Goal: Task Accomplishment & Management: Manage account settings

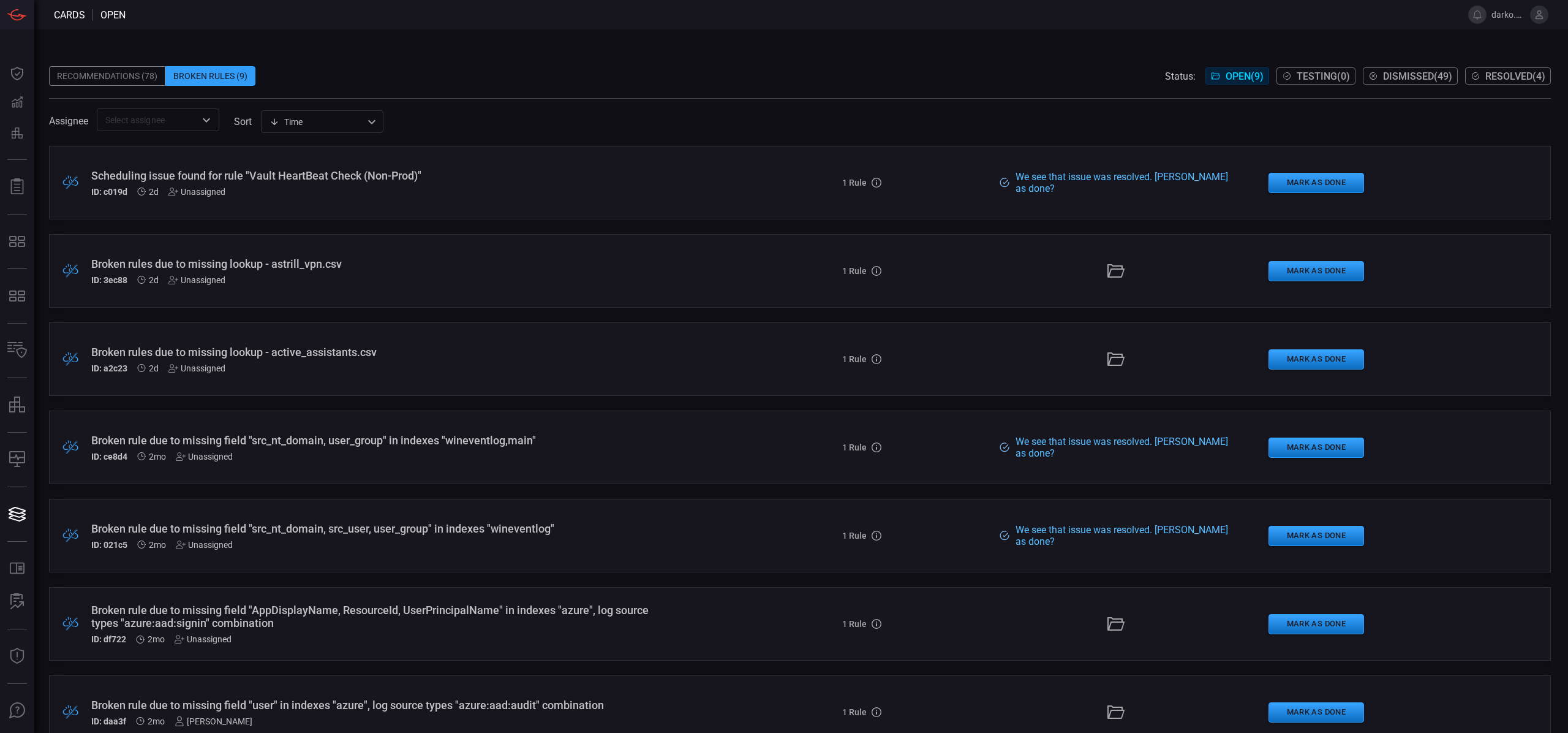
scroll to position [207, 0]
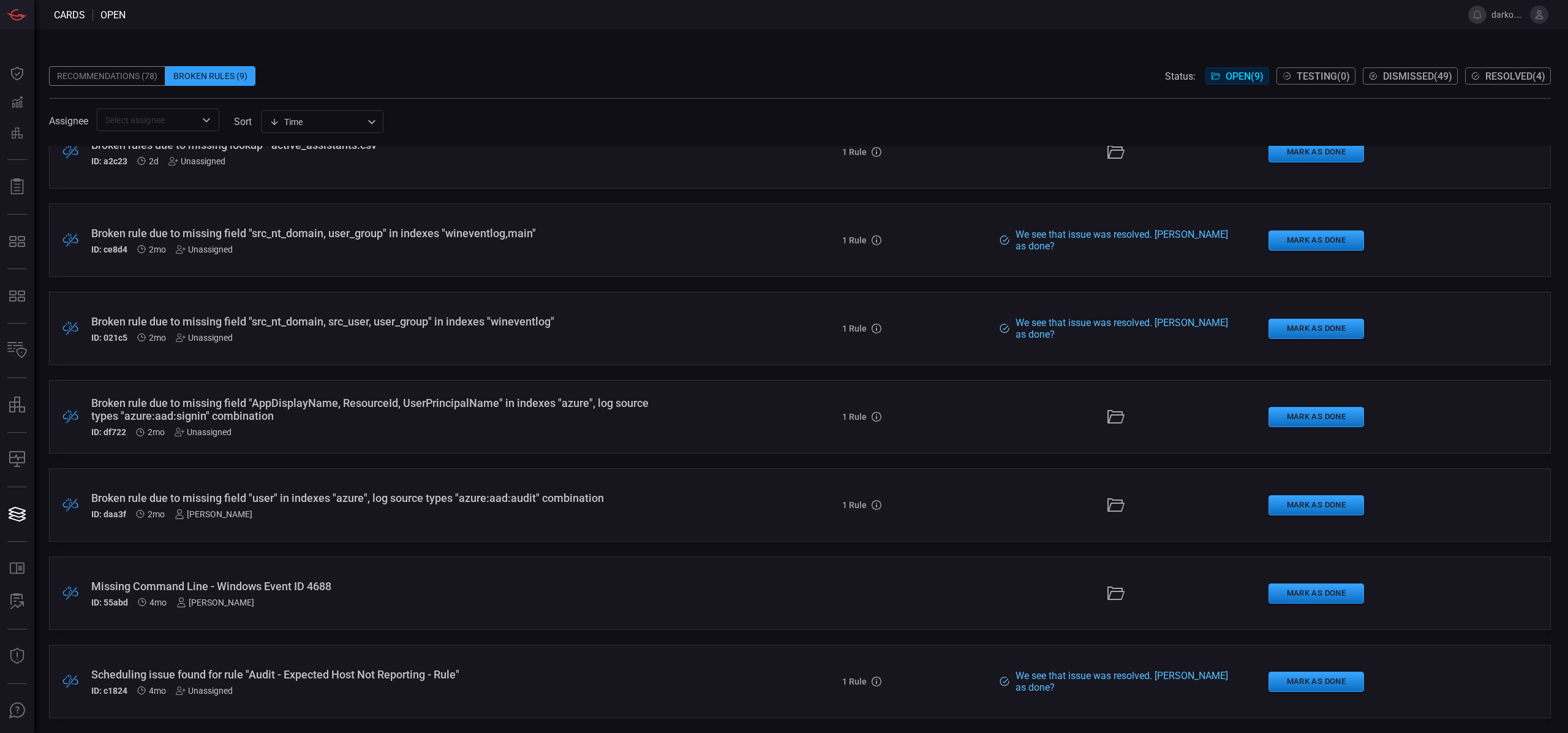
click at [493, 506] on div "Broken rule due to missing field "user" in indexes "azure", log source types "a…" at bounding box center [383, 505] width 585 height 28
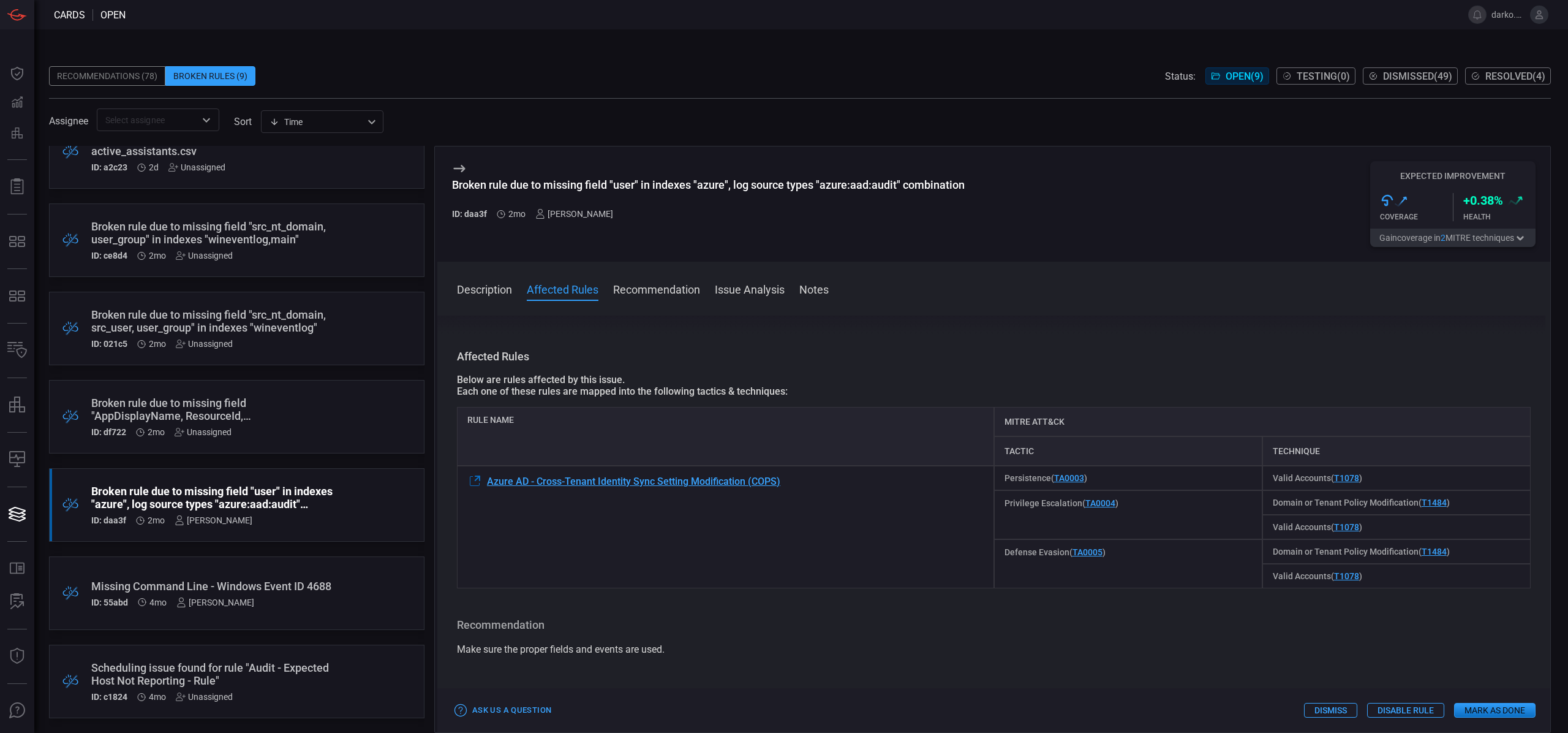
scroll to position [219, 0]
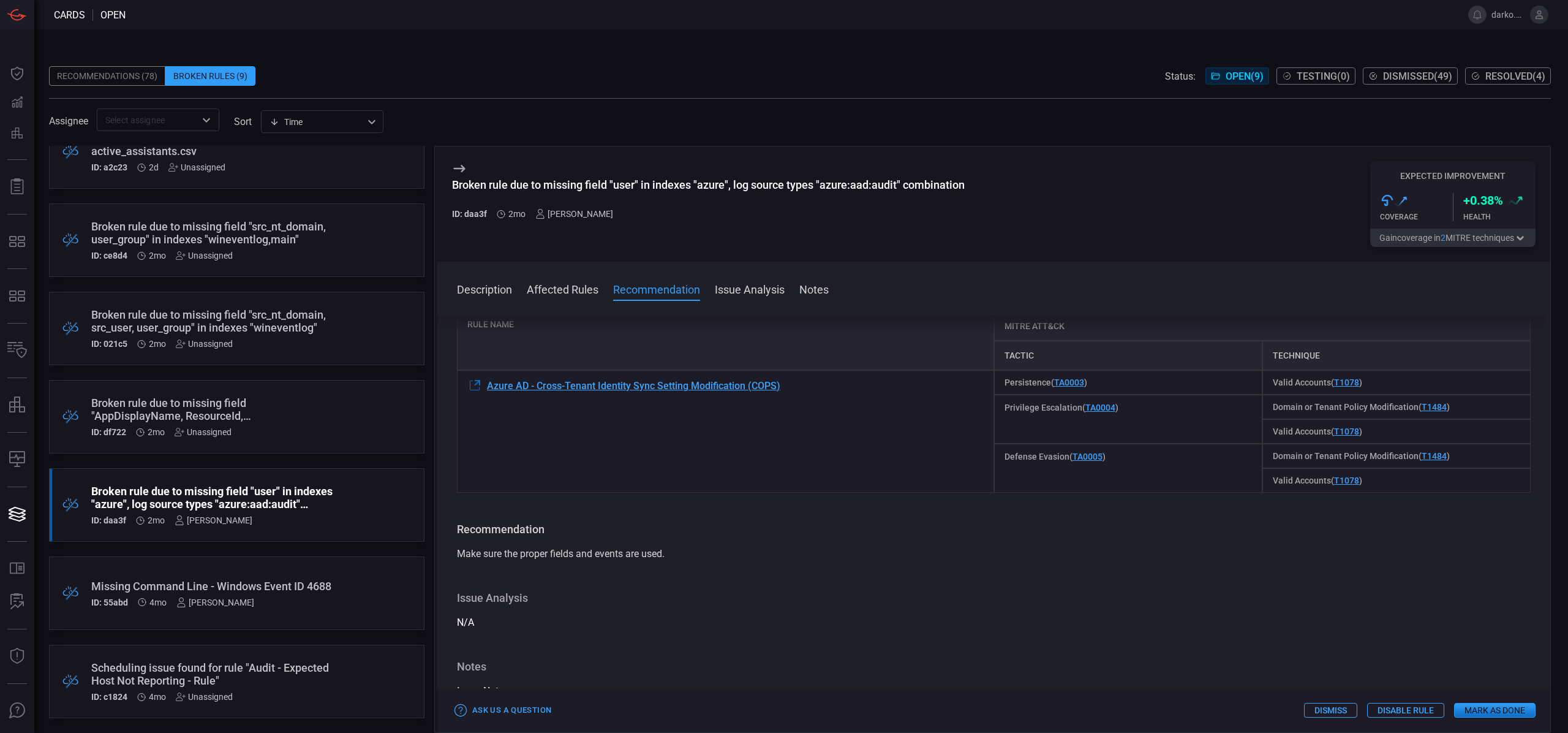
click at [803, 404] on div "Azure AD - Cross-Tenant Identity Sync Setting Modification (COPS)" at bounding box center [725, 431] width 537 height 122
drag, startPoint x: 785, startPoint y: 389, endPoint x: 485, endPoint y: 385, distance: 300.0
click at [485, 385] on div "Azure AD - Cross-Tenant Identity Sync Setting Modification (COPS)" at bounding box center [725, 431] width 537 height 122
click at [524, 386] on span "Azure AD - Cross-Tenant Identity Sync Setting Modification (COPS)" at bounding box center [633, 385] width 293 height 12
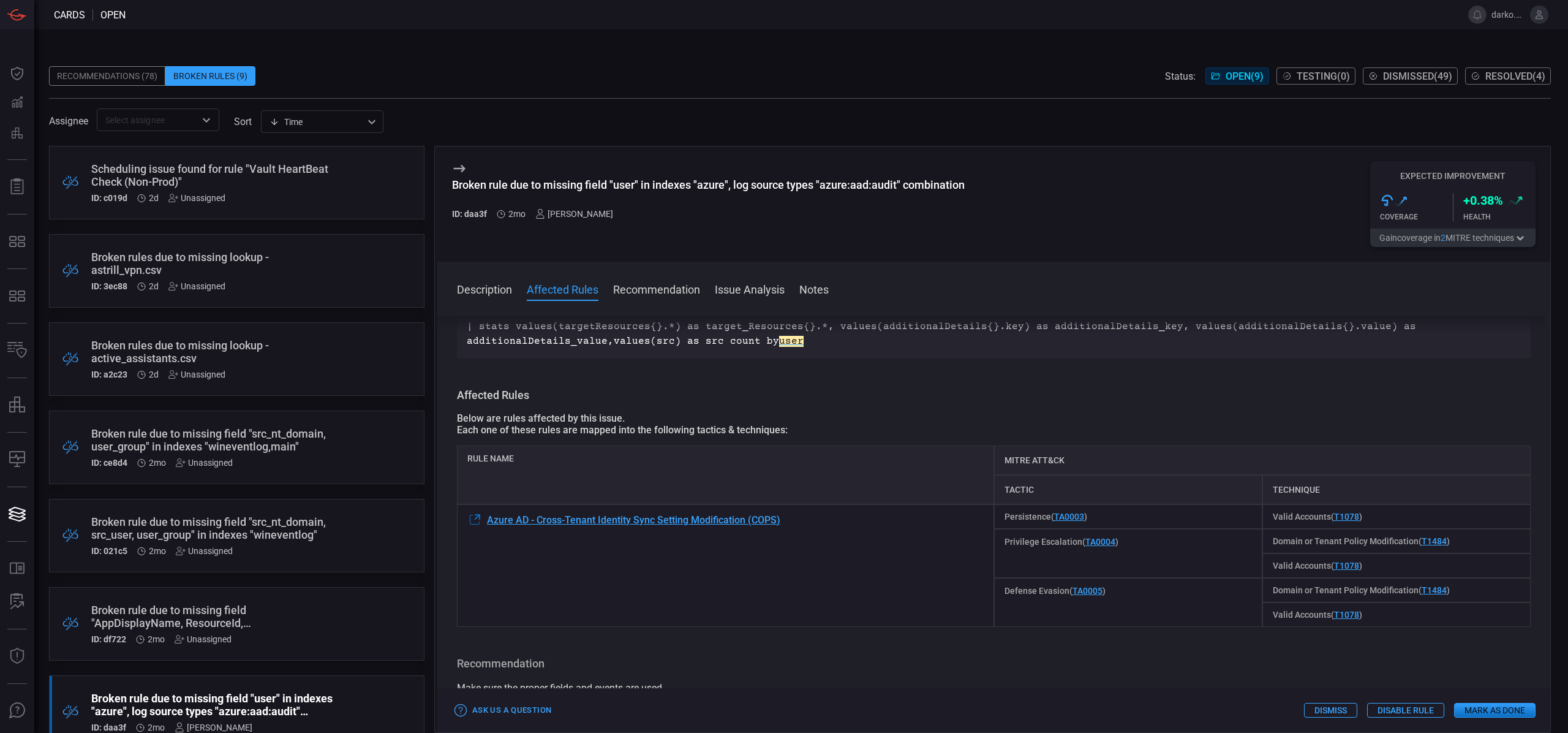
scroll to position [159, 0]
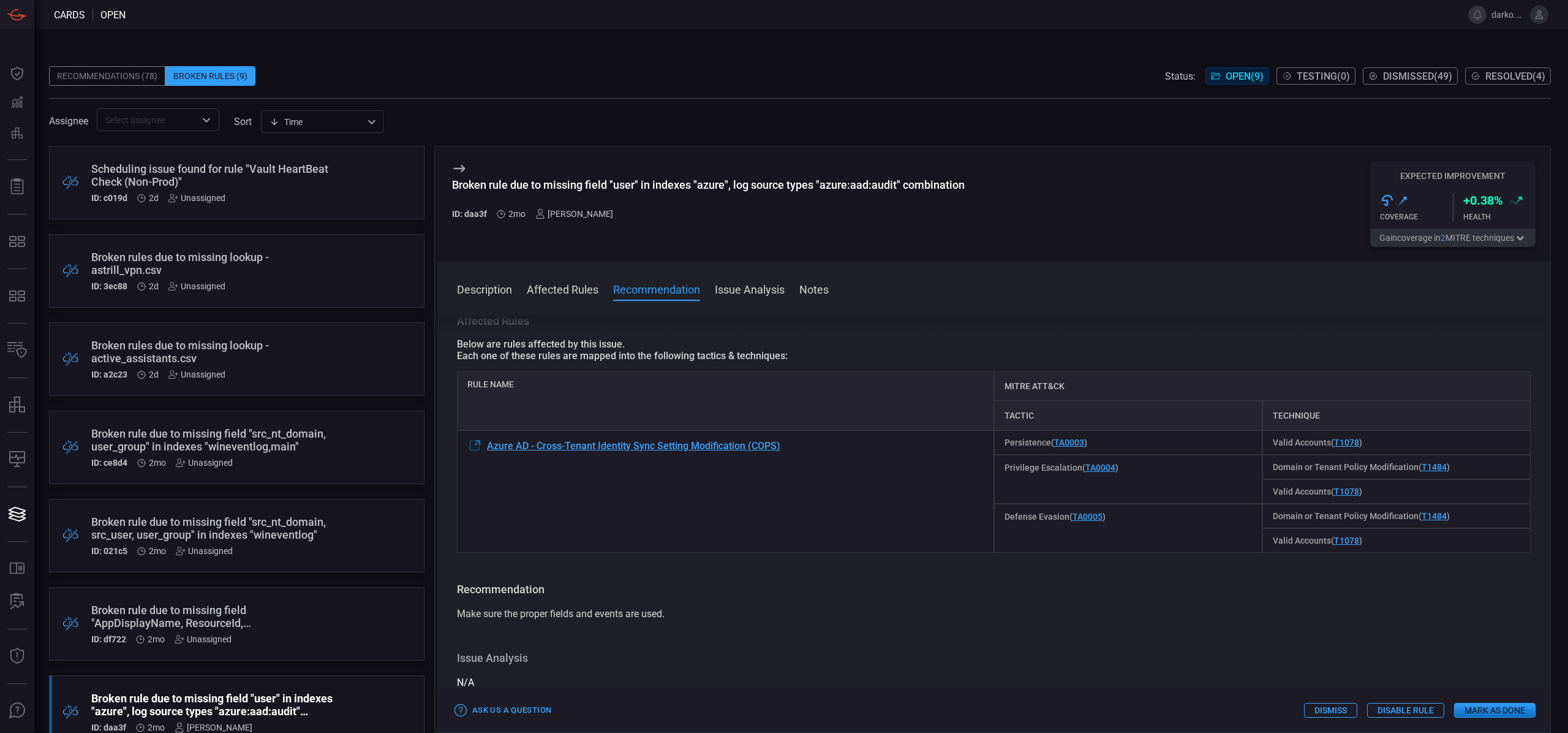
click at [791, 450] on div "Azure AD - Cross-Tenant Identity Sync Setting Modification (COPS)" at bounding box center [725, 491] width 537 height 122
drag, startPoint x: 752, startPoint y: 445, endPoint x: 491, endPoint y: 445, distance: 261.0
click at [488, 445] on div "Azure AD - Cross-Tenant Identity Sync Setting Modification (COPS)" at bounding box center [725, 491] width 537 height 122
copy span "Azure AD - Cross-Tenant Identity Sync Setting Modification (COPS)"
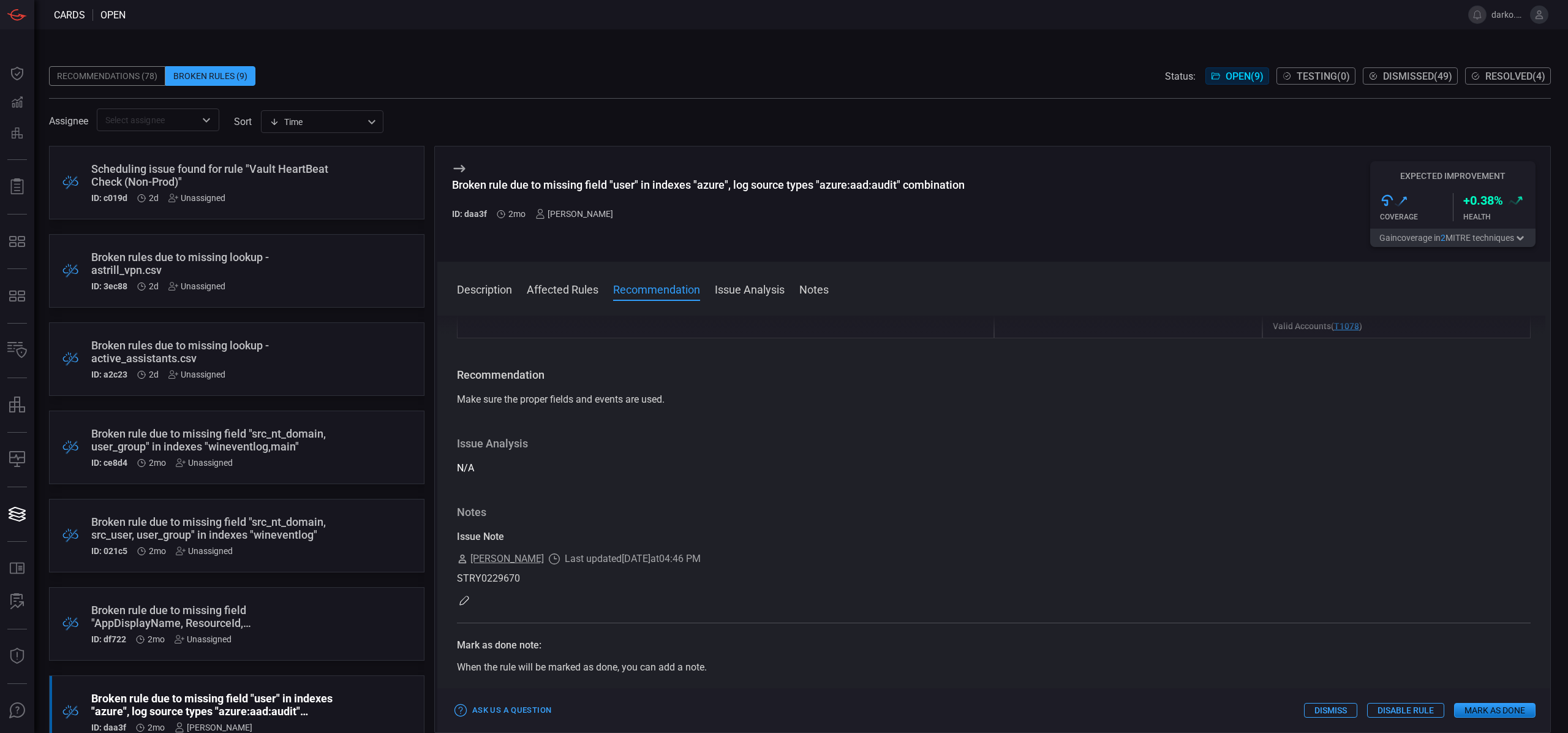
scroll to position [399, 0]
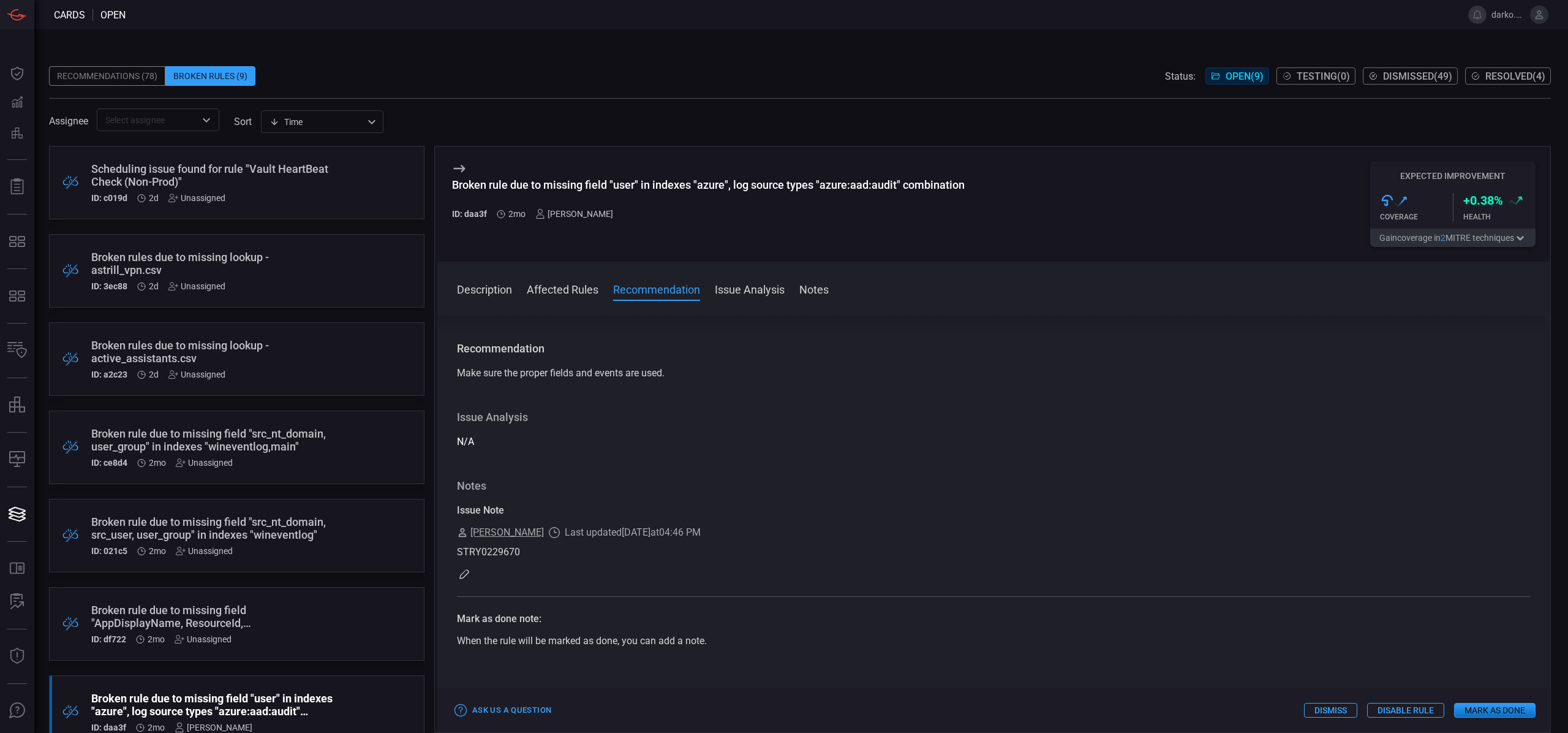
click at [1495, 709] on button "Mark as Done" at bounding box center [1494, 710] width 82 height 15
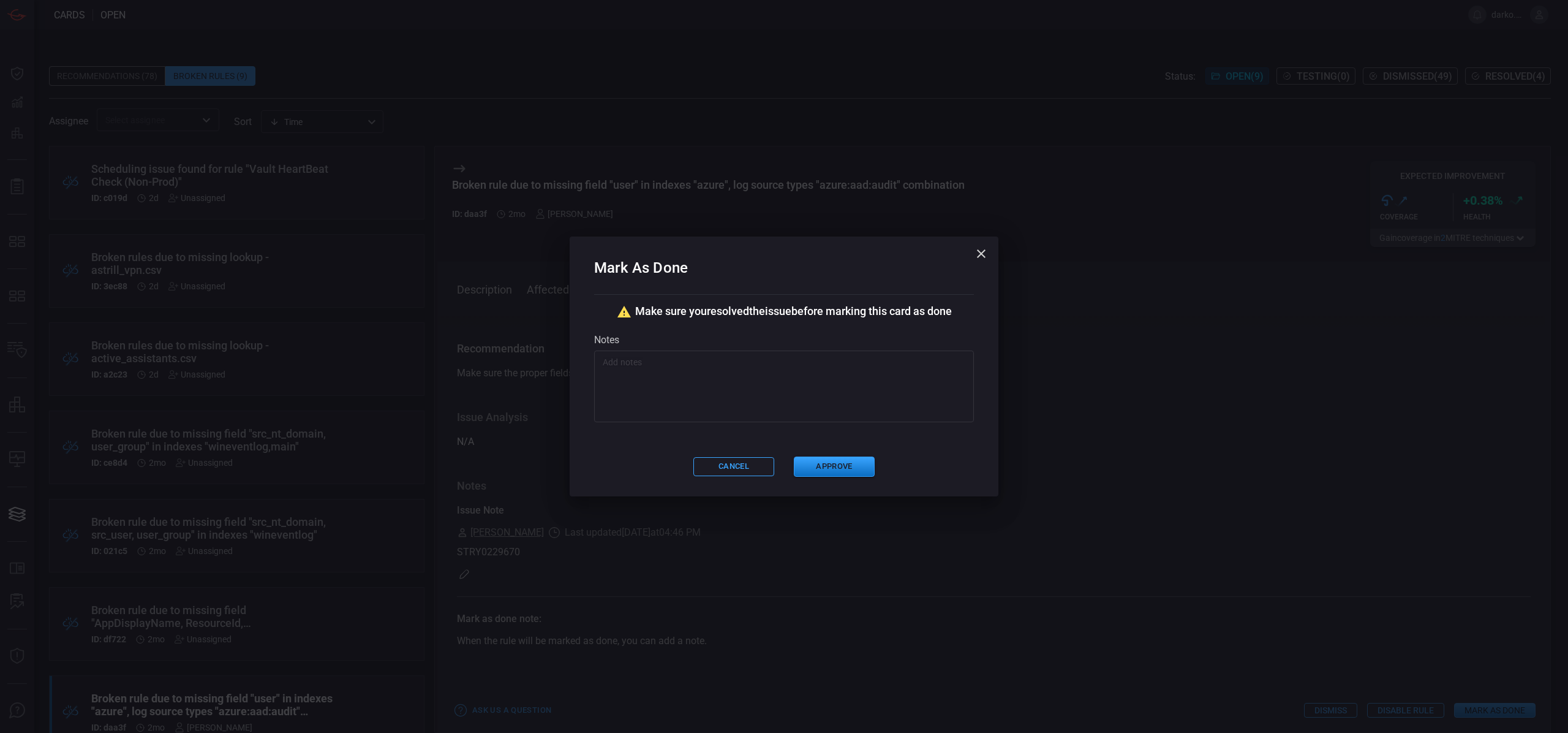
click at [778, 397] on textarea at bounding box center [784, 386] width 363 height 62
click at [642, 366] on textarea "To enrich screen reader interactions, please activate Accessibility in Grammarl…" at bounding box center [784, 386] width 363 height 62
paste textarea "initiatedBy.user.userPrincipalName"
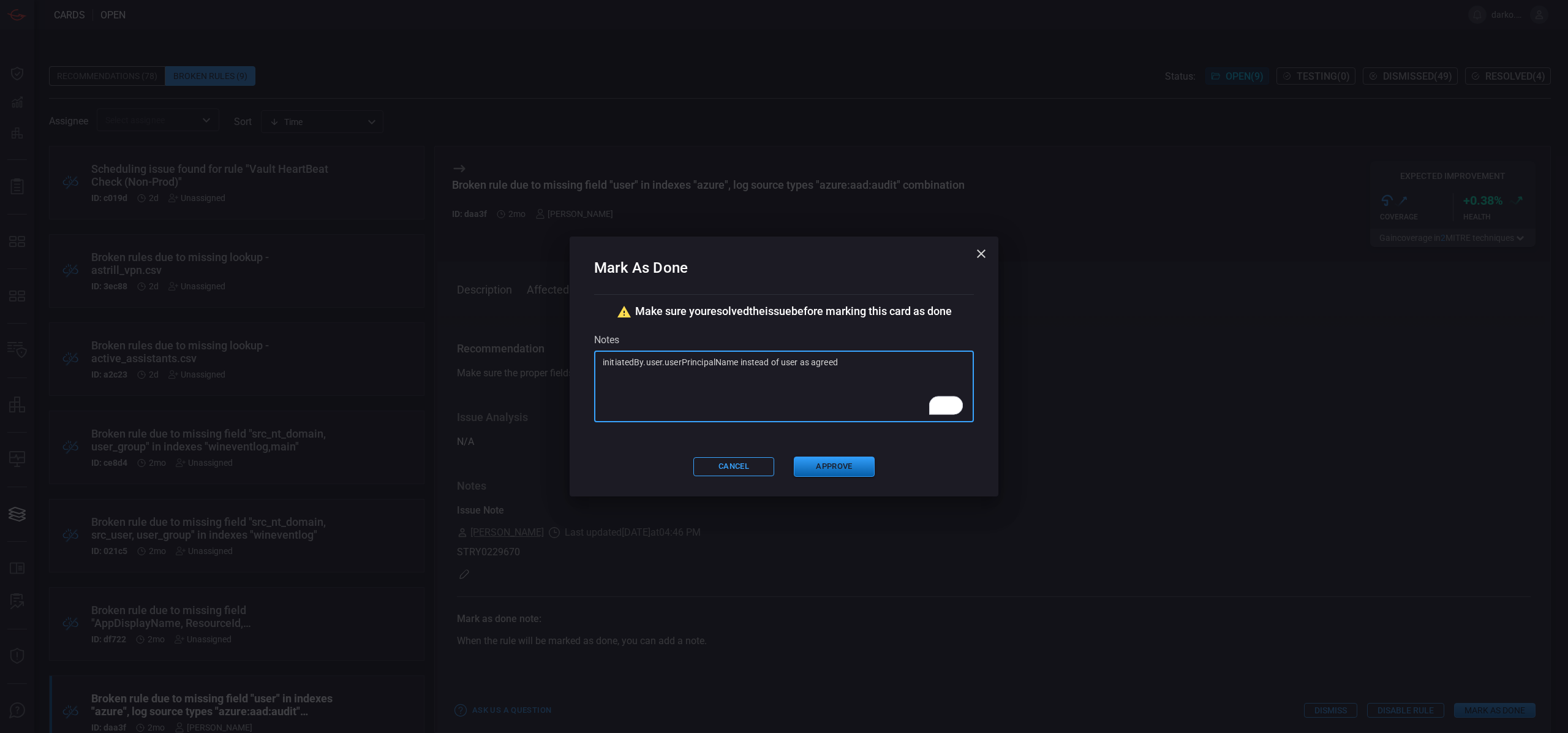
type textarea "initiatedBy.user.userPrincipalName instead of user as agreed"
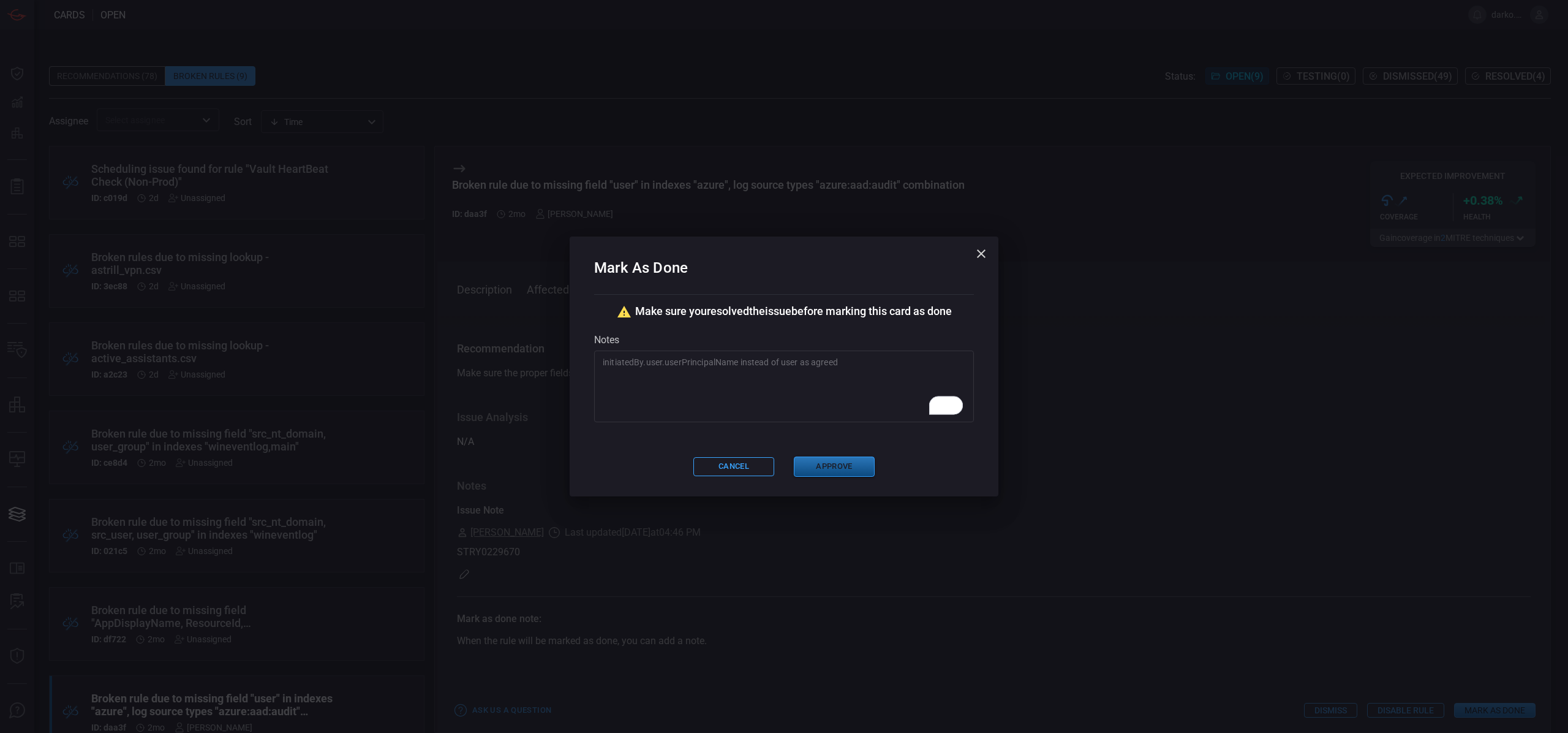
click at [835, 466] on button "Approve" at bounding box center [835, 466] width 81 height 20
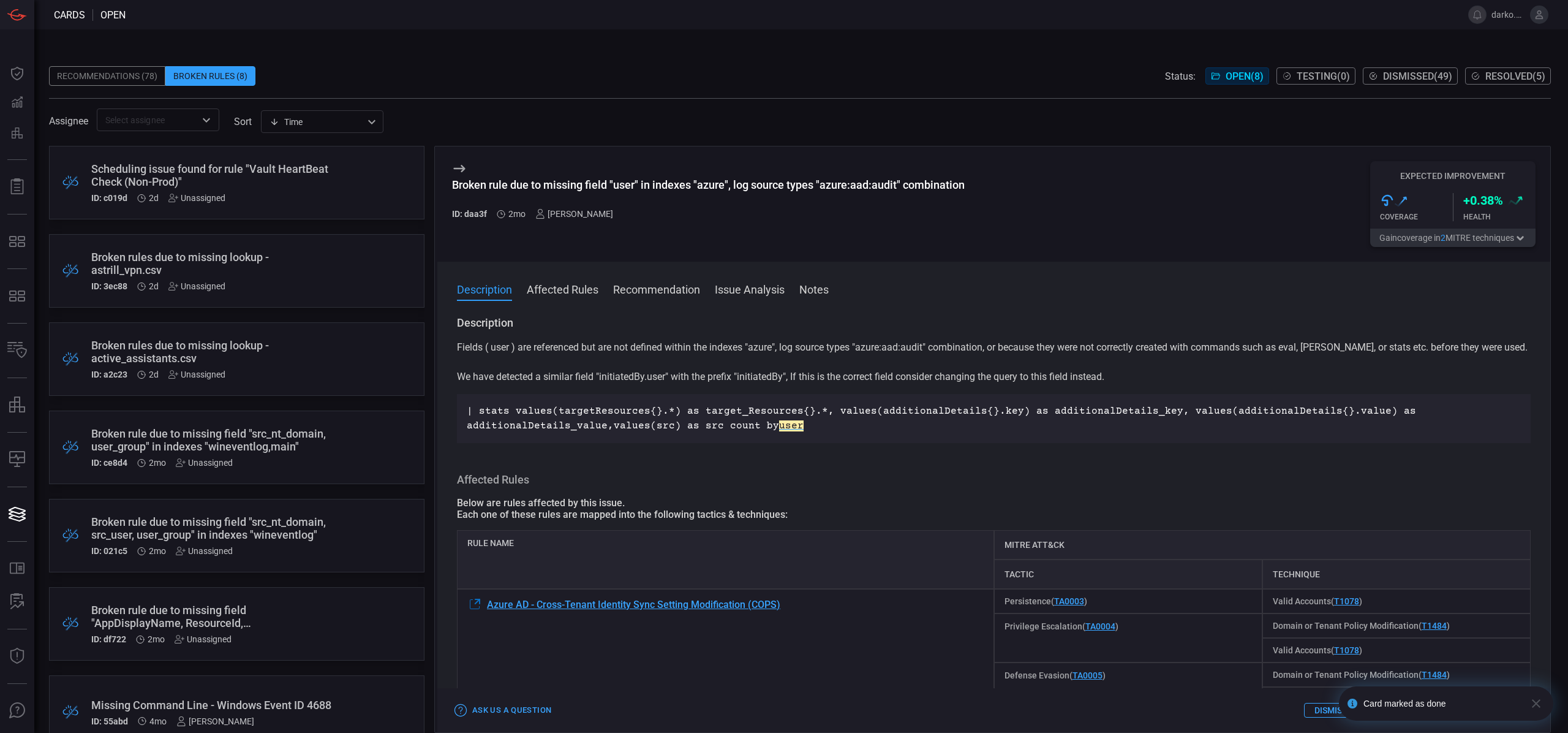
click at [1540, 705] on icon "button" at bounding box center [1536, 704] width 15 height 15
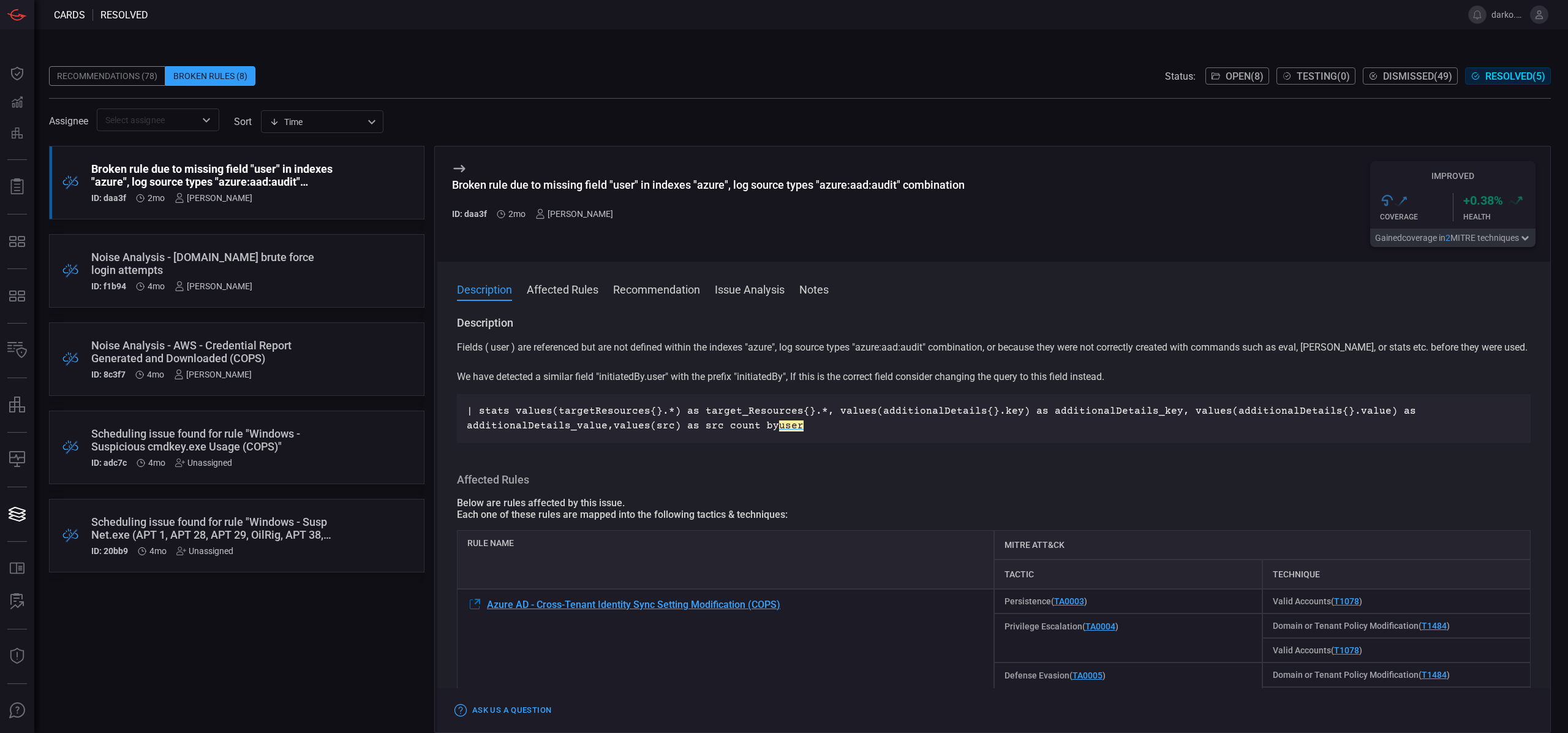
click at [1251, 84] on button "Open ( 8 )" at bounding box center [1236, 75] width 63 height 17
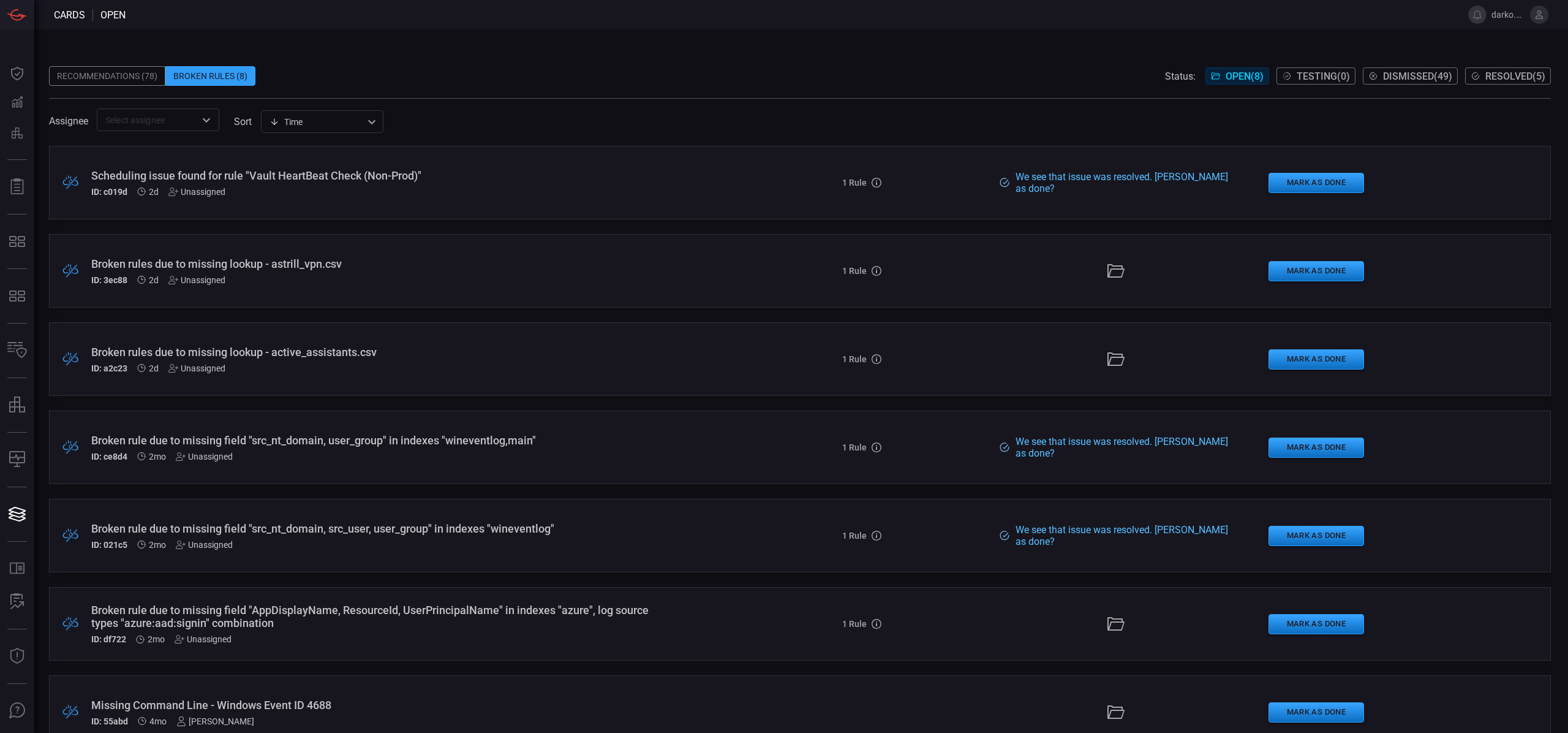
click at [1346, 78] on button "Testing ( 0 )" at bounding box center [1316, 75] width 79 height 17
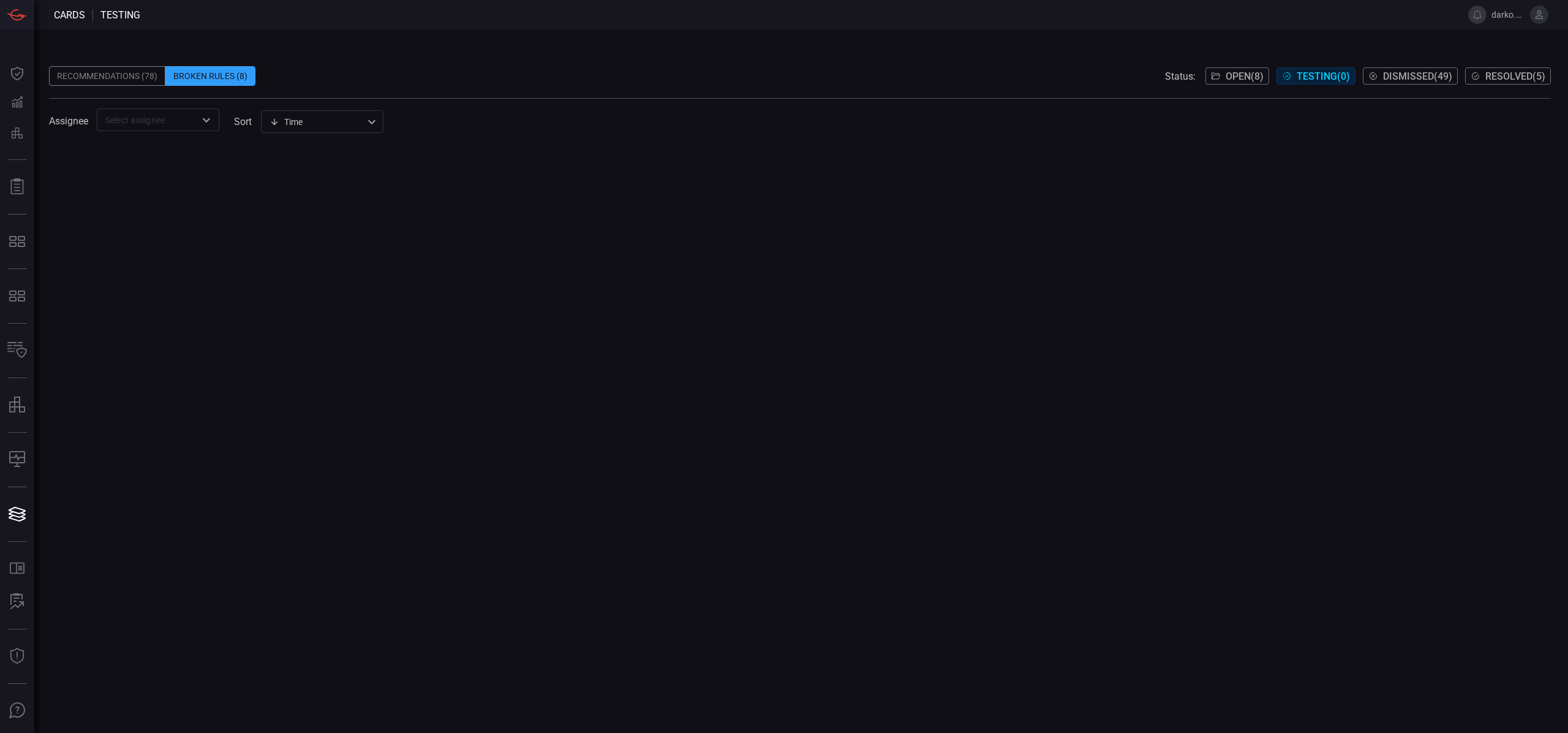
click at [1413, 84] on button "Dismissed ( 49 )" at bounding box center [1410, 75] width 95 height 17
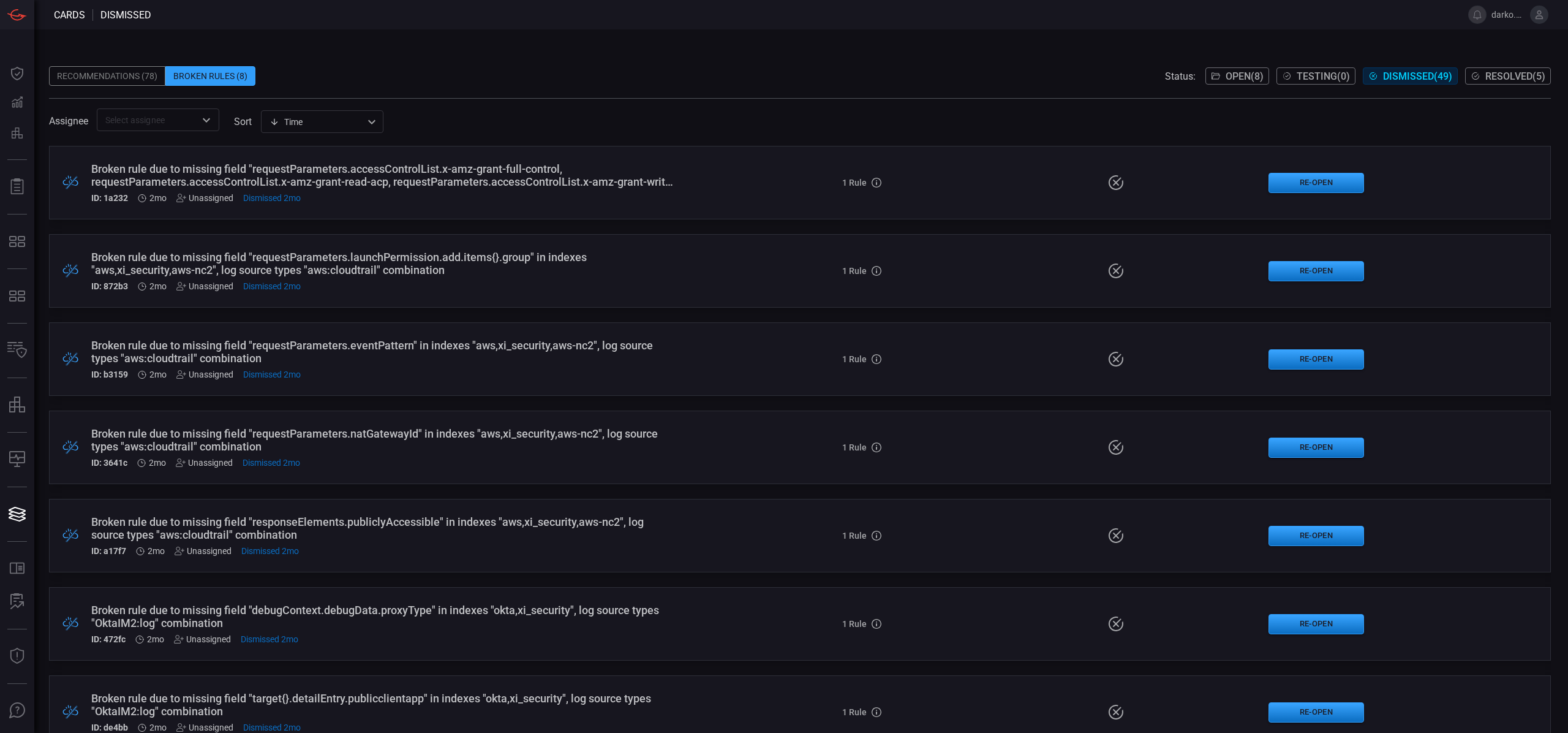
scroll to position [3089, 0]
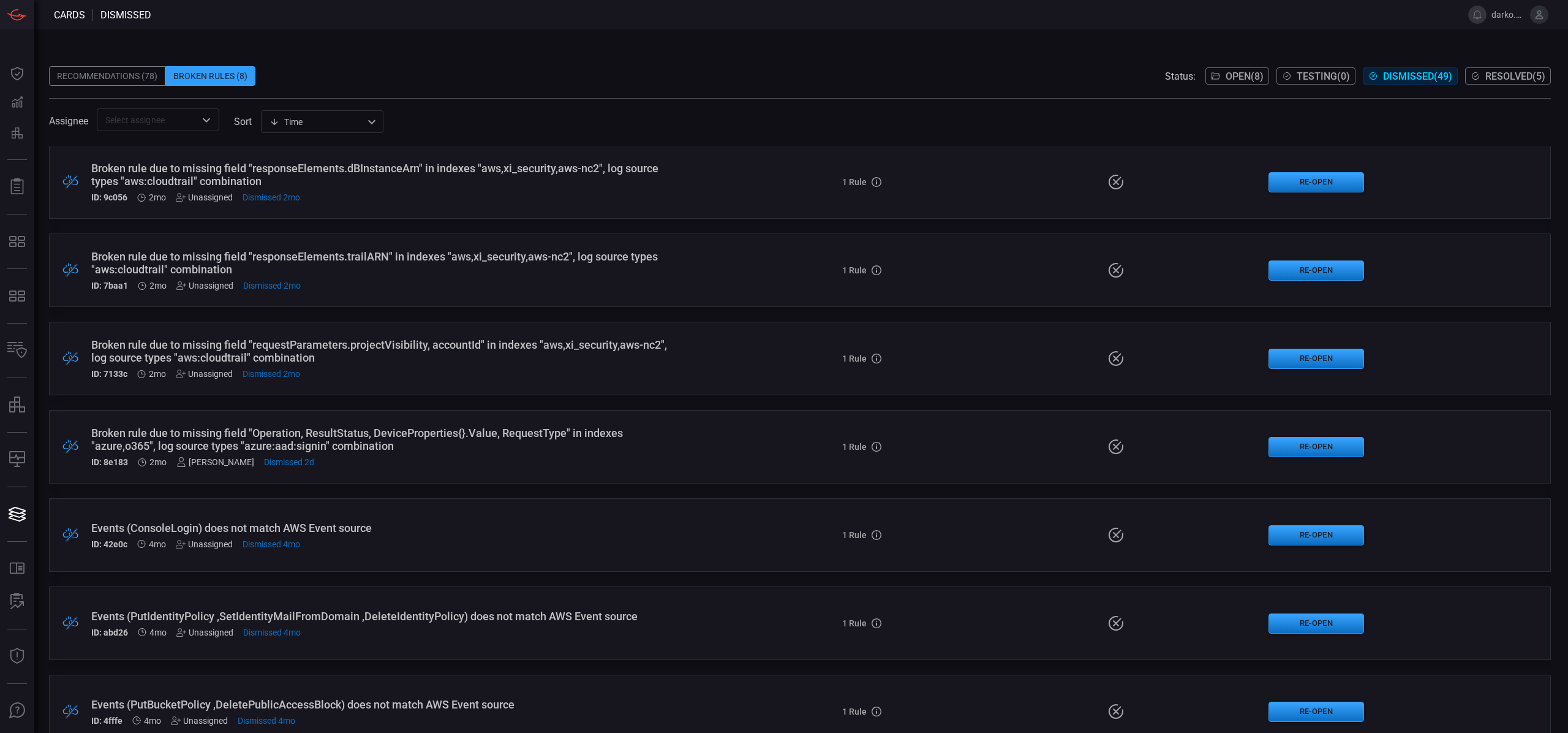
click at [414, 449] on div "Broken rule due to missing field "Operation, ResultStatus, DeviceProperties{}.V…" at bounding box center [383, 440] width 585 height 26
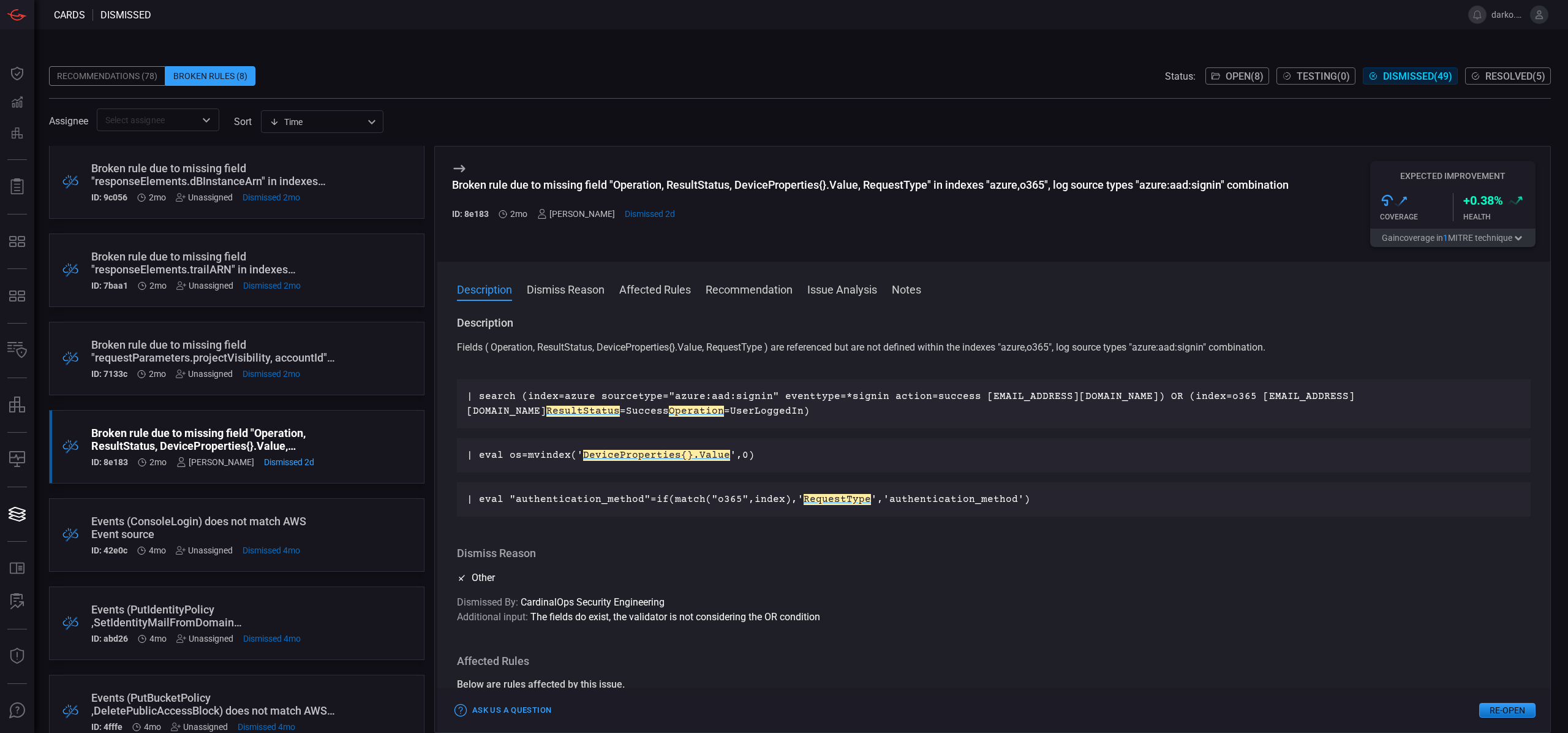
click at [1230, 78] on span "Open ( 8 )" at bounding box center [1244, 76] width 38 height 12
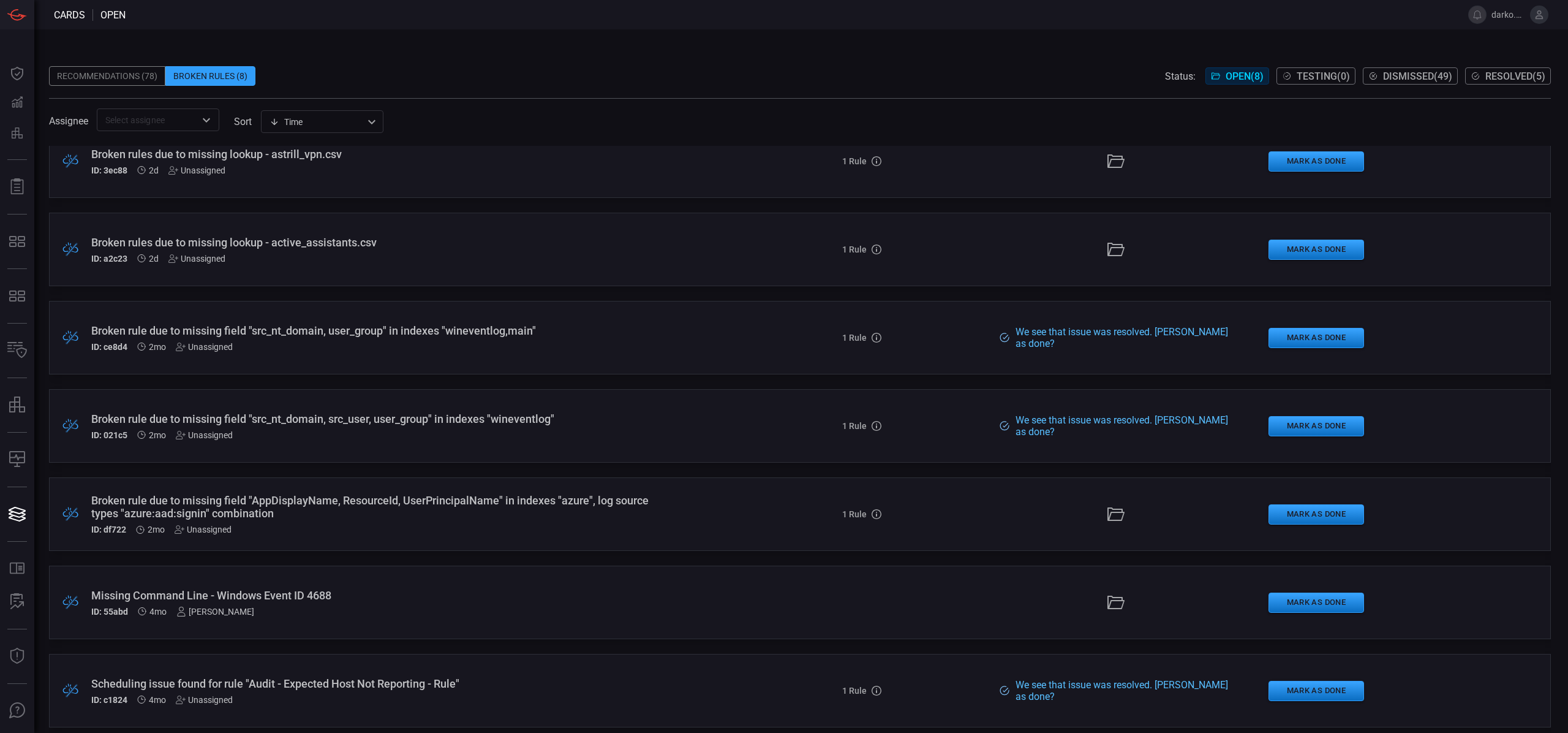
scroll to position [119, 0]
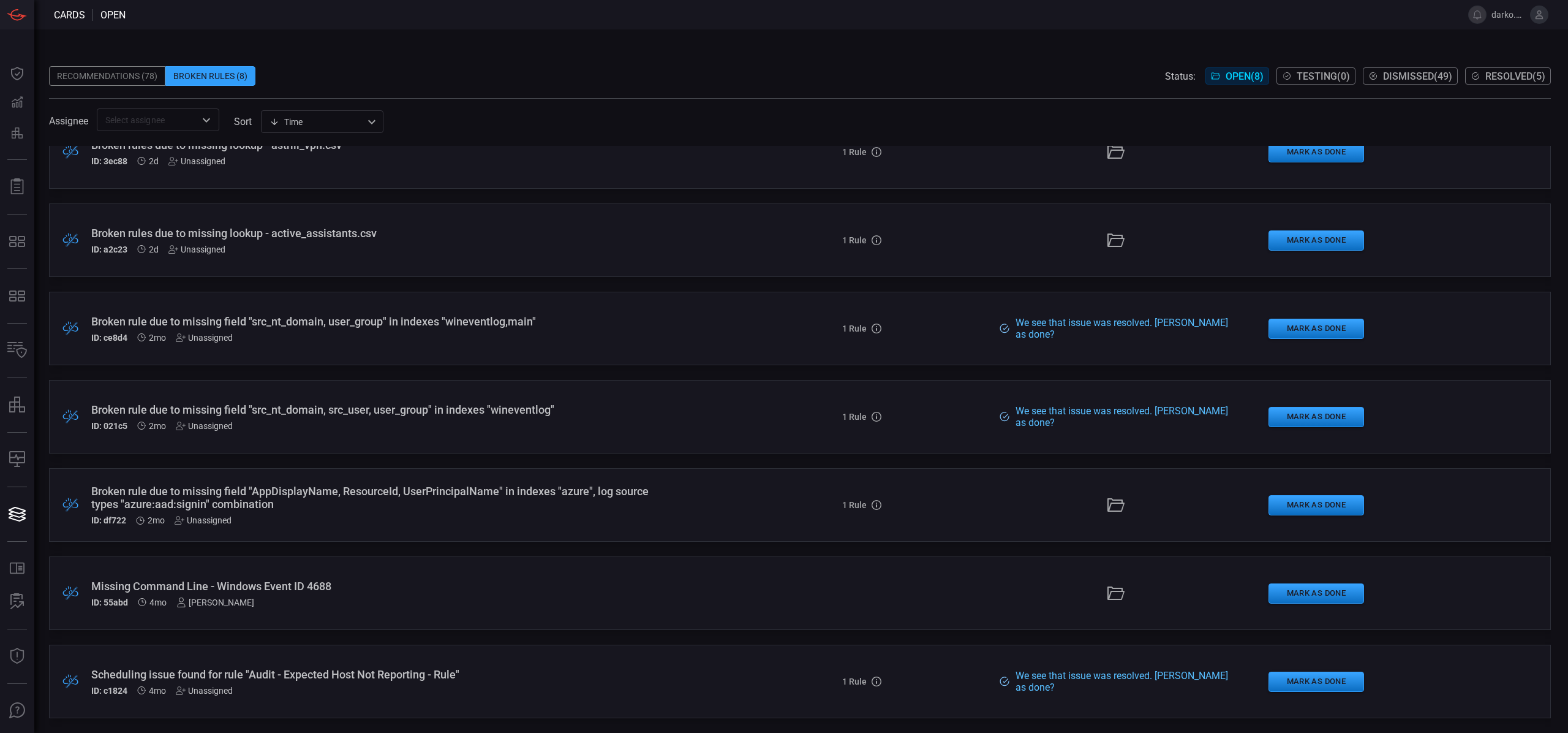
click at [421, 684] on div "Scheduling issue found for rule "Audit - Expected Host Not Reporting - Rule" ID…" at bounding box center [383, 681] width 585 height 28
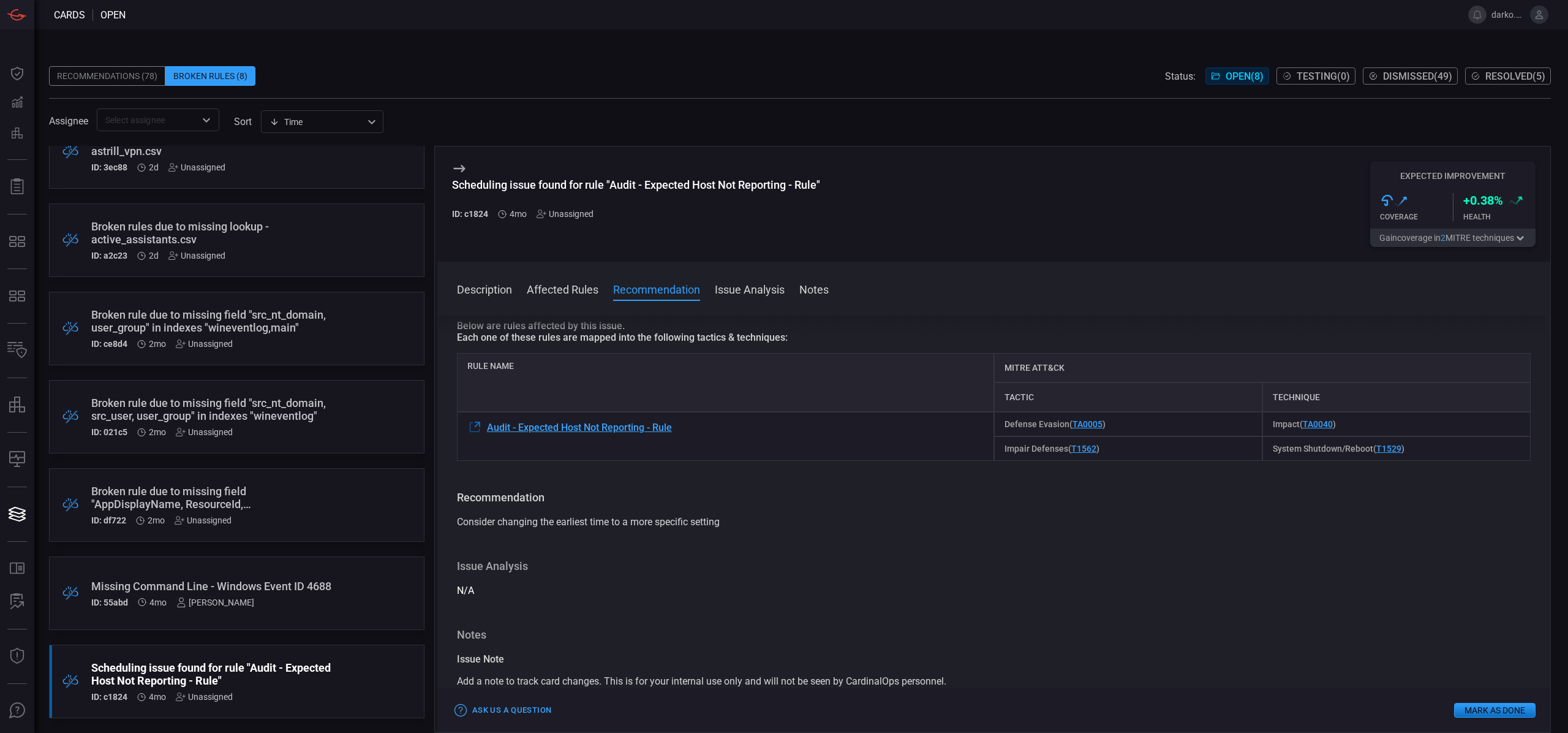
scroll to position [119, 0]
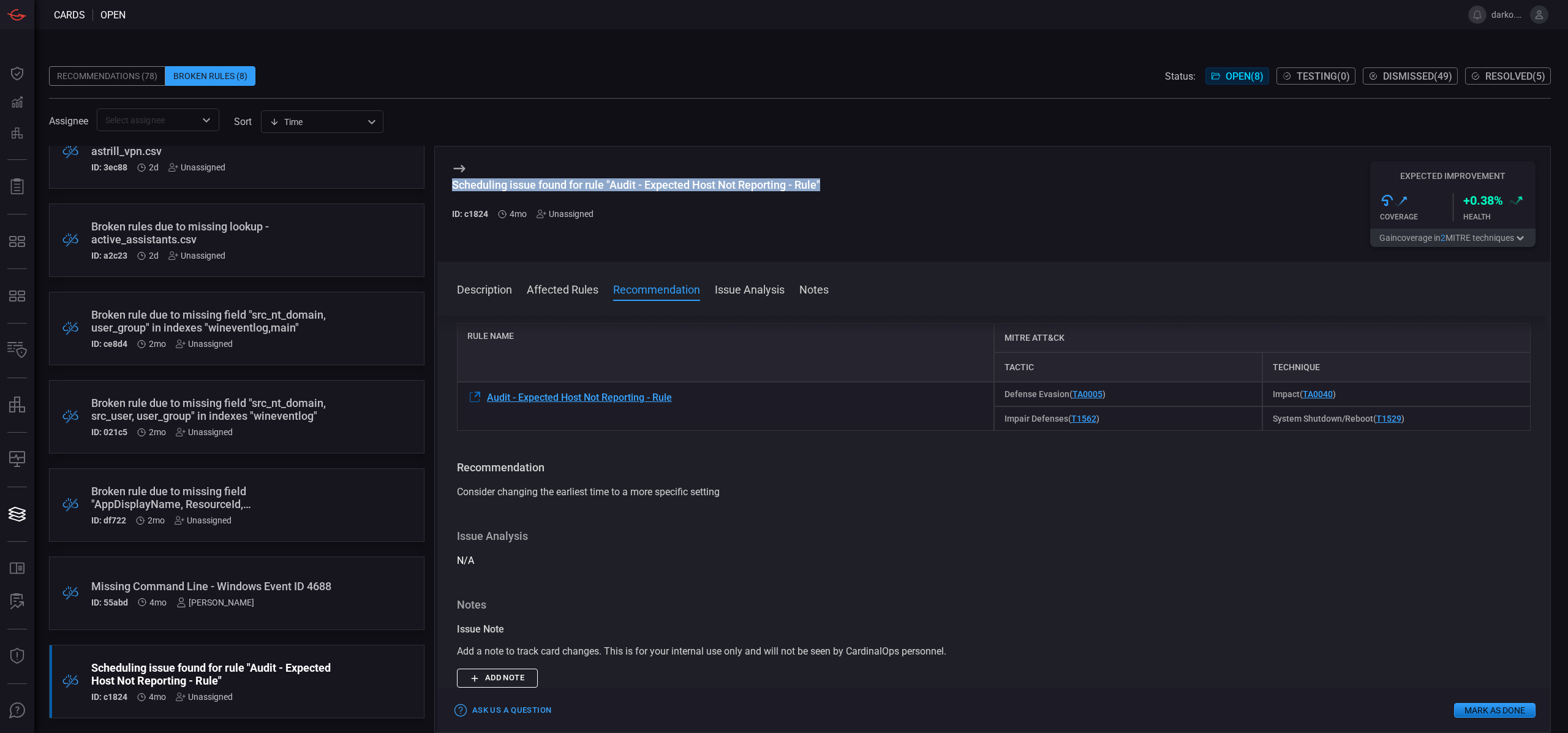
drag, startPoint x: 763, startPoint y: 185, endPoint x: 450, endPoint y: 187, distance: 313.0
click at [450, 187] on div "Scheduling issue found for rule "Audit - Expected Host Not Reporting - Rule" ID…" at bounding box center [994, 203] width 1113 height 115
copy div "Scheduling issue found for rule "Audit - Expected Host Not Reporting - Rule""
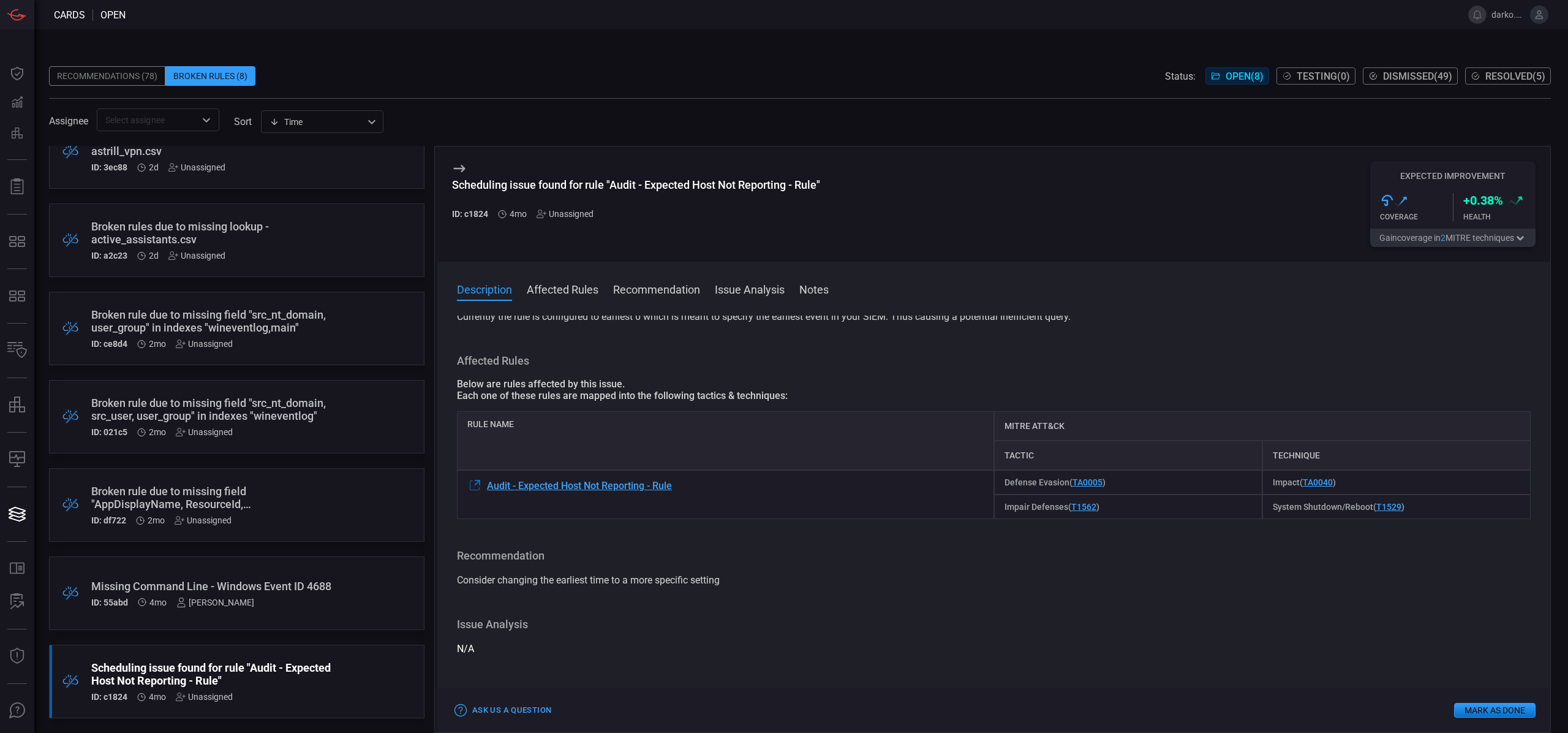
scroll to position [0, 0]
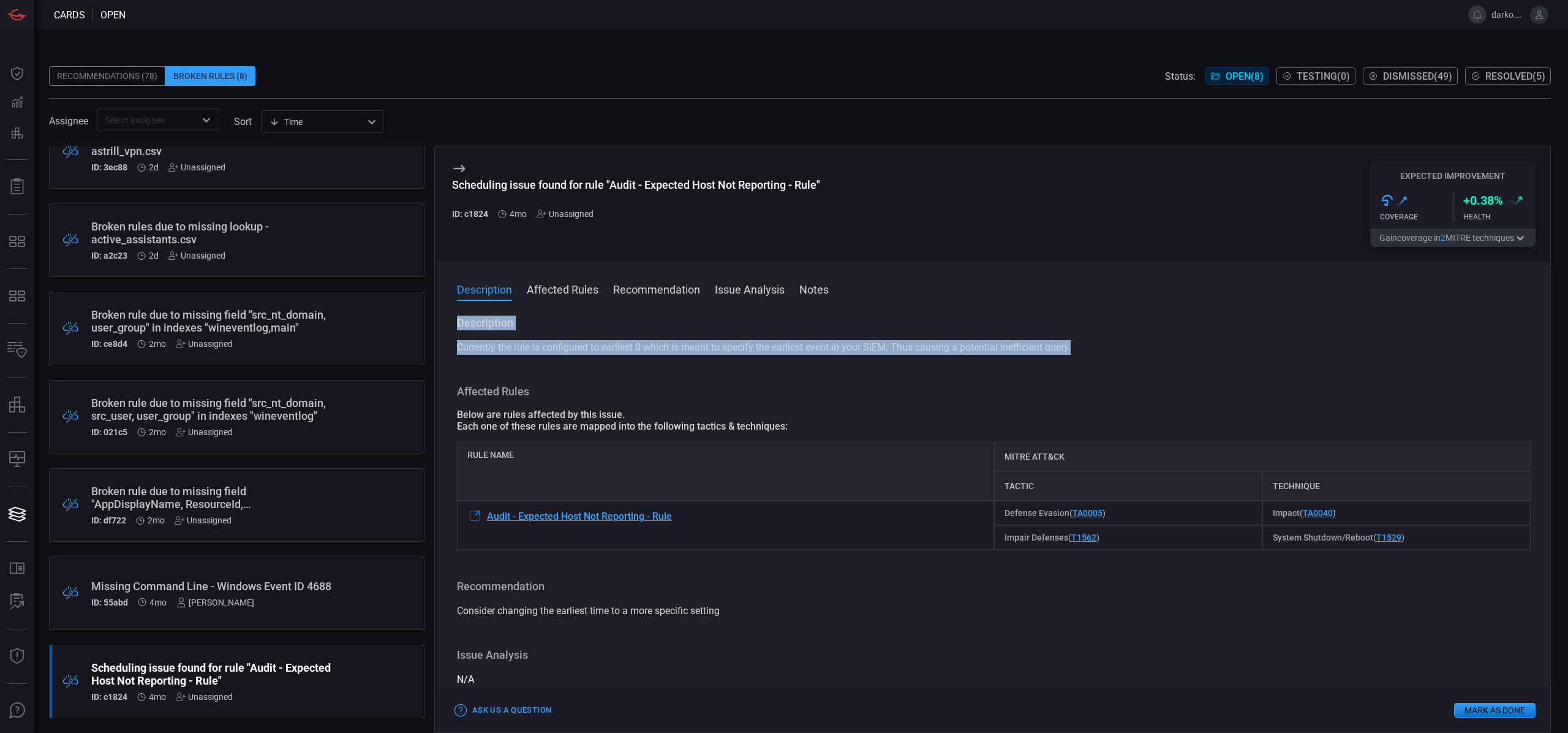
drag, startPoint x: 1085, startPoint y: 348, endPoint x: 456, endPoint y: 322, distance: 629.5
click at [457, 322] on div "Description Currently the rule is configured to earliest 0 which is meant to sp…" at bounding box center [994, 335] width 1074 height 40
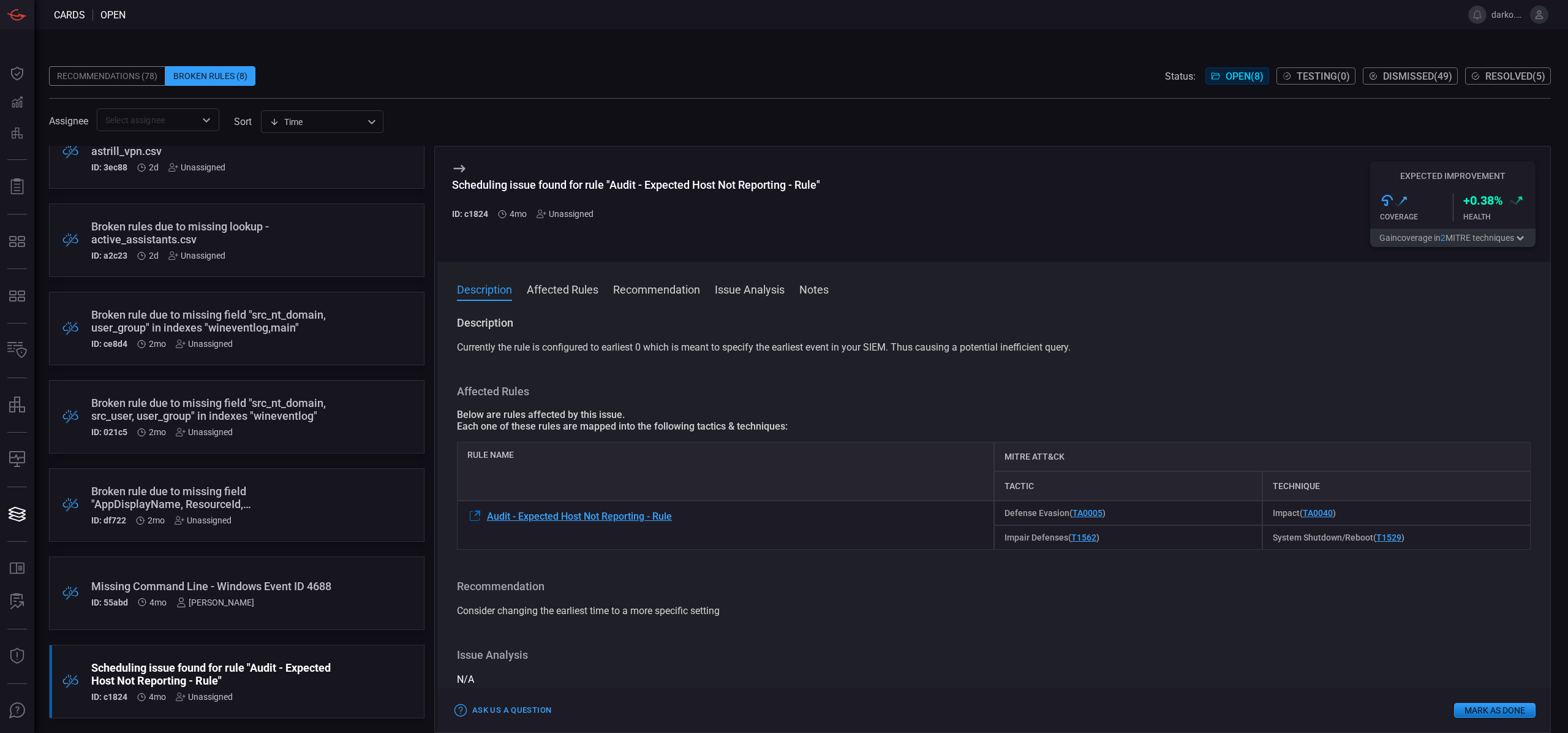
click at [715, 511] on div "Audit - Expected Host Not Reporting - Rule" at bounding box center [725, 524] width 537 height 49
drag, startPoint x: 648, startPoint y: 516, endPoint x: 498, endPoint y: 507, distance: 150.3
click at [486, 515] on div "Audit - Expected Host Not Reporting - Rule" at bounding box center [725, 524] width 537 height 49
copy span "Audit - Expected Host Not Reporting - Rule"
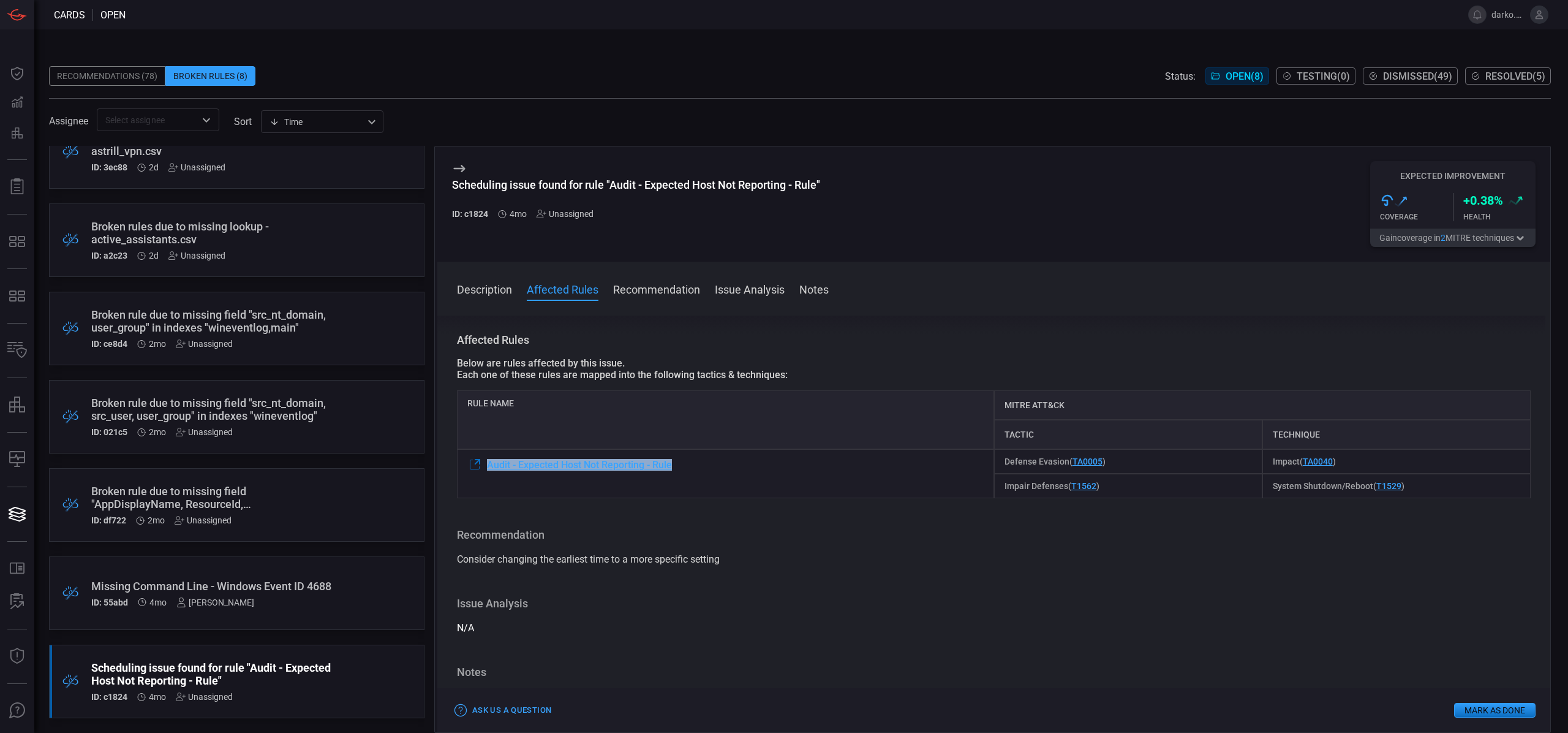
scroll to position [92, 0]
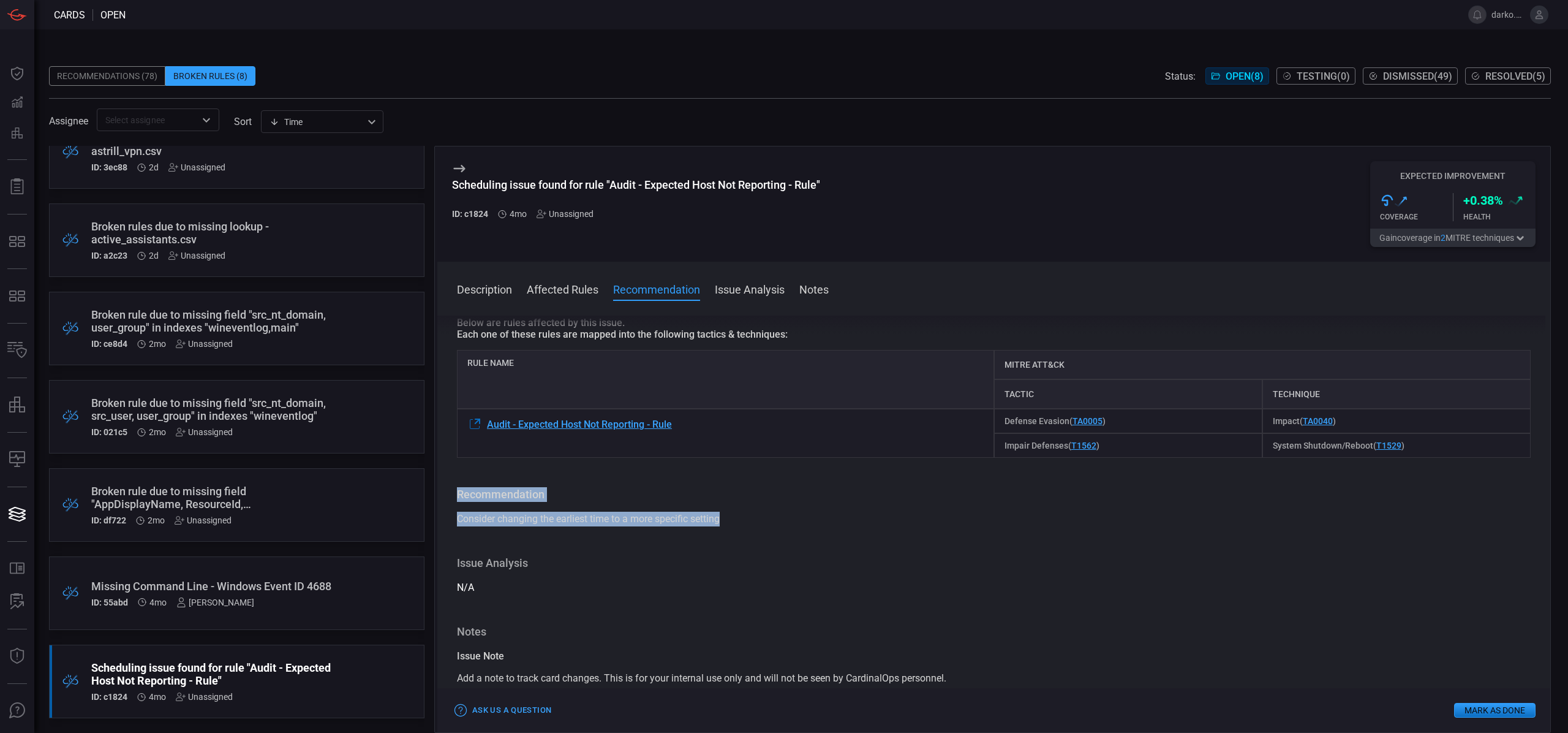
drag, startPoint x: 740, startPoint y: 524, endPoint x: 437, endPoint y: 489, distance: 305.0
click at [437, 489] on div "Description Currently the rule is configured to earliest 0 which is meant to sp…" at bounding box center [994, 521] width 1113 height 412
copy div "Recommendation Consider changing the earliest time to a more specific setting"
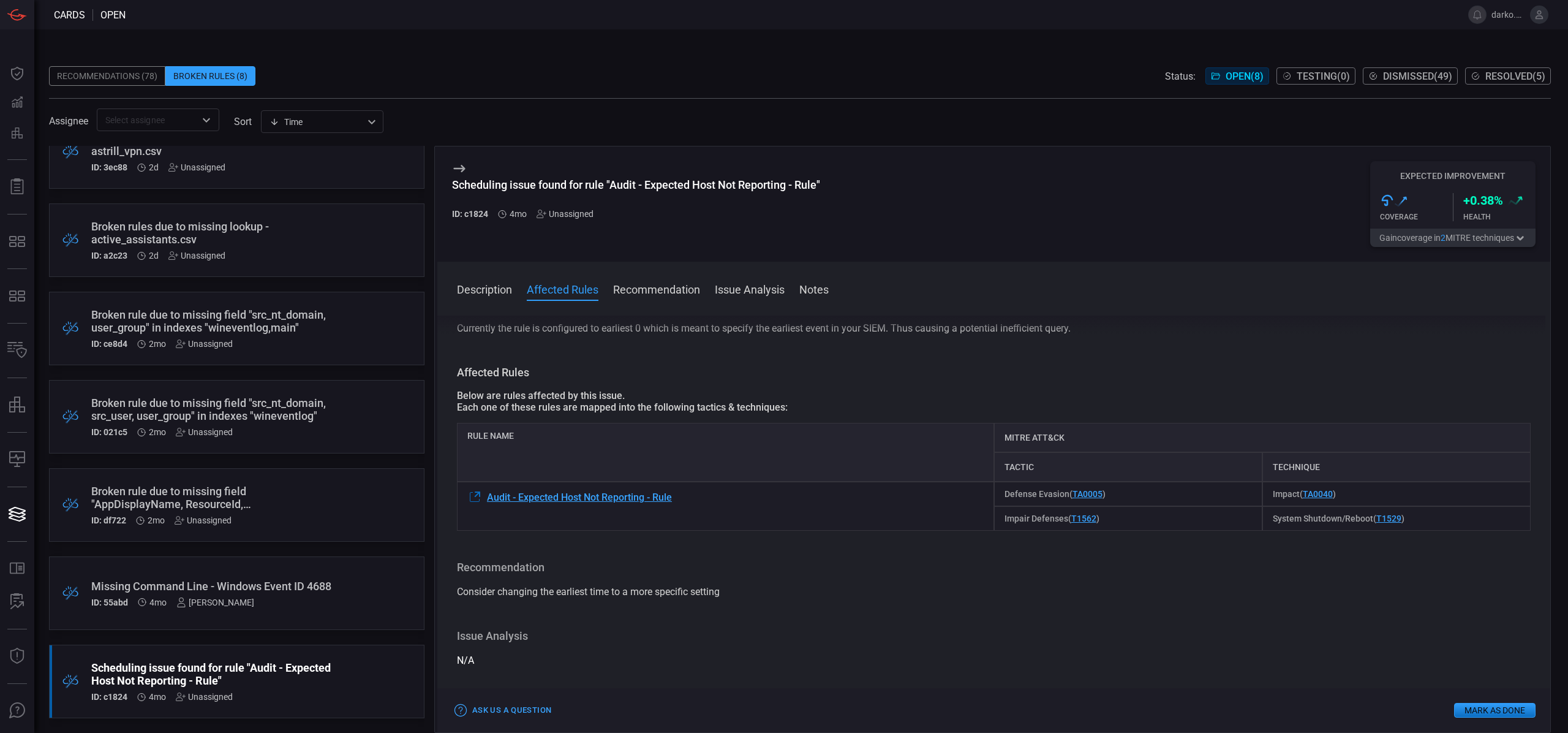
scroll to position [0, 0]
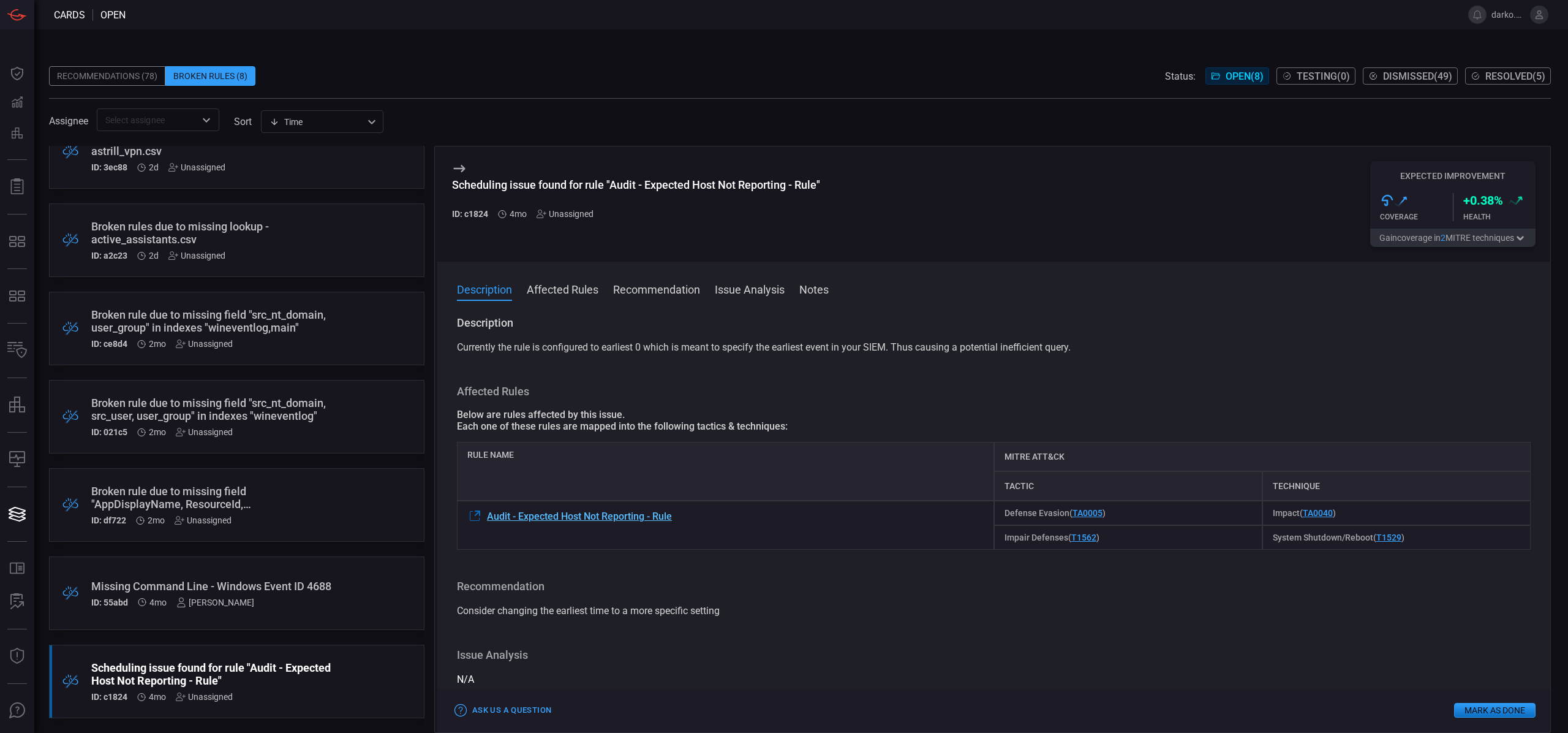
click at [658, 512] on span "Audit - Expected Host Not Reporting - Rule" at bounding box center [579, 516] width 185 height 12
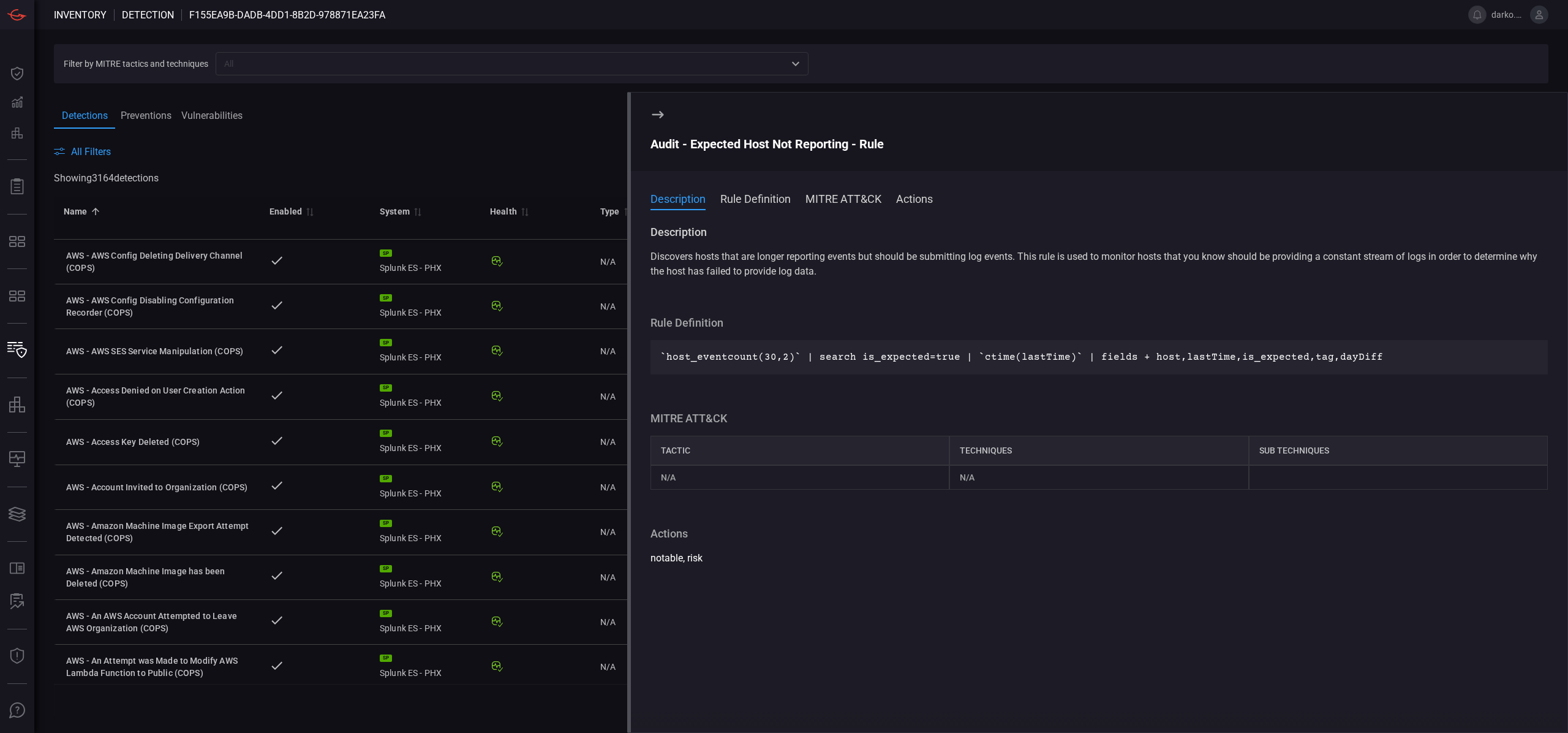
click at [656, 113] on icon at bounding box center [658, 115] width 15 height 15
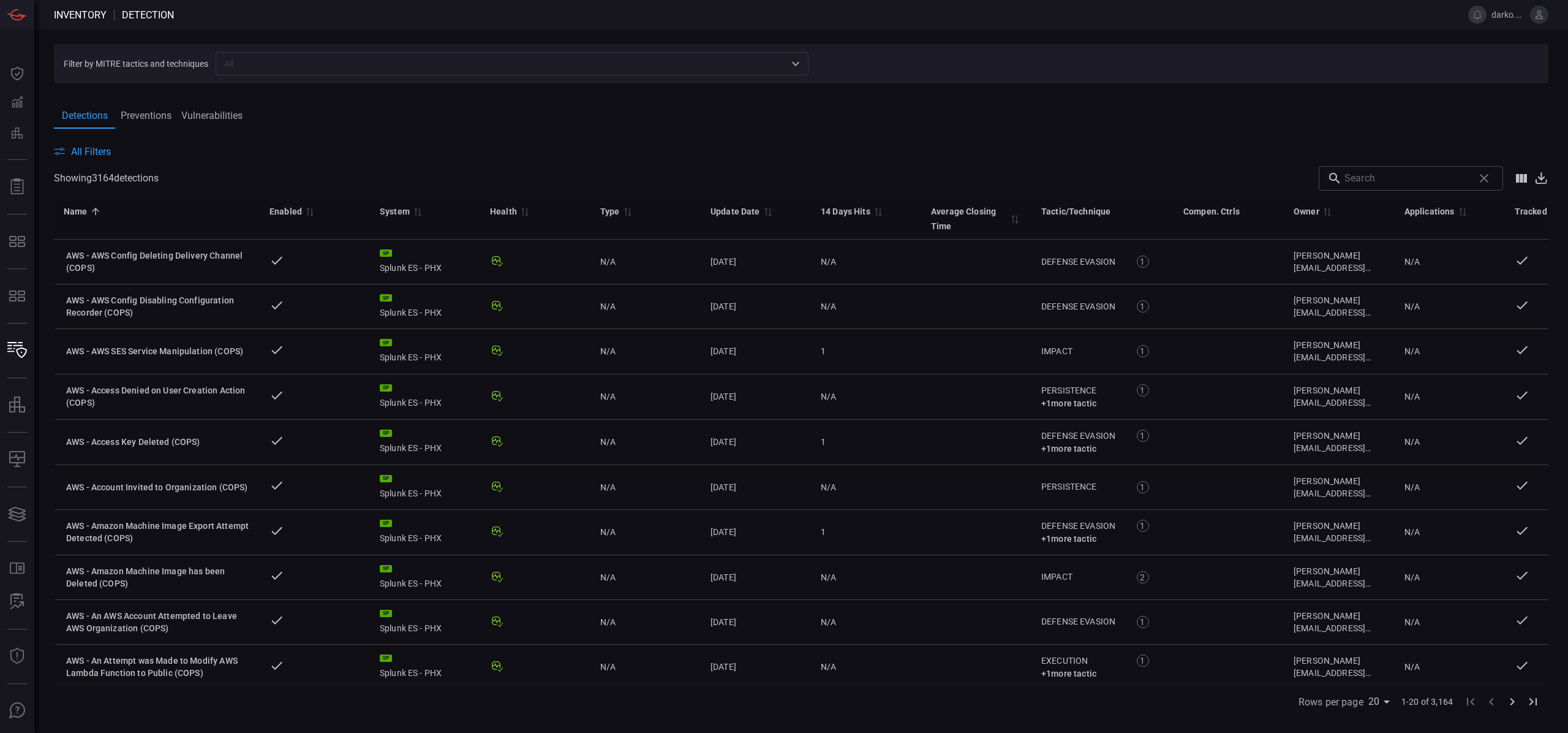
click at [498, 65] on input "text" at bounding box center [502, 63] width 565 height 16
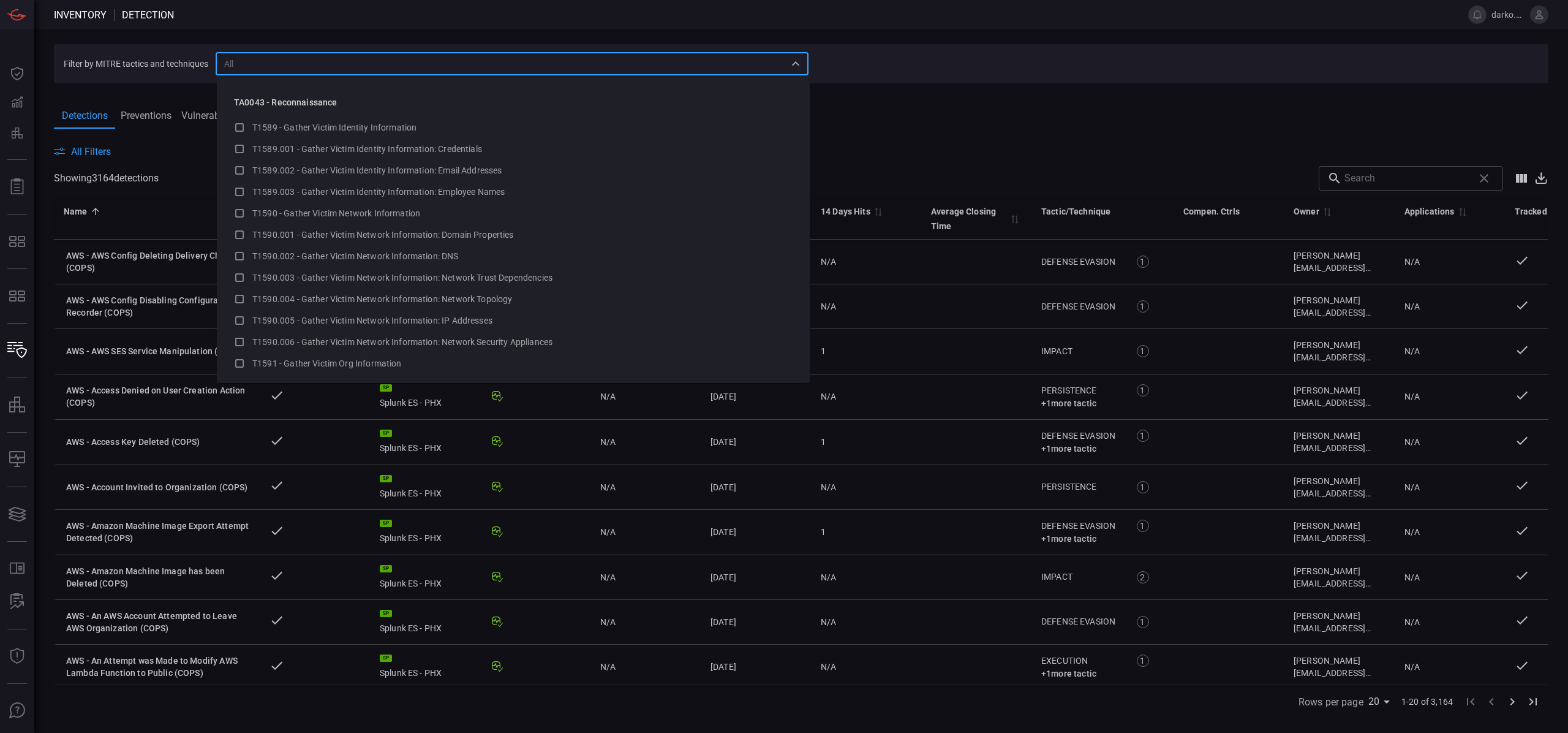
click at [1029, 120] on div "Detections Preventions Vulnerabilities" at bounding box center [801, 116] width 1494 height 26
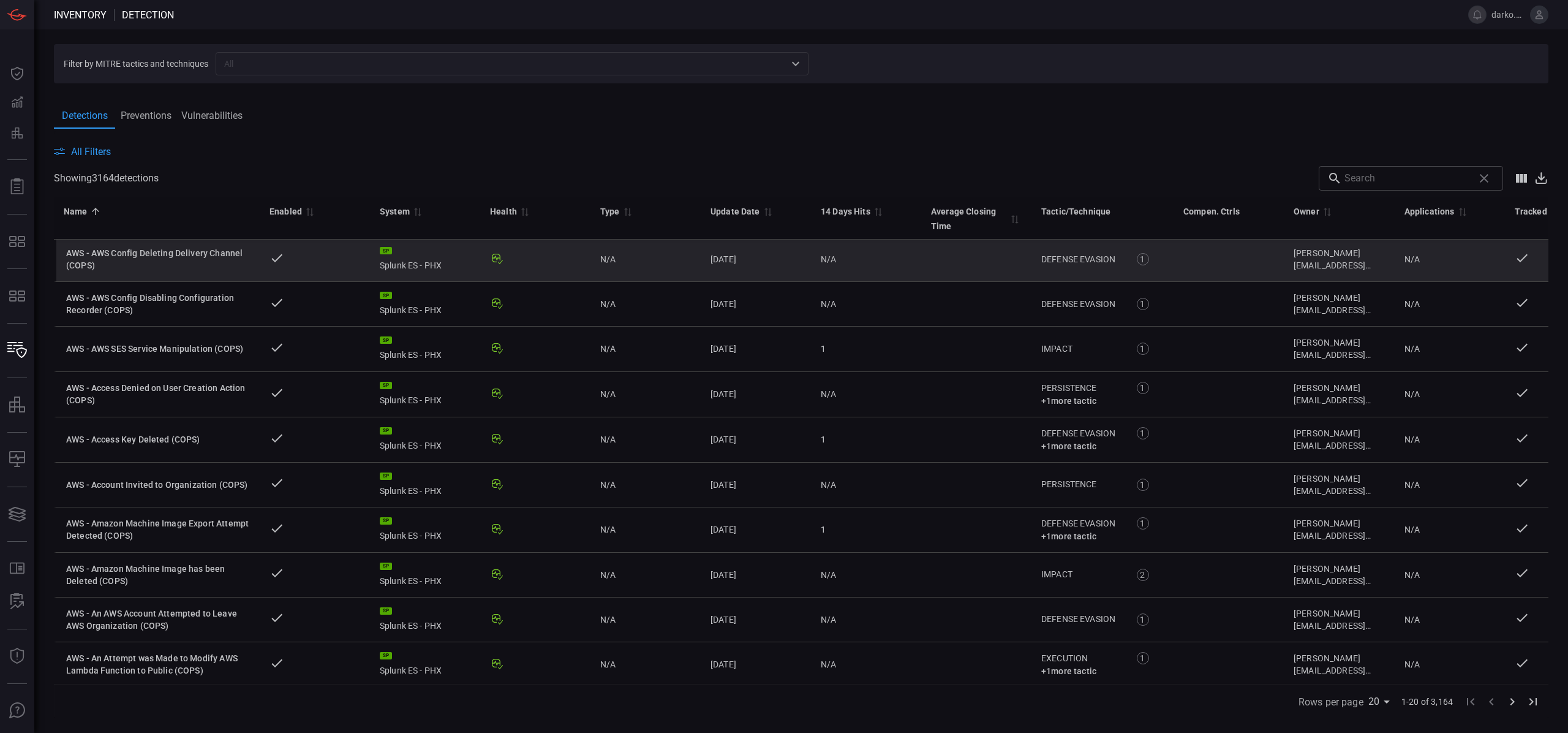
scroll to position [3, 6]
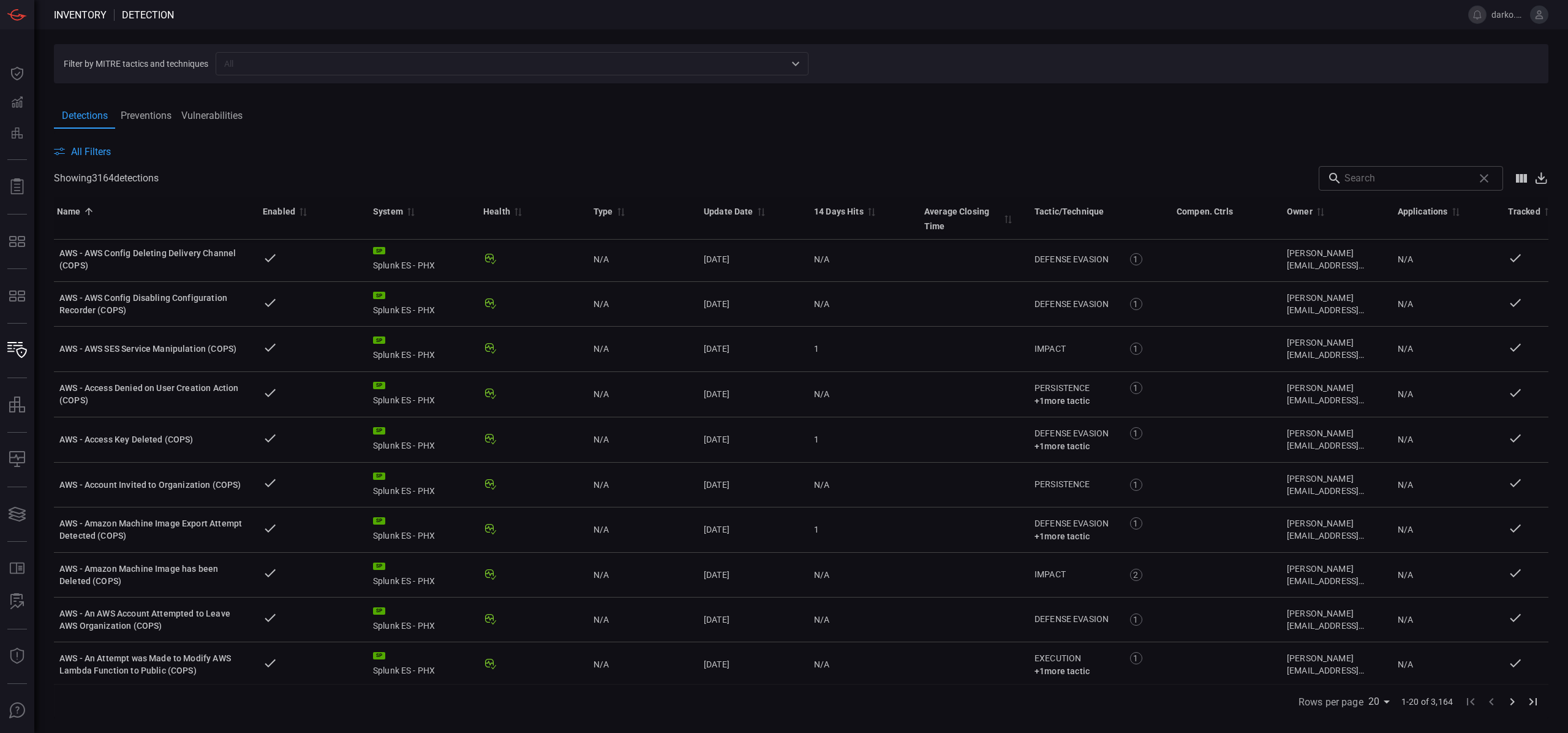
click at [1429, 183] on input "text" at bounding box center [1406, 178] width 124 height 25
paste input "Audit - Expected Host Not Reporting - Rule"
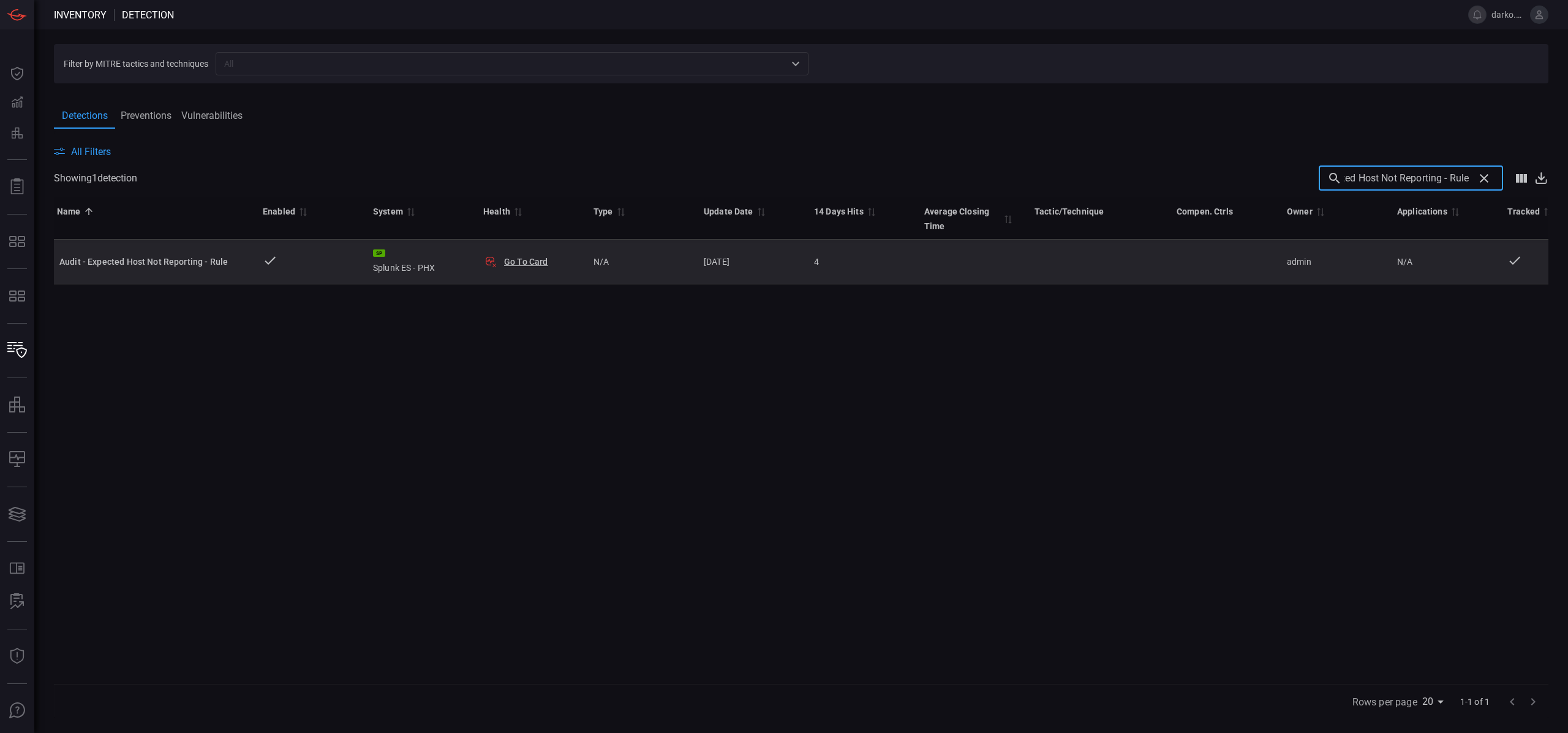
scroll to position [0, 10]
type input "Audit - Expected Host Not Reporting - Rule"
click at [233, 274] on td "Audit - Expected Host Not Reporting - Rule" at bounding box center [147, 262] width 206 height 45
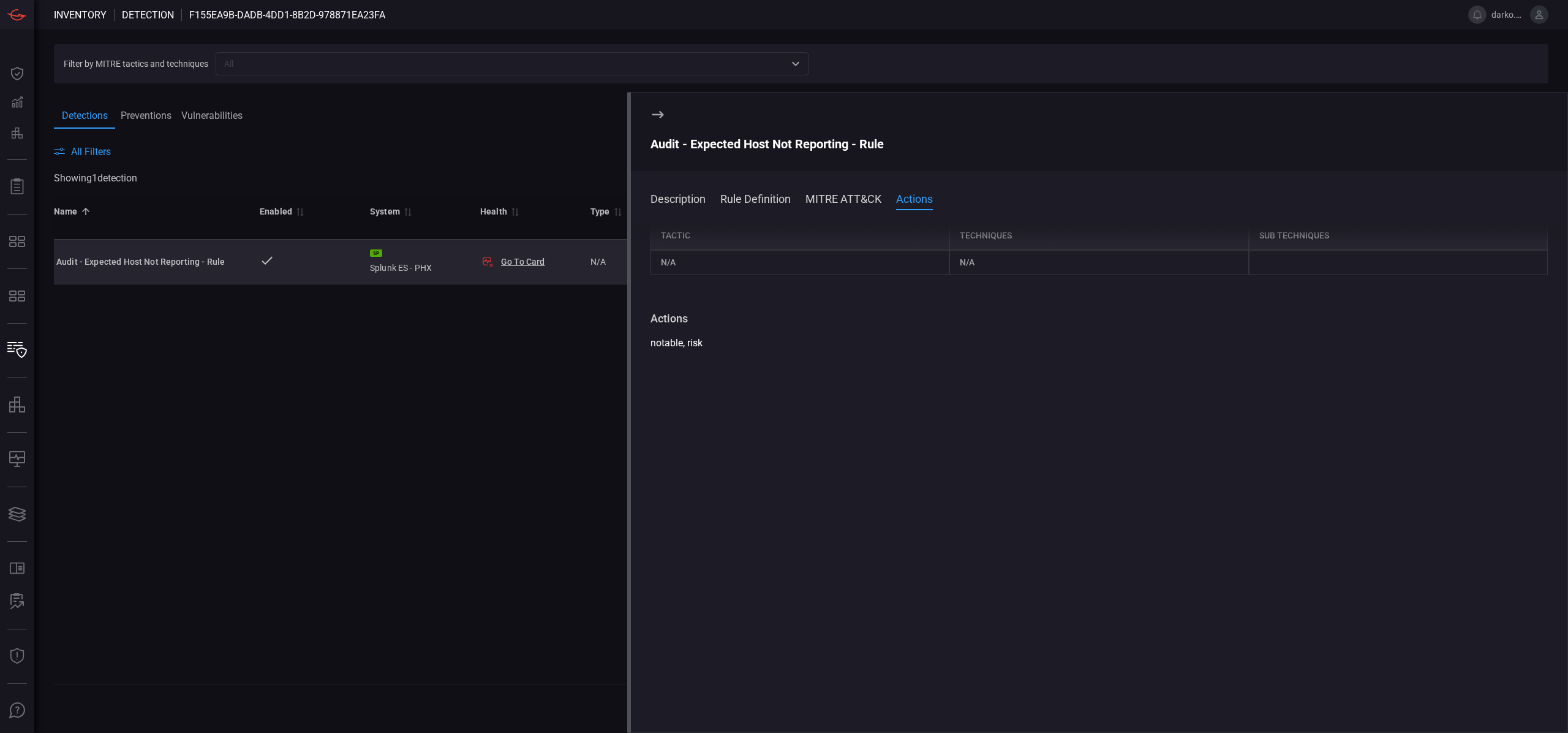
scroll to position [210, 0]
click at [659, 120] on icon at bounding box center [658, 115] width 15 height 15
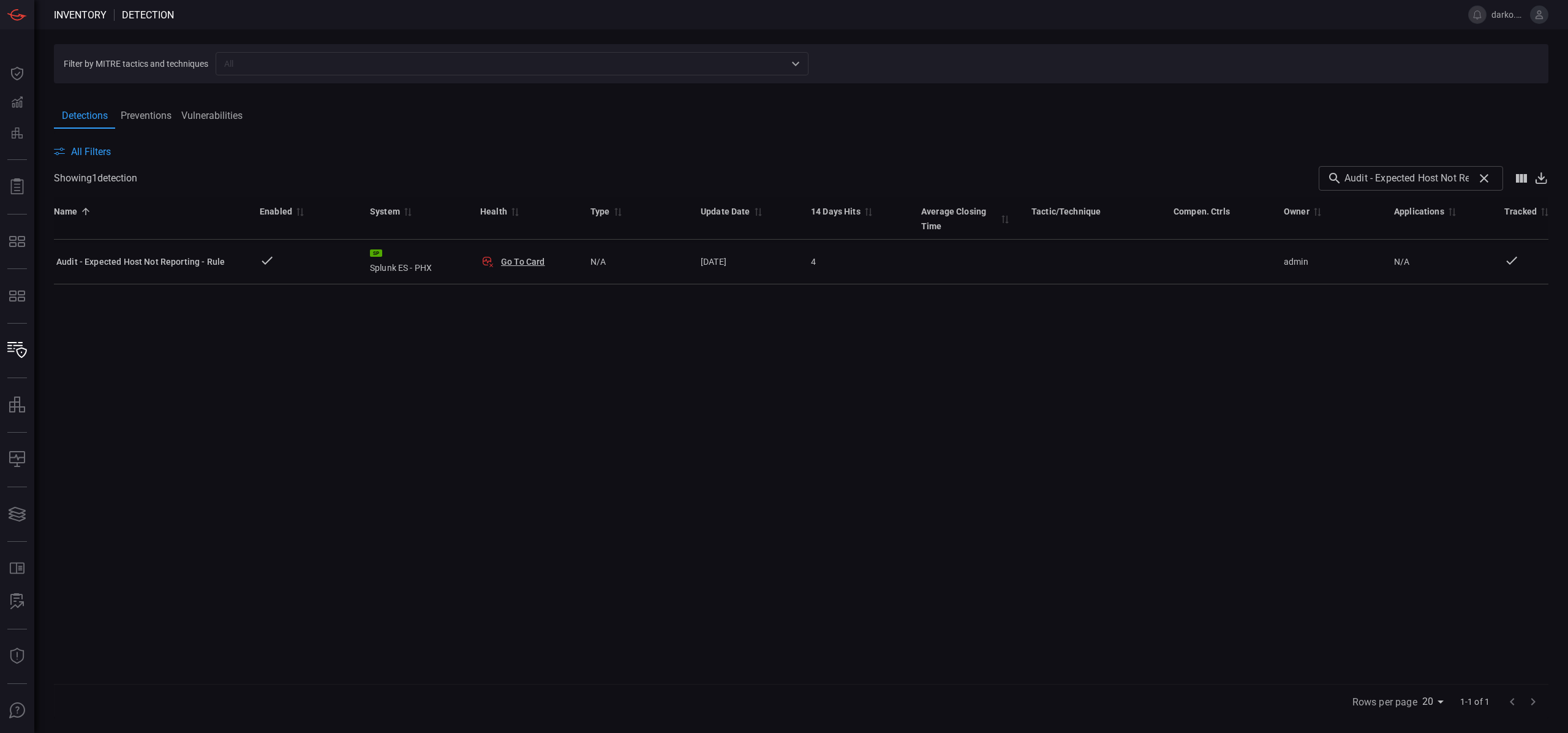
click at [570, 366] on div "Name 0 Enabled 0 System 0 Health 0 Type 0 Update Date 0 14 Days Hits 0 Average …" at bounding box center [801, 441] width 1494 height 487
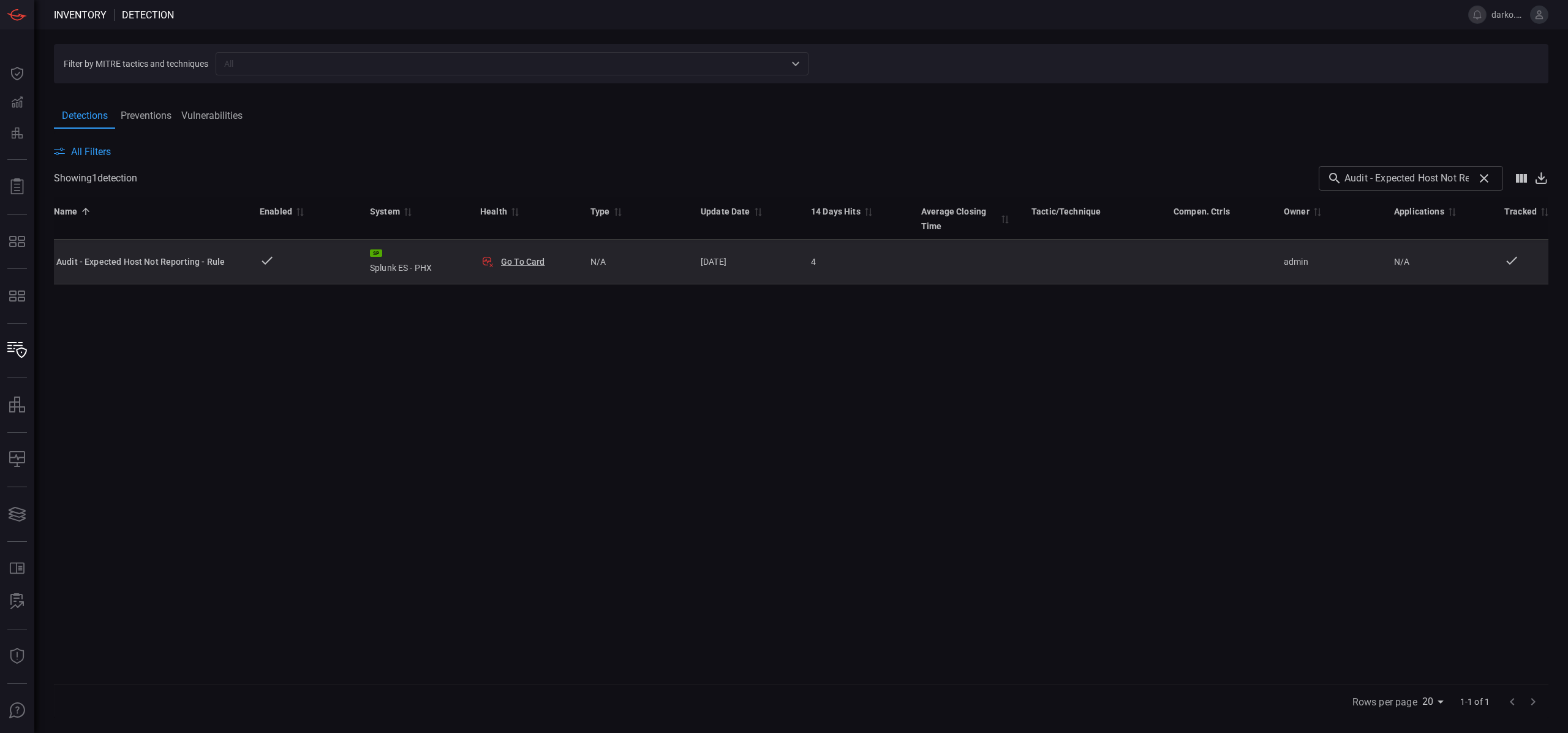
click at [525, 266] on button "Go To Card" at bounding box center [523, 261] width 44 height 12
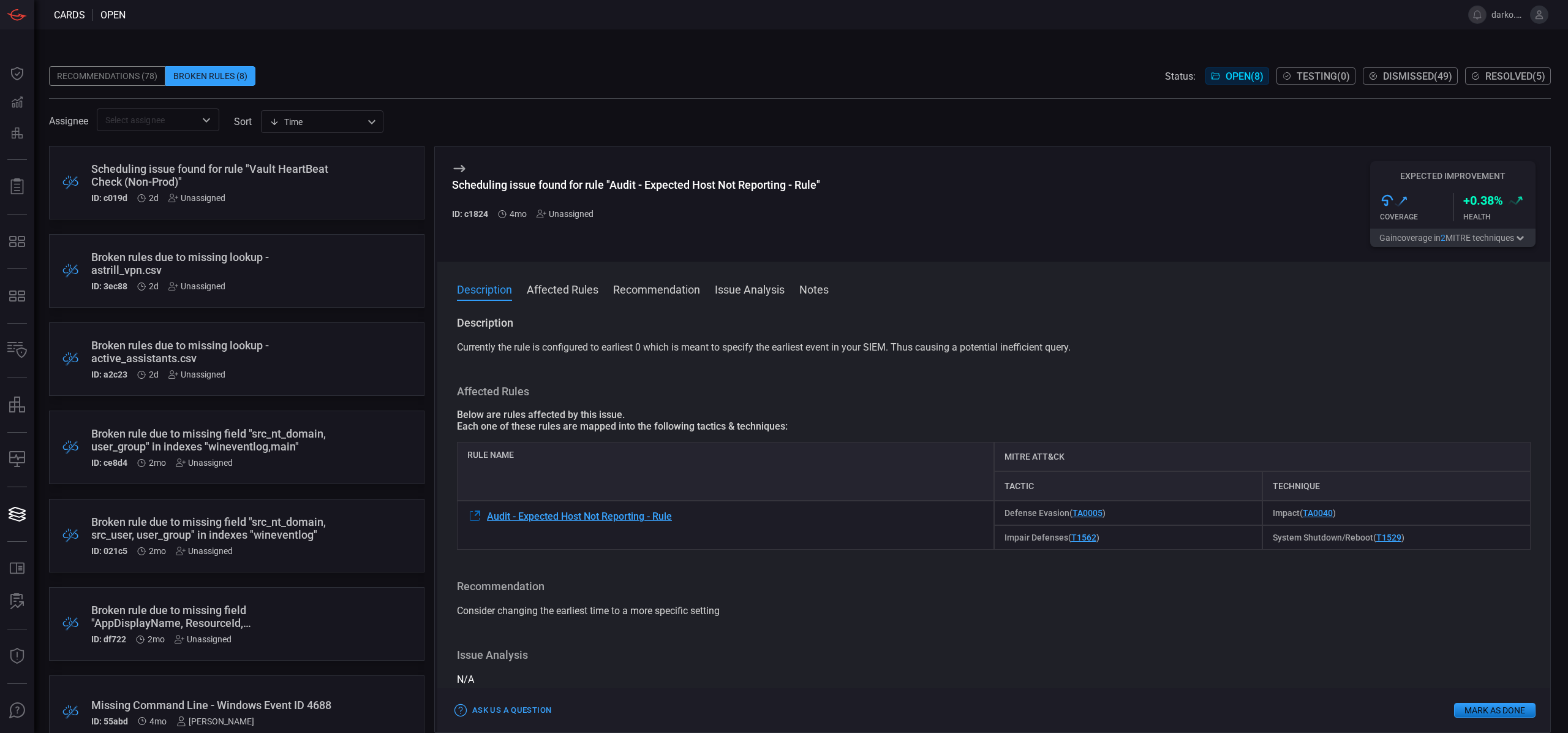
click at [1486, 708] on button "Mark as Done" at bounding box center [1494, 710] width 82 height 15
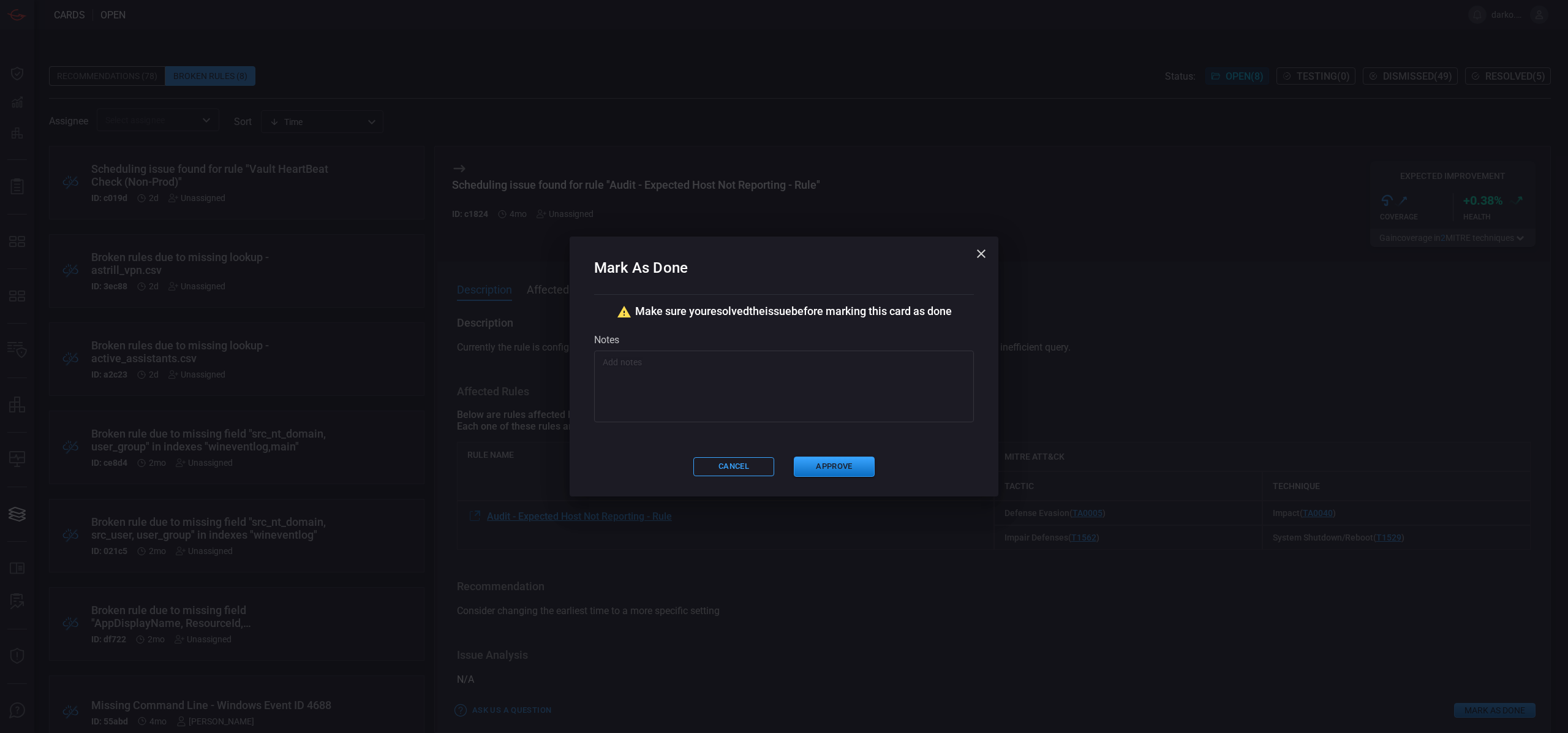
click at [689, 388] on textarea at bounding box center [784, 386] width 363 height 62
paste textarea "STRY0230618"
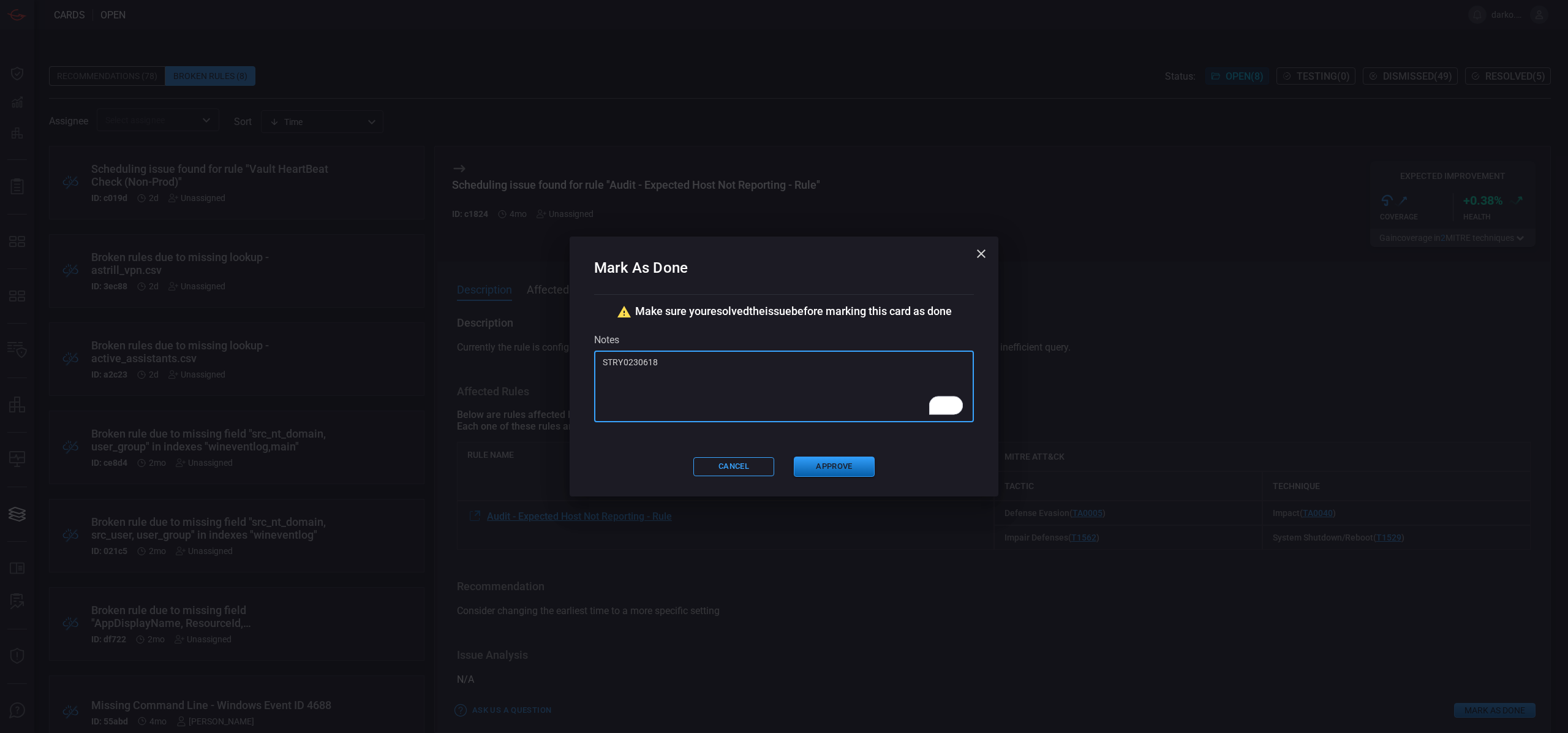
type textarea "STRY0230618"
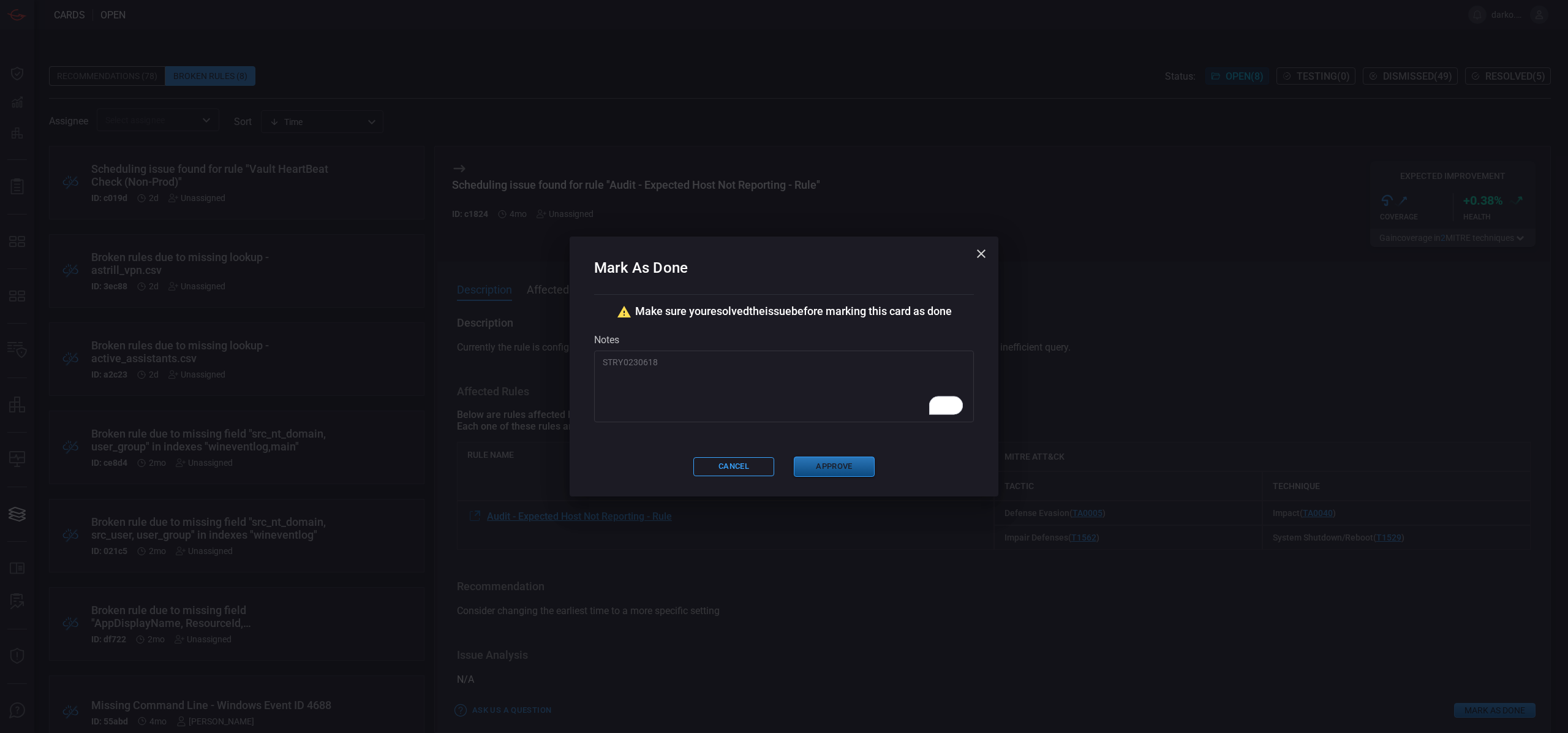
click at [828, 466] on button "Approve" at bounding box center [835, 466] width 81 height 20
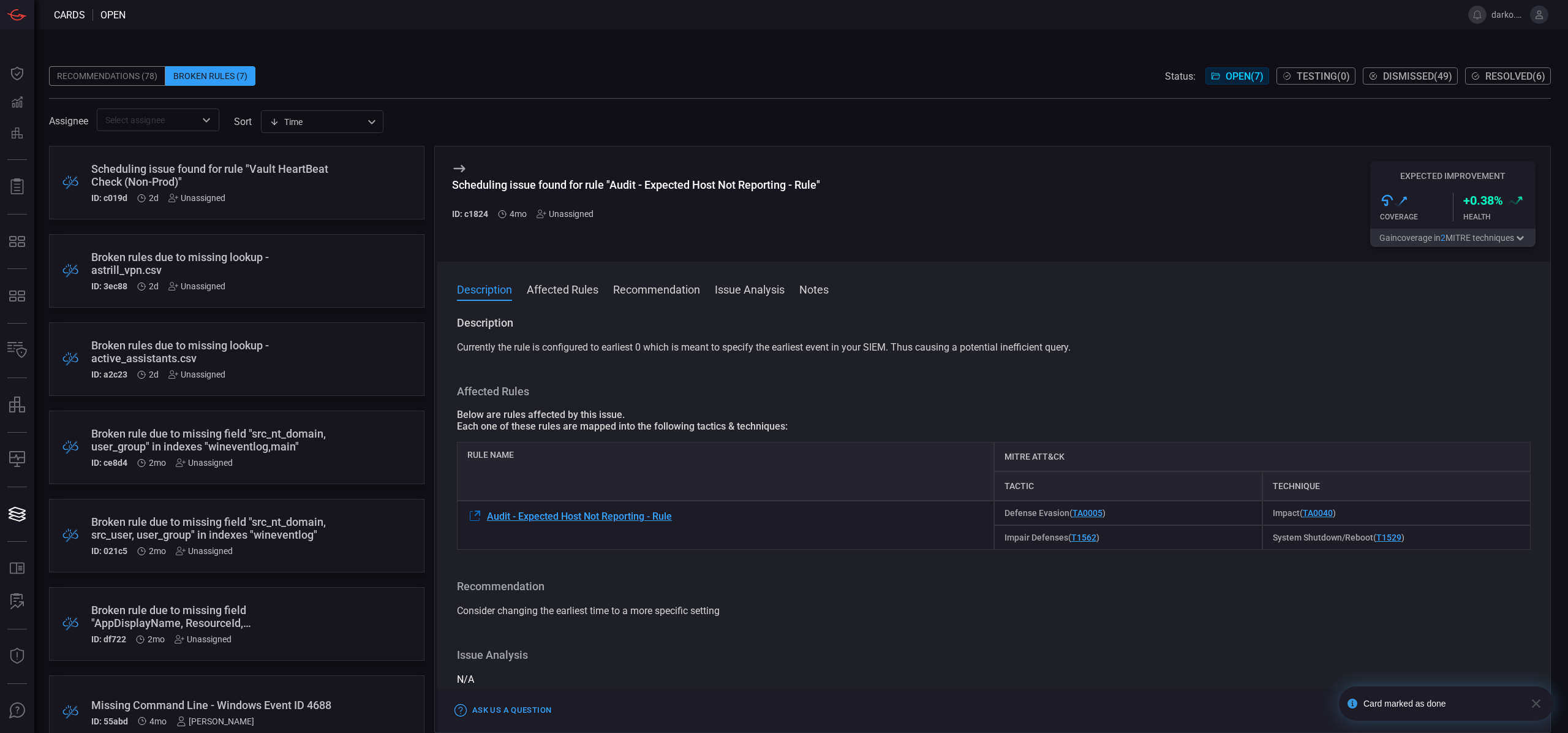
scroll to position [30, 0]
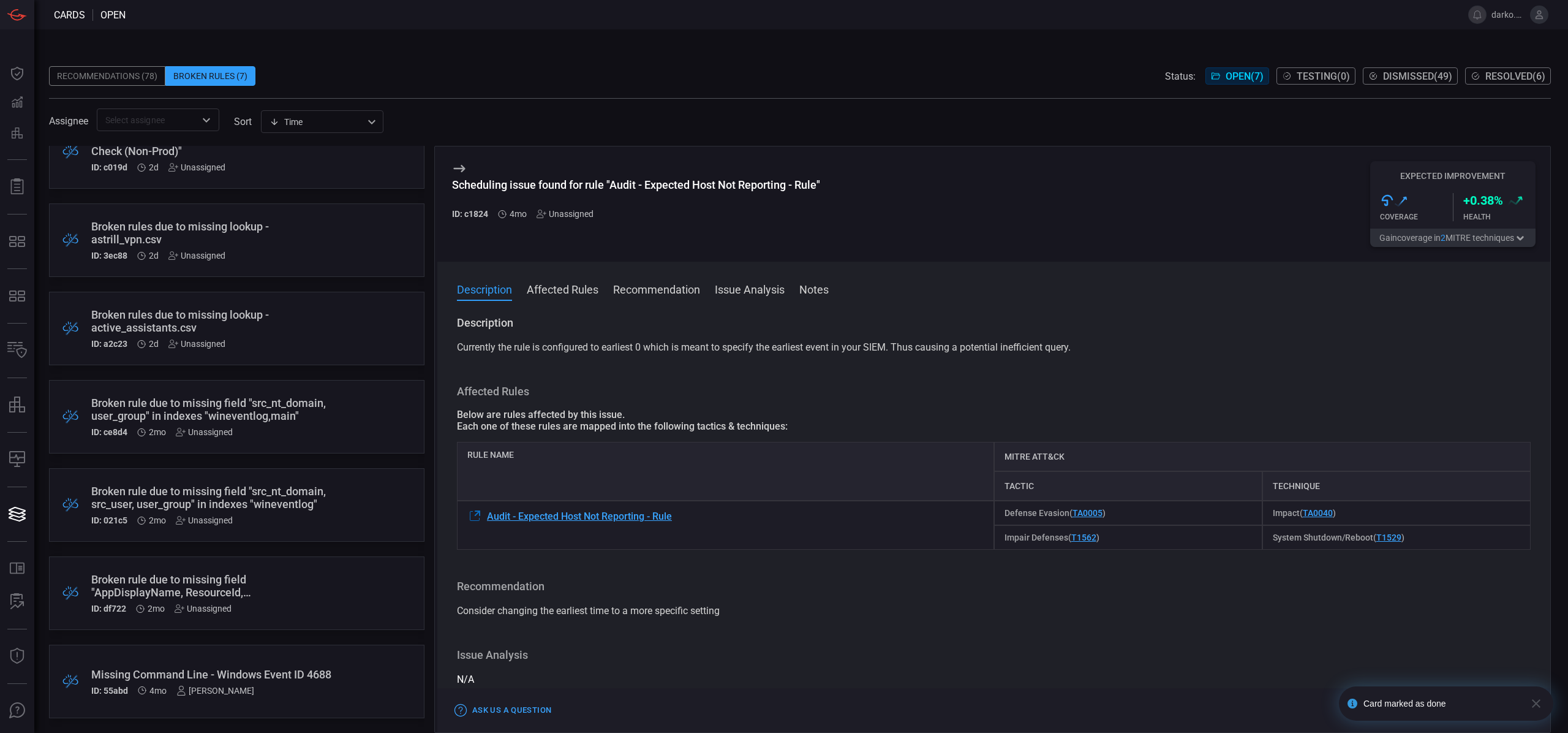
click at [1321, 82] on button "Testing ( 0 )" at bounding box center [1316, 75] width 79 height 17
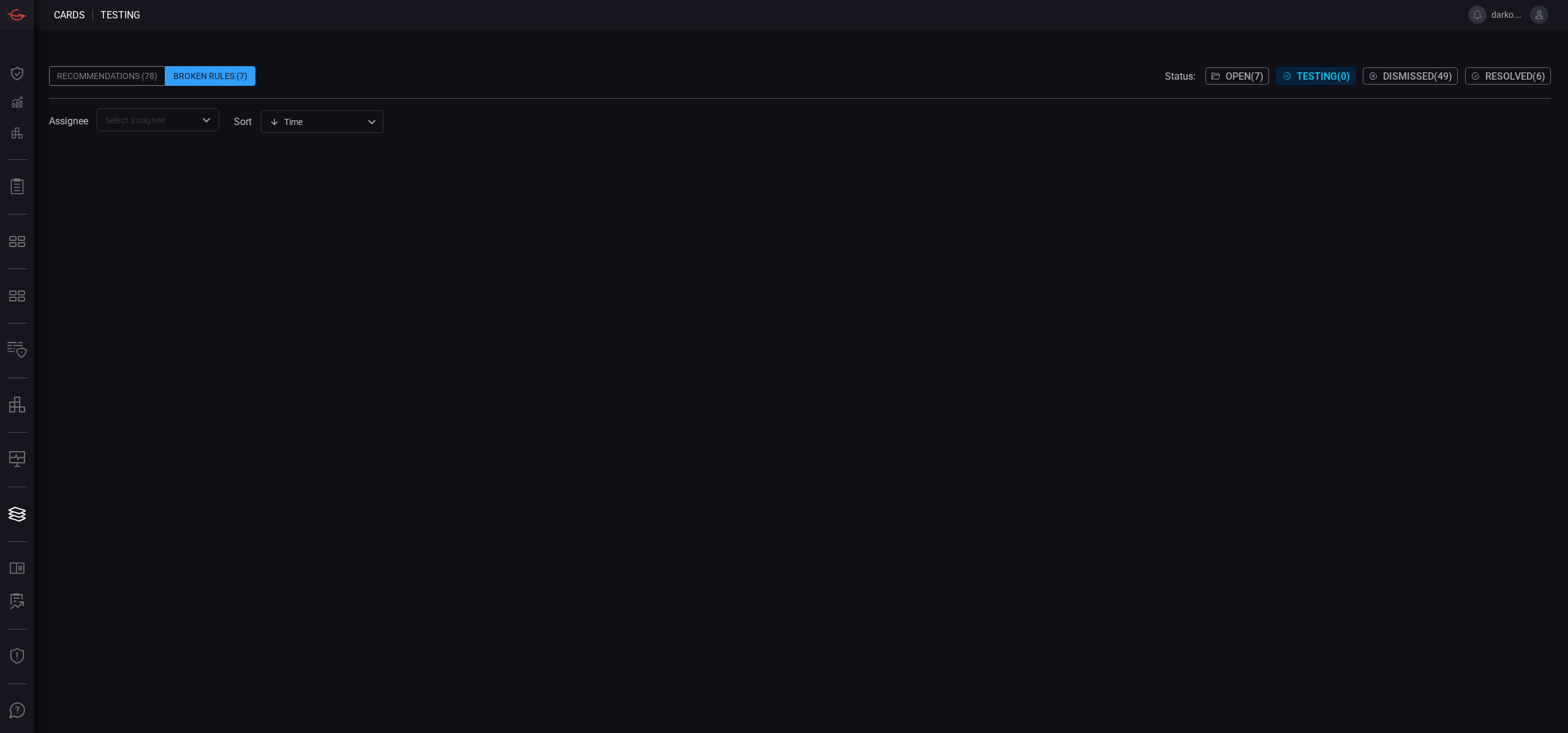
click at [1233, 75] on span "Open ( 7 )" at bounding box center [1244, 76] width 38 height 12
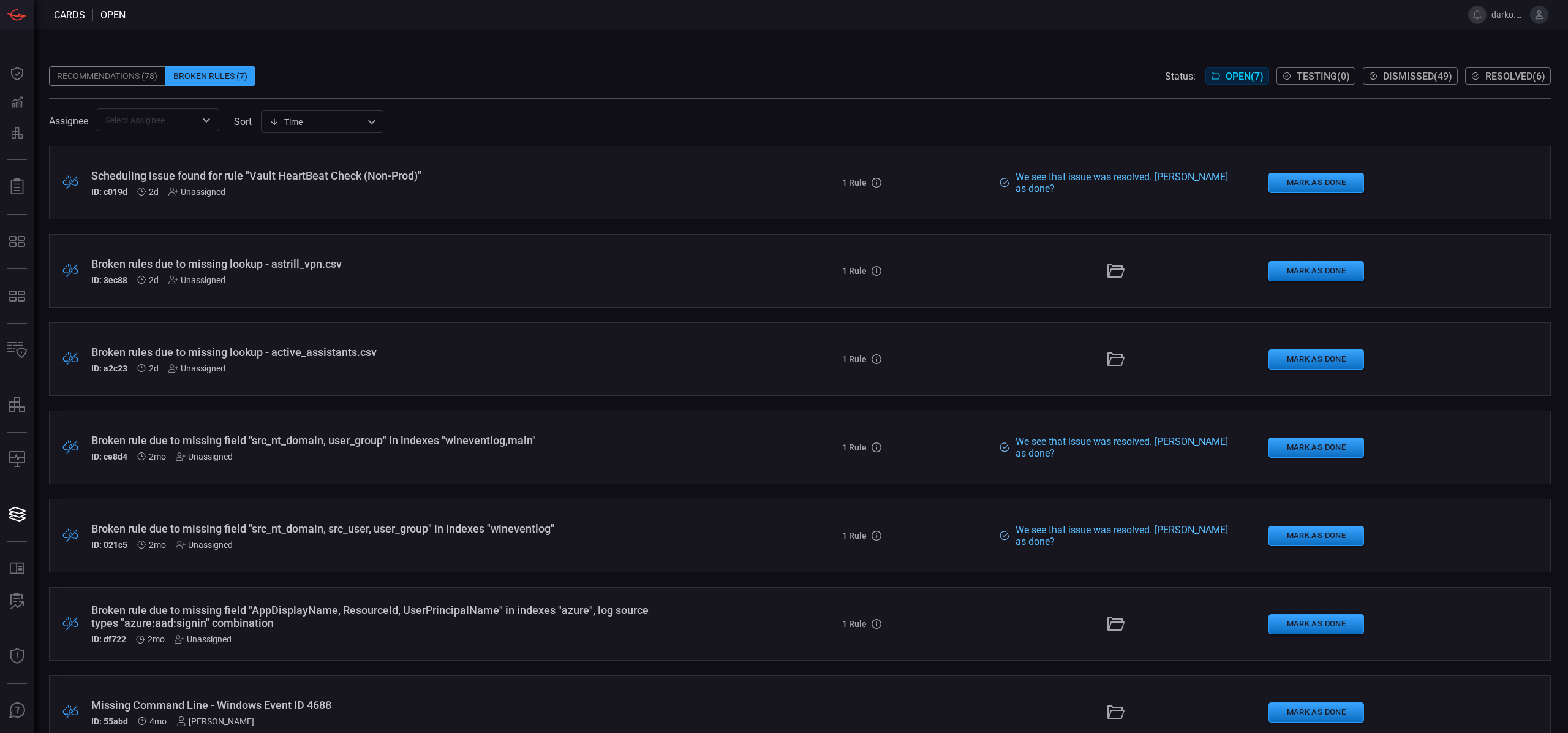
click at [678, 537] on div ".broken_cards_icon_0{fill:#39A4FF;} .broken_cards_icon_1{fill:none;stroke:#1918…" at bounding box center [800, 535] width 1502 height 74
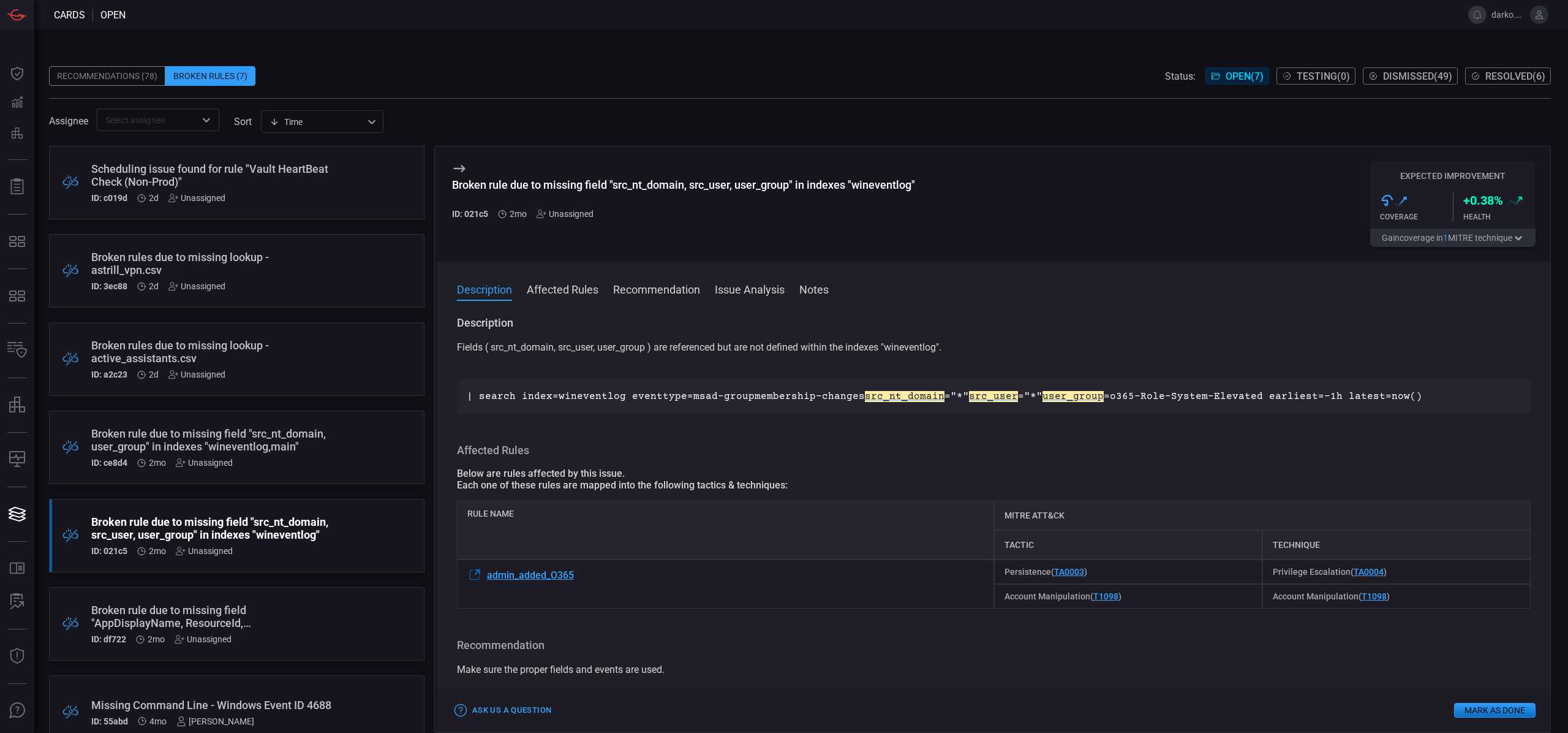
click at [559, 219] on div "Broken rule due to missing field "src_nt_domain, src_user, user_group" in index…" at bounding box center [684, 203] width 463 height 86
click at [561, 214] on div "Unassigned" at bounding box center [565, 213] width 57 height 10
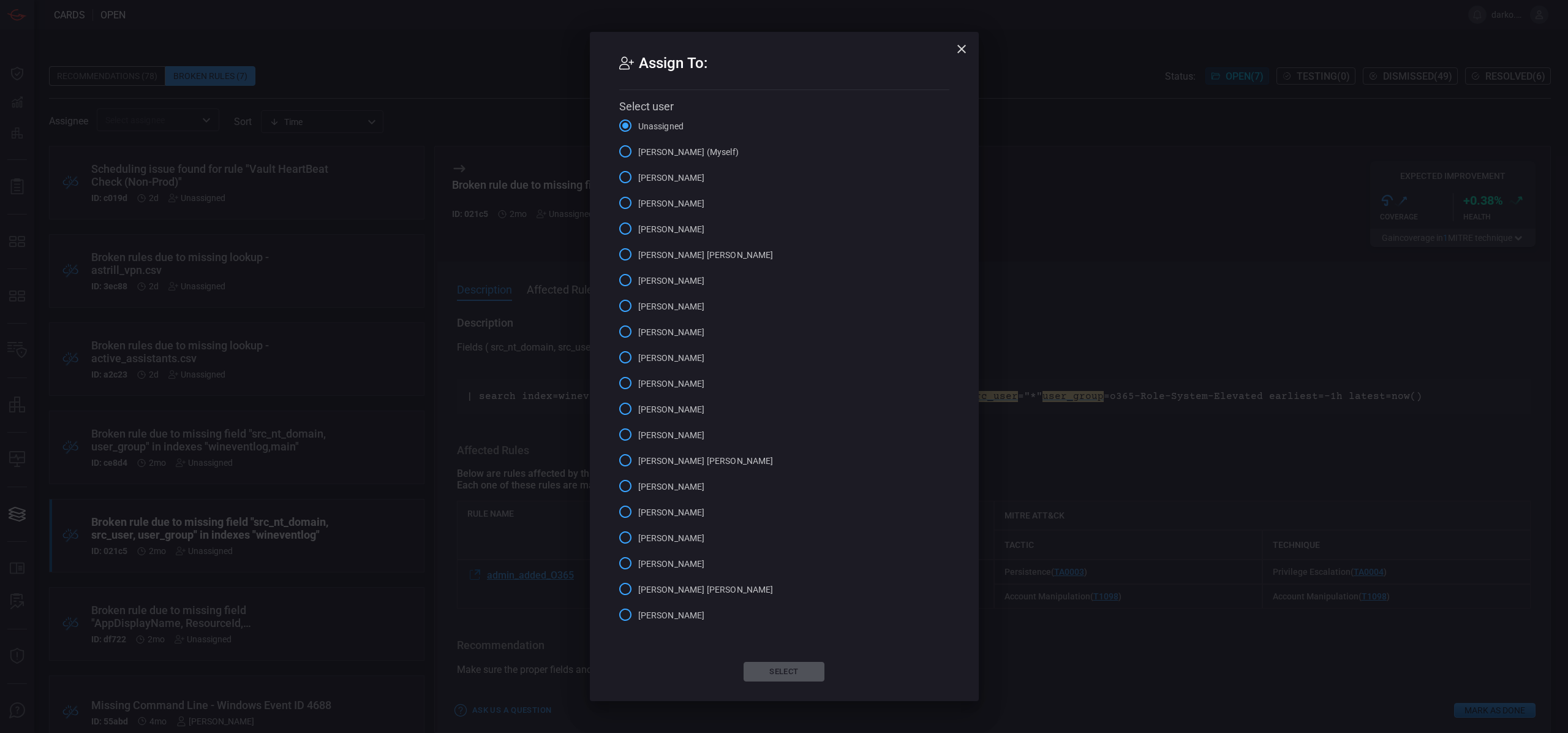
click at [694, 151] on span "[PERSON_NAME] (Myself)" at bounding box center [687, 153] width 100 height 13
click at [638, 151] on input "[PERSON_NAME] (Myself)" at bounding box center [625, 152] width 26 height 26
click at [803, 669] on button "Select" at bounding box center [784, 671] width 81 height 19
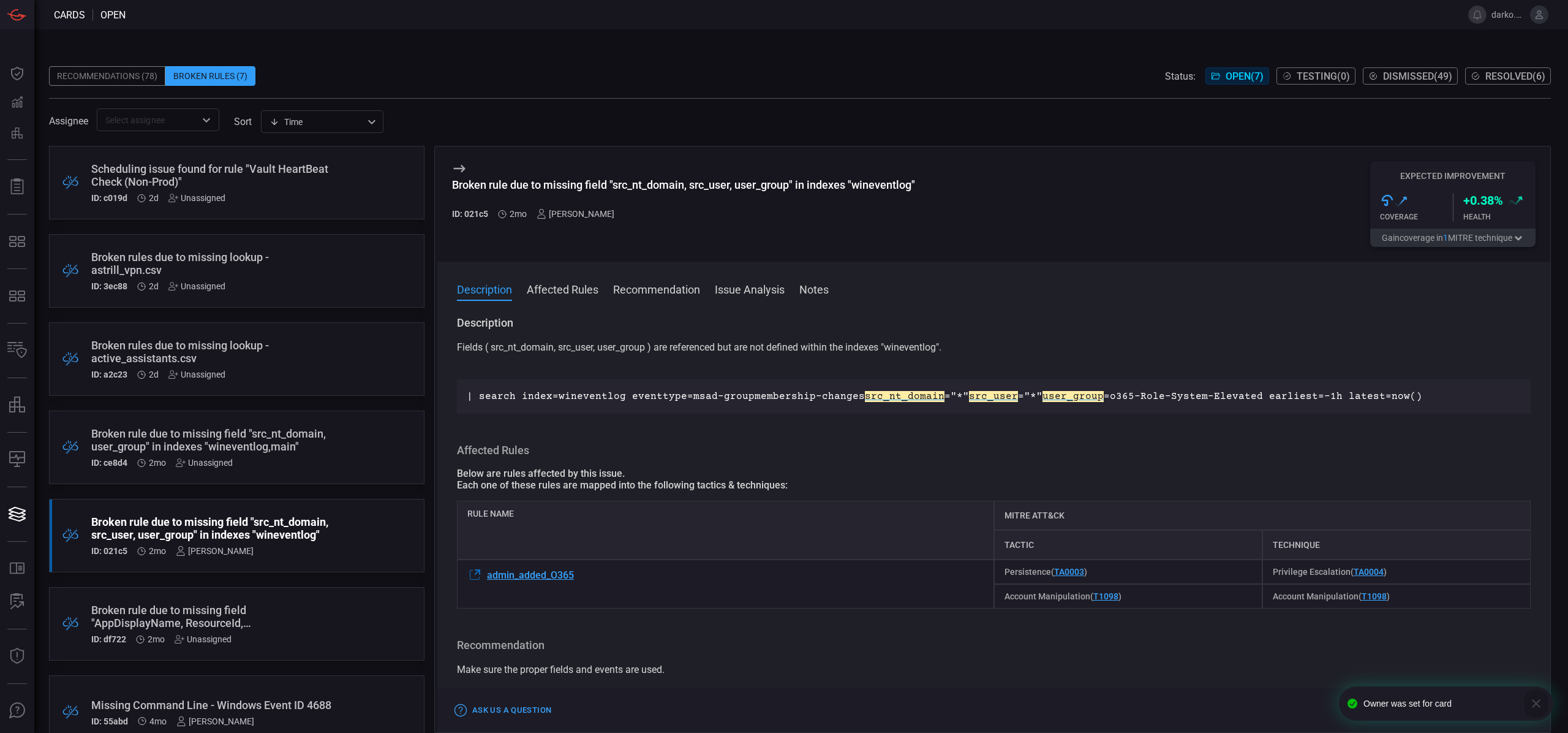
drag, startPoint x: 1536, startPoint y: 701, endPoint x: 1534, endPoint y: 694, distance: 7.3
click at [1536, 701] on icon "button" at bounding box center [1536, 704] width 15 height 15
drag, startPoint x: 584, startPoint y: 591, endPoint x: 585, endPoint y: 575, distance: 16.0
click at [584, 587] on div "admin_added_O365" at bounding box center [725, 583] width 537 height 49
drag, startPoint x: 542, startPoint y: 572, endPoint x: 483, endPoint y: 573, distance: 59.0
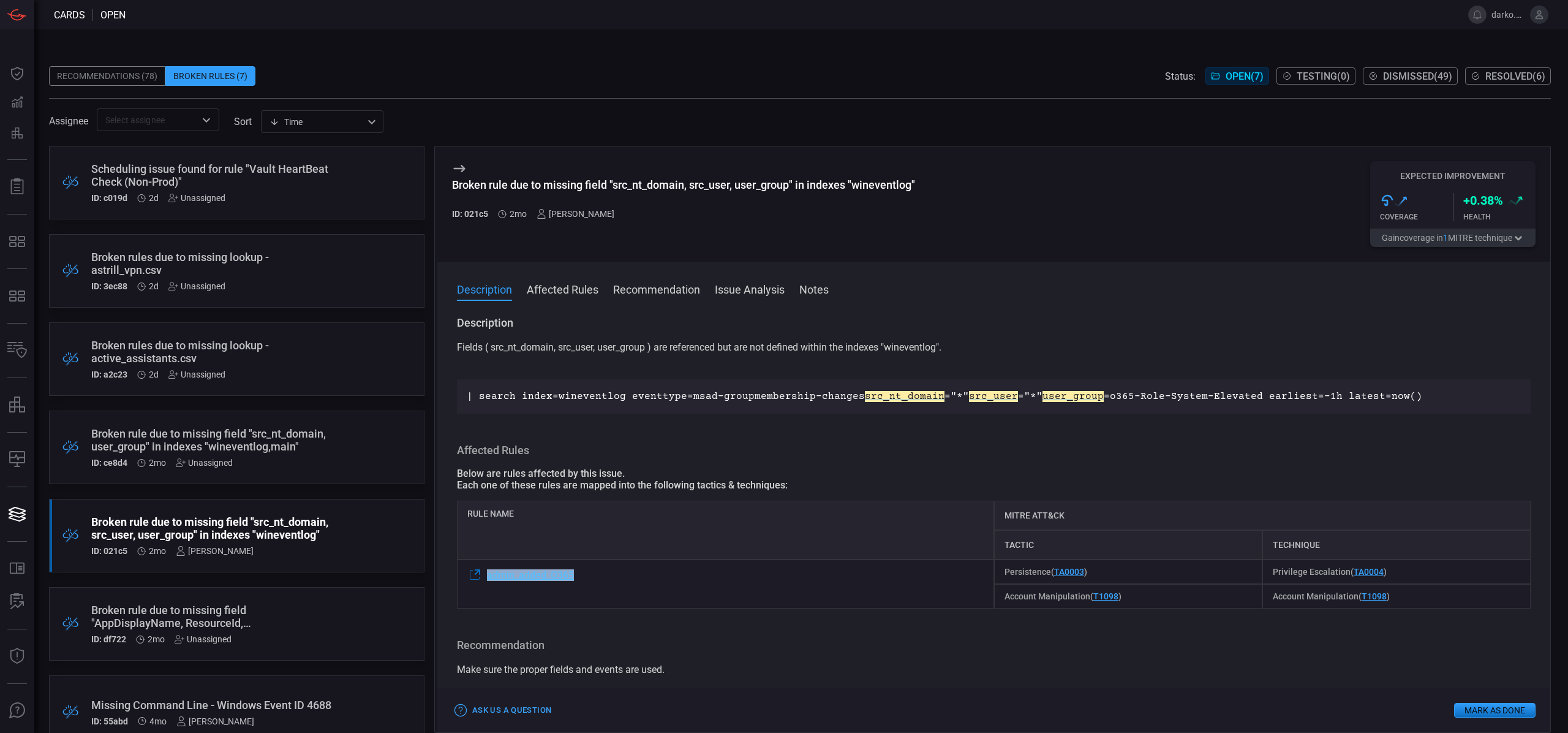
click at [483, 573] on div "admin_added_O365" at bounding box center [725, 583] width 537 height 49
copy div "admin_added_O365"
click at [452, 165] on icon at bounding box center [460, 168] width 15 height 15
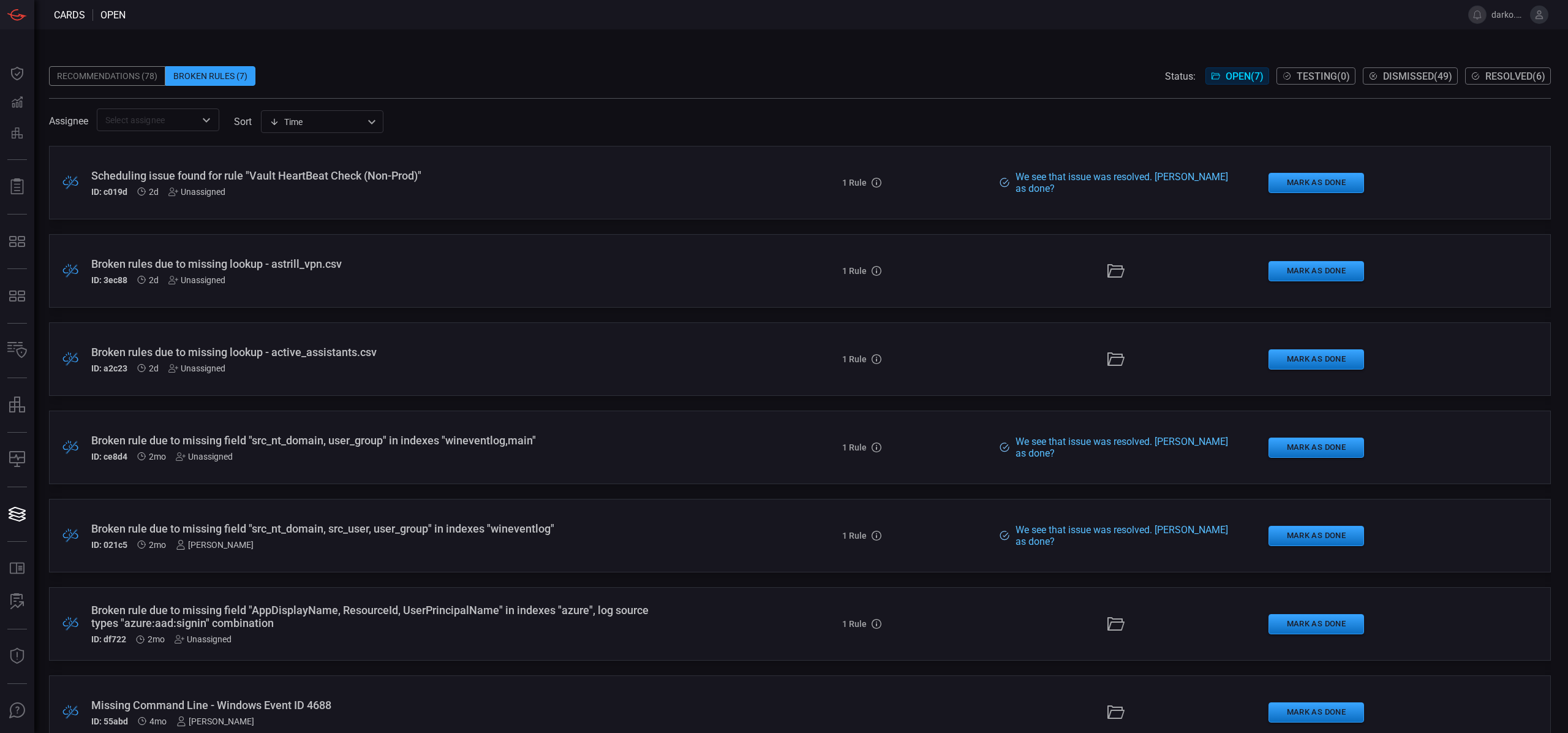
scroll to position [30, 0]
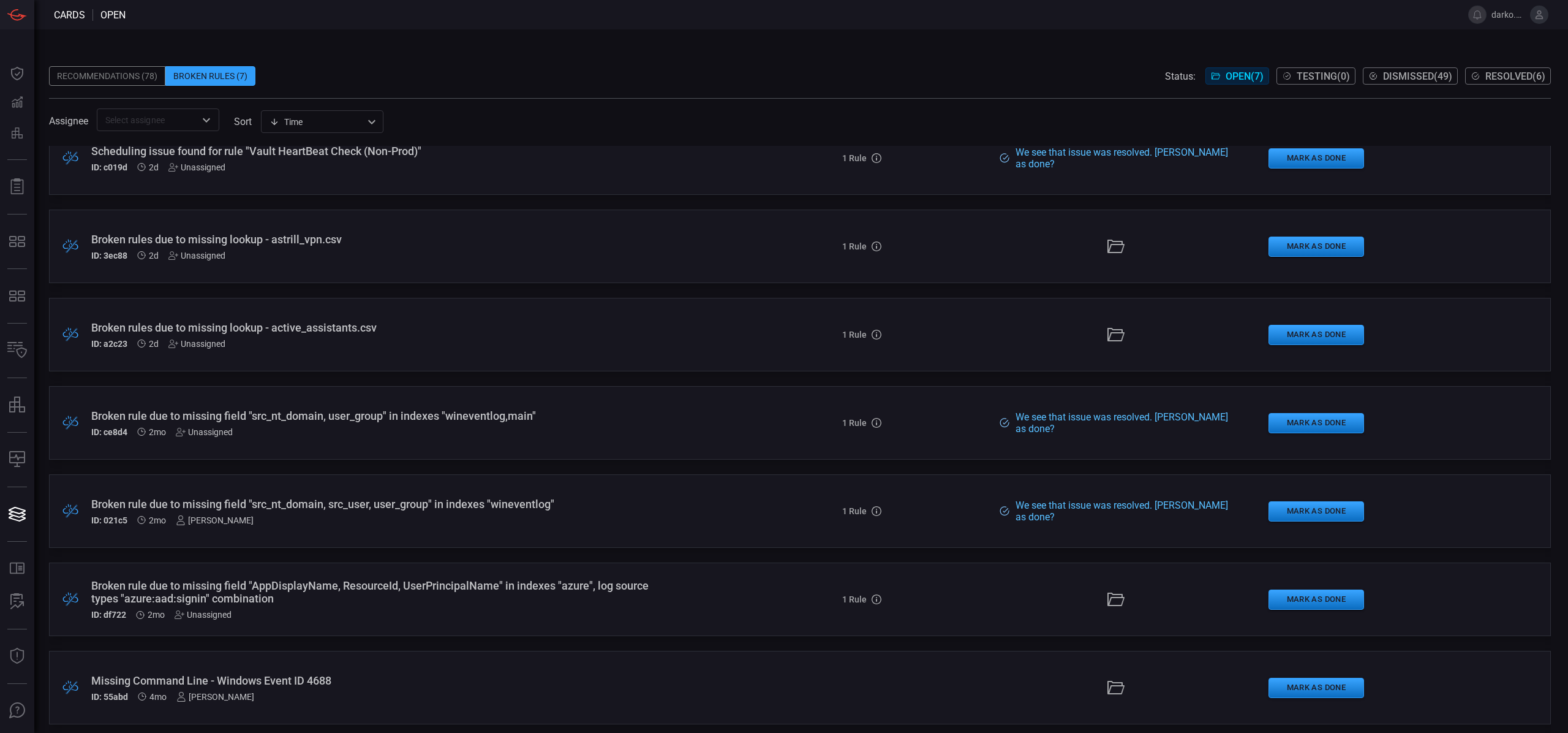
click at [1035, 504] on div "We see that issue was resolved. [PERSON_NAME] as done?" at bounding box center [1122, 510] width 223 height 23
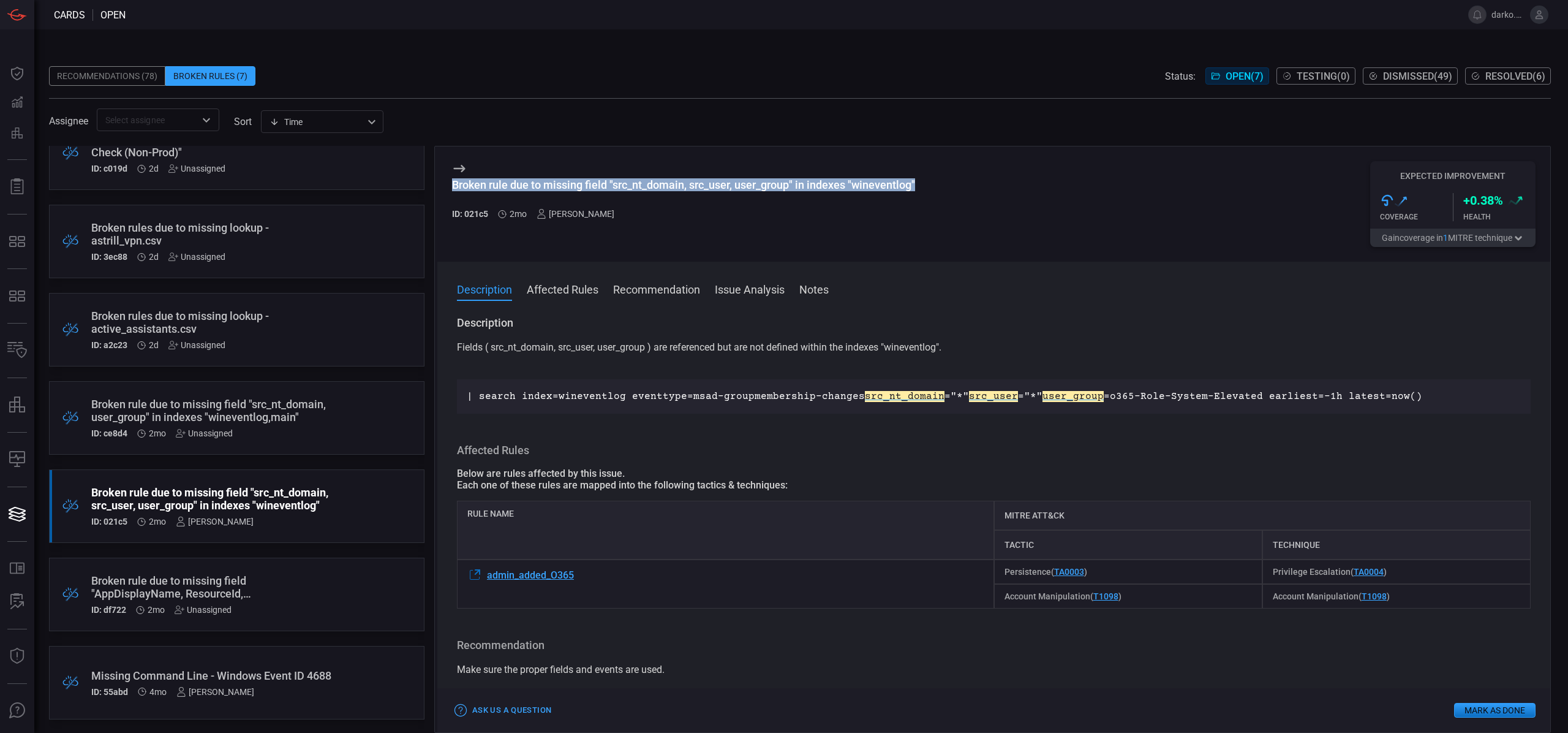
drag, startPoint x: 928, startPoint y: 186, endPoint x: 452, endPoint y: 190, distance: 476.0
click at [452, 190] on div "Broken rule due to missing field "src_nt_domain, src_user, user_group" in index…" at bounding box center [994, 203] width 1113 height 115
copy div "Broken rule due to missing field "src_nt_domain, src_user, user_group" in index…"
click at [1469, 708] on button "Mark as Done" at bounding box center [1494, 710] width 82 height 15
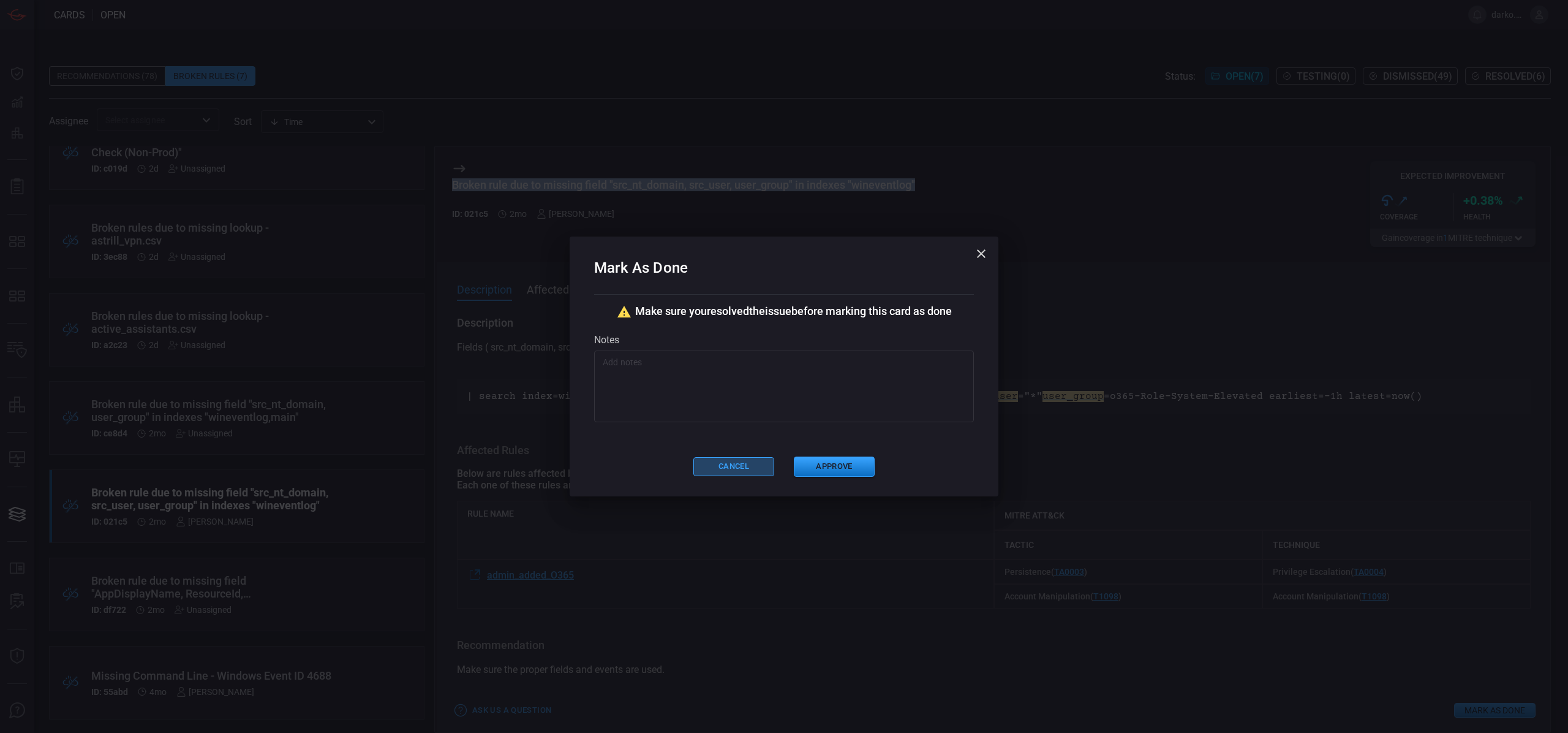
drag, startPoint x: 752, startPoint y: 470, endPoint x: 841, endPoint y: 429, distance: 98.0
click at [753, 470] on button "Cancel" at bounding box center [733, 466] width 81 height 19
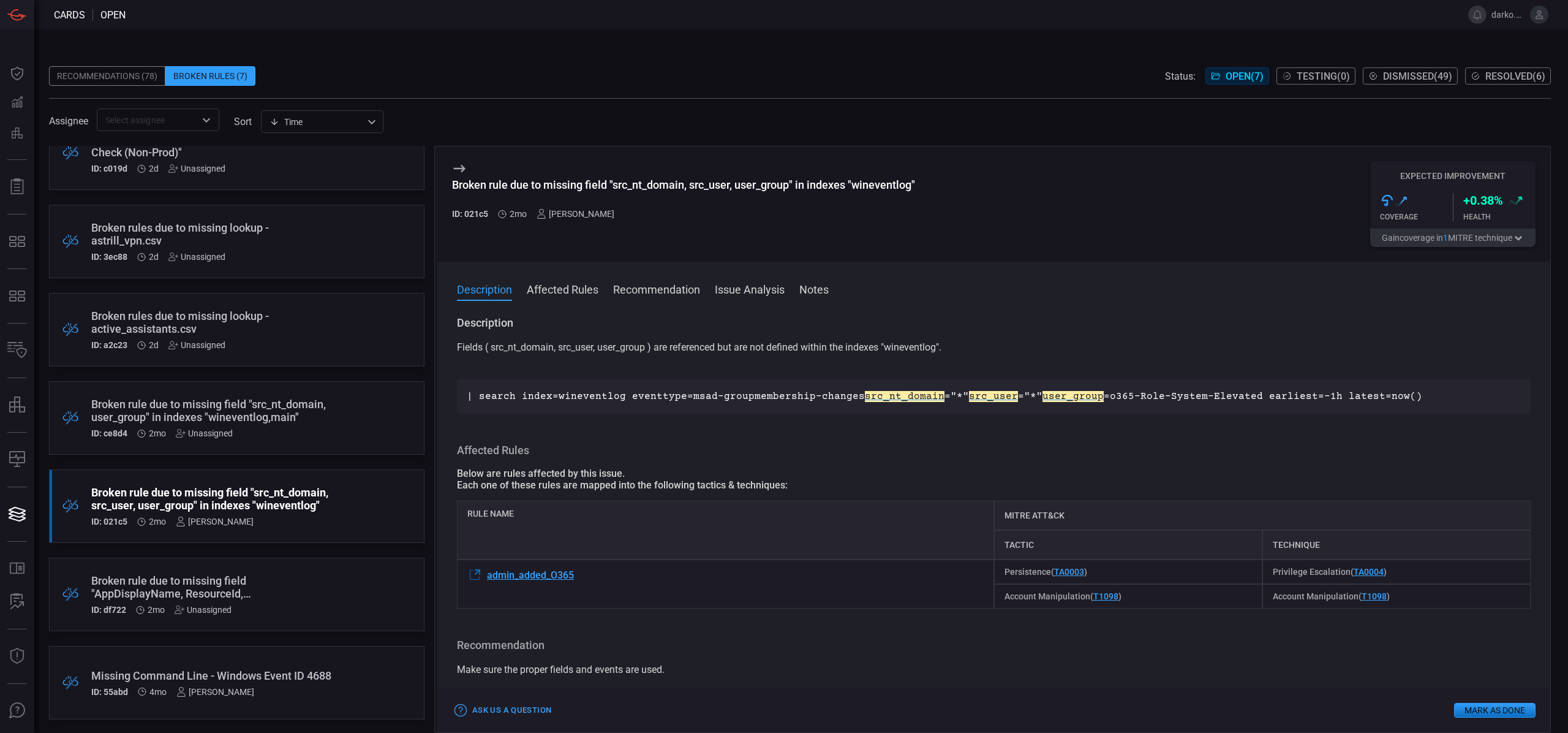
click at [462, 169] on icon at bounding box center [460, 168] width 15 height 15
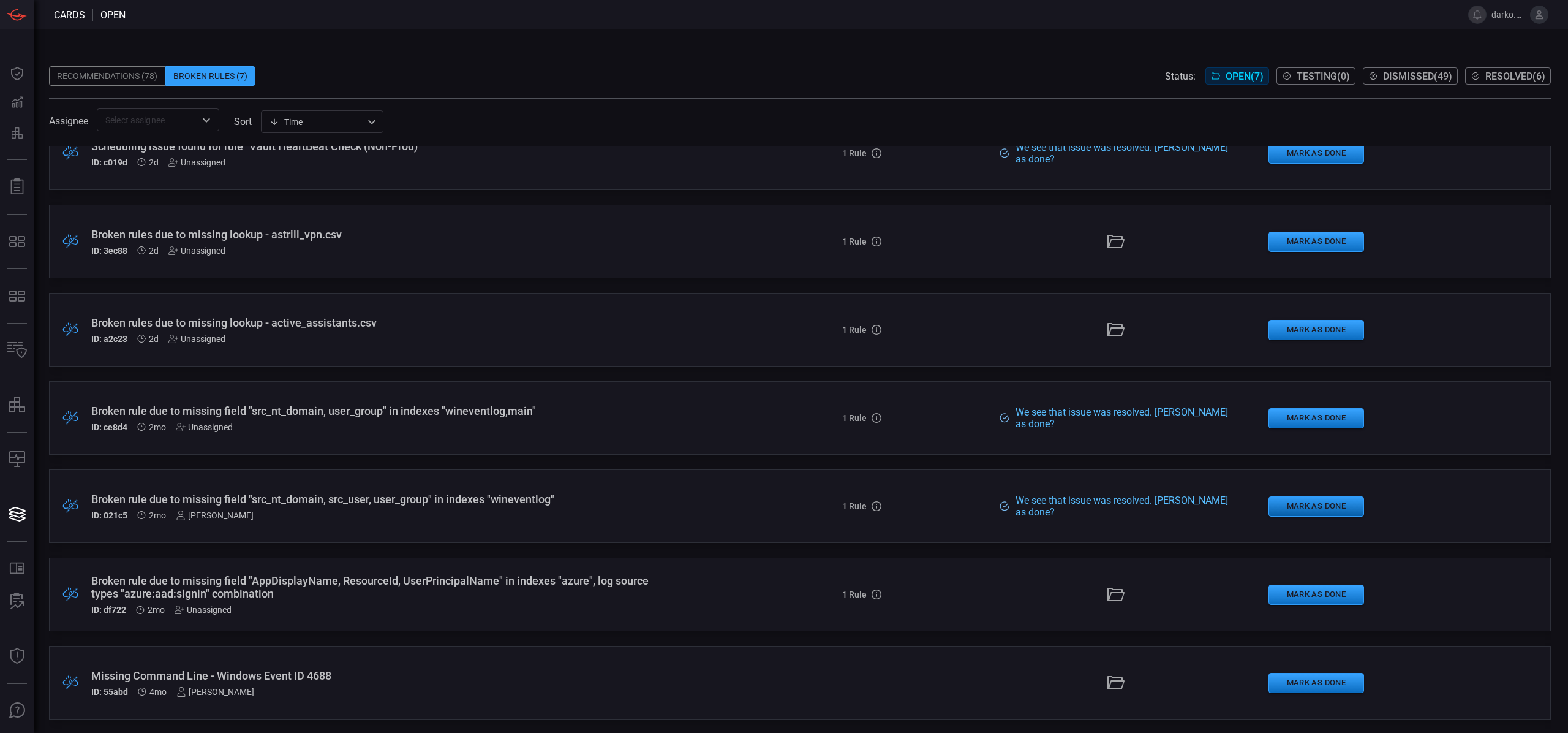
click at [1326, 506] on button "Mark as Done" at bounding box center [1316, 507] width 96 height 20
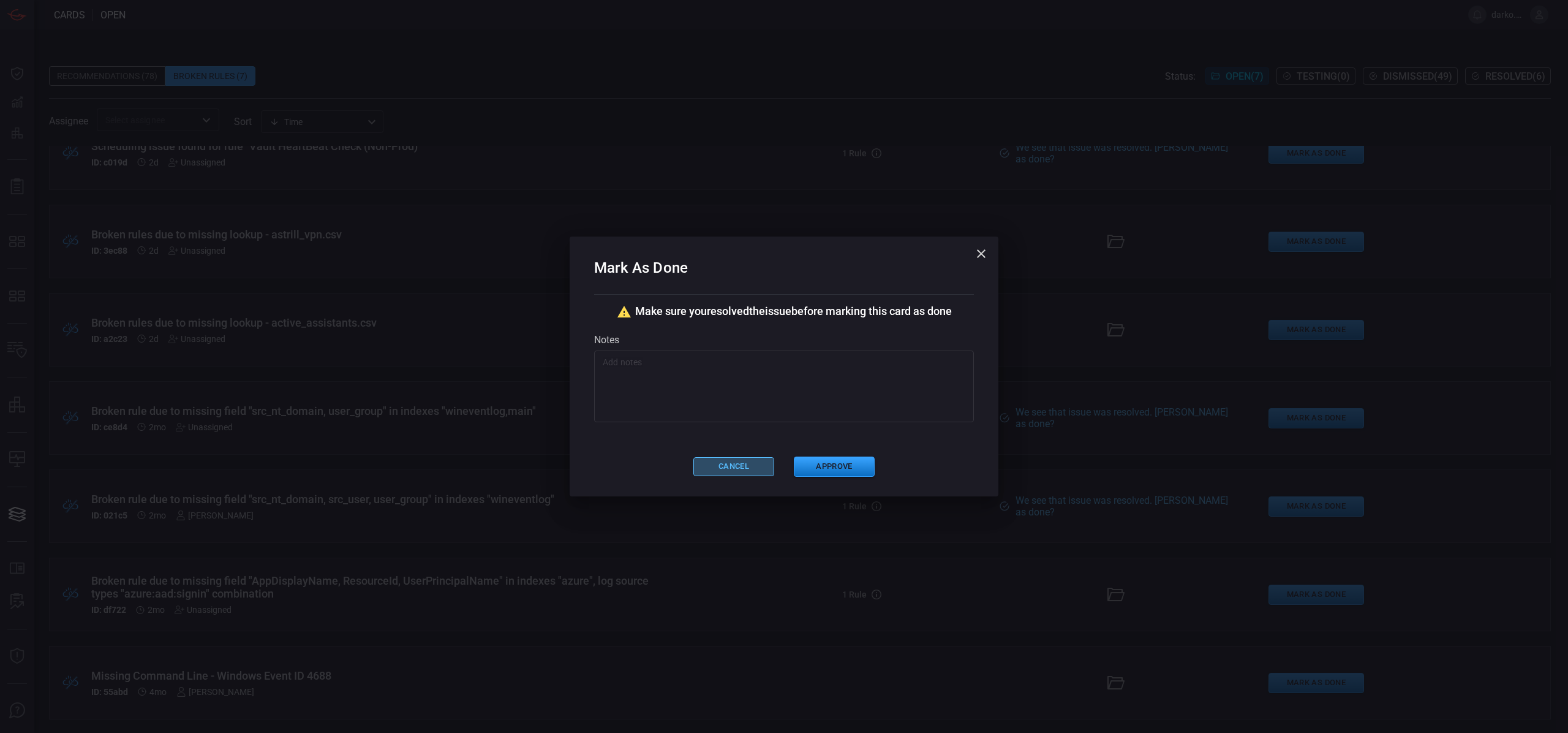
click at [726, 465] on button "Cancel" at bounding box center [733, 466] width 81 height 19
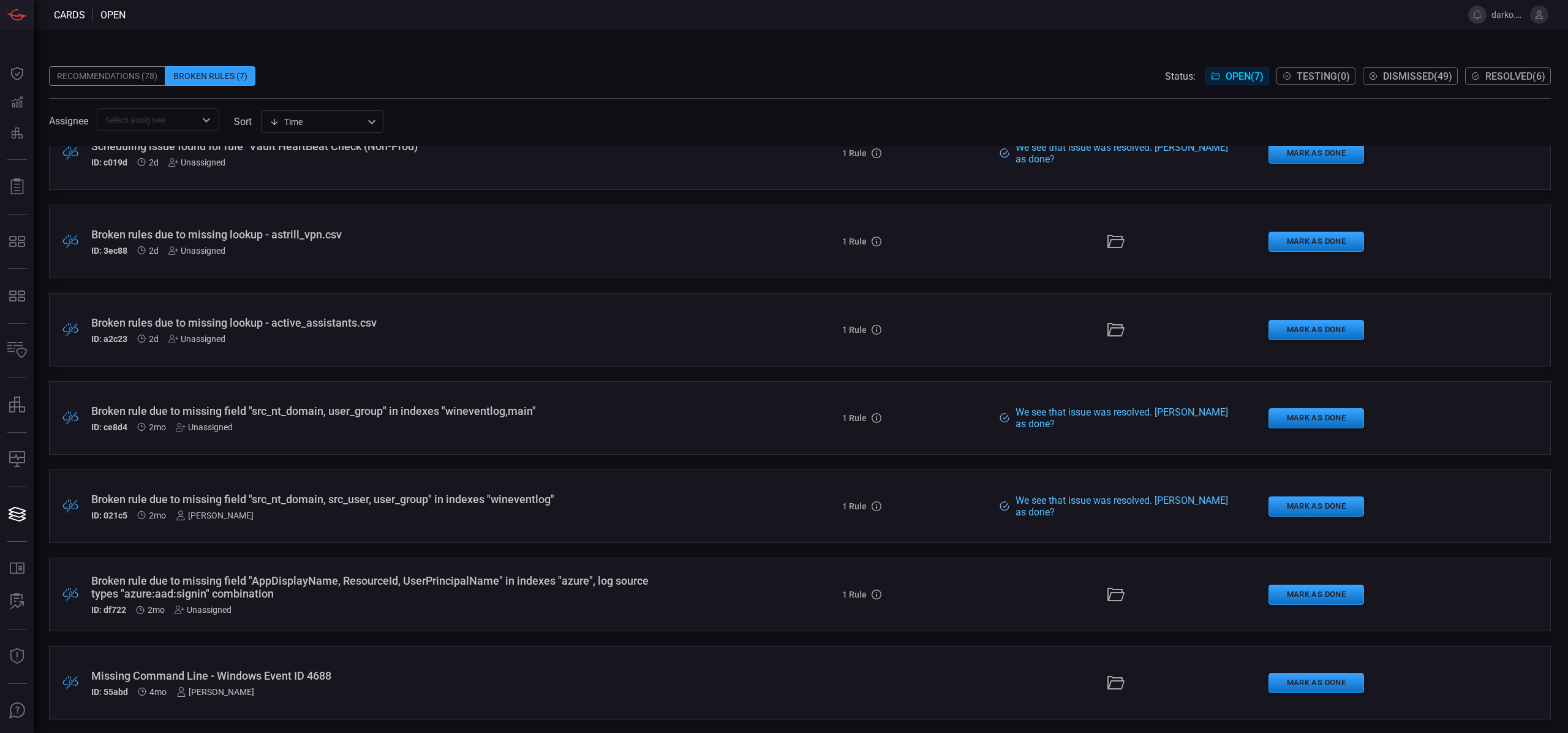
click at [593, 510] on div "ID: 021c5 2mo Darko Blagojevic" at bounding box center [383, 515] width 585 height 10
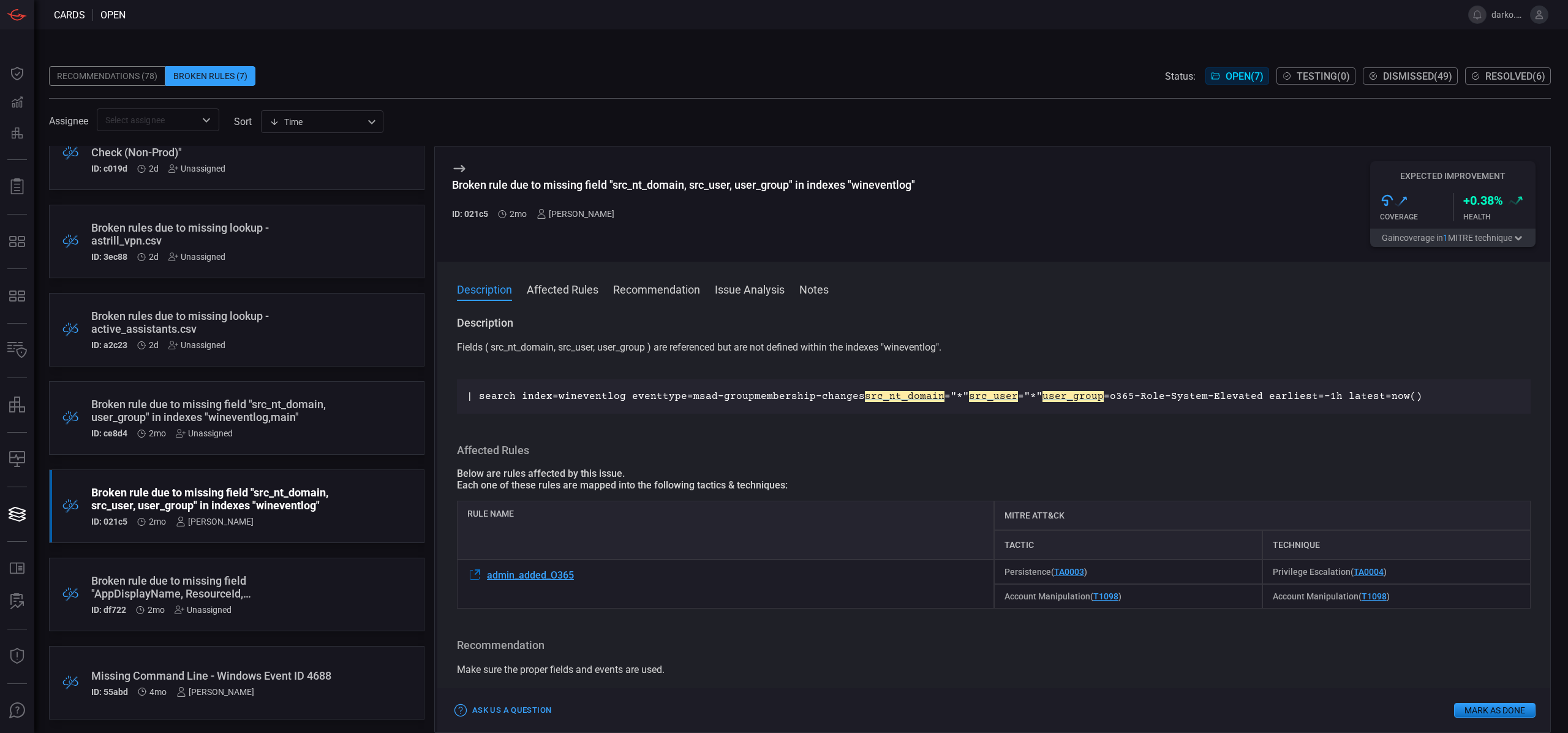
drag, startPoint x: 940, startPoint y: 204, endPoint x: 933, endPoint y: 189, distance: 16.6
click at [933, 189] on div "Broken rule due to missing field "src_nt_domain, src_user, user_group" in index…" at bounding box center [994, 203] width 1113 height 115
drag, startPoint x: 931, startPoint y: 185, endPoint x: 449, endPoint y: 186, distance: 482.0
click at [449, 186] on div "Broken rule due to missing field "src_nt_domain, src_user, user_group" in index…" at bounding box center [994, 203] width 1113 height 115
copy div "Broken rule due to missing field "src_nt_domain, src_user, user_group" in index…"
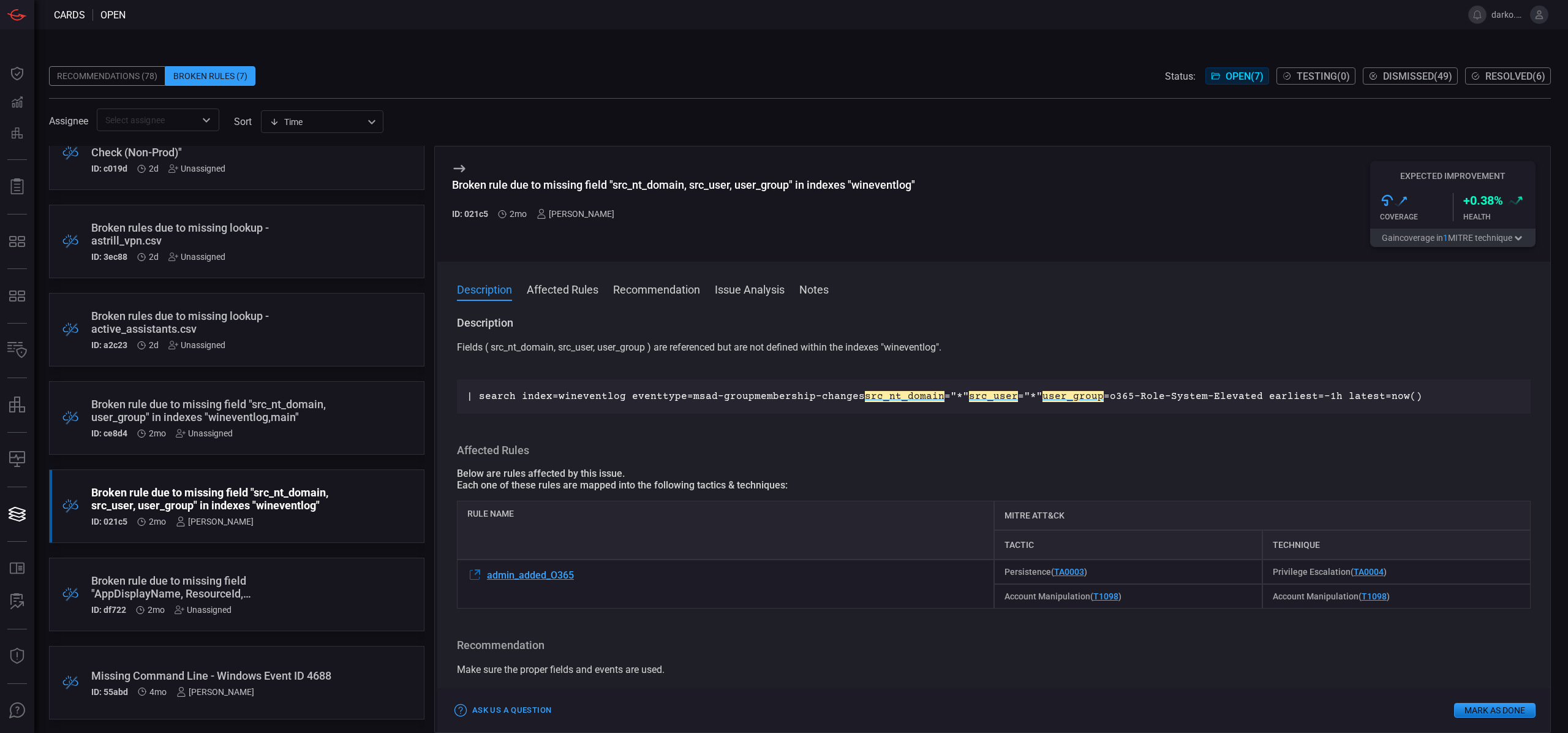
drag, startPoint x: 596, startPoint y: 452, endPoint x: 544, endPoint y: 441, distance: 53.2
click at [592, 451] on h3 "Affected Rules" at bounding box center [994, 451] width 1074 height 15
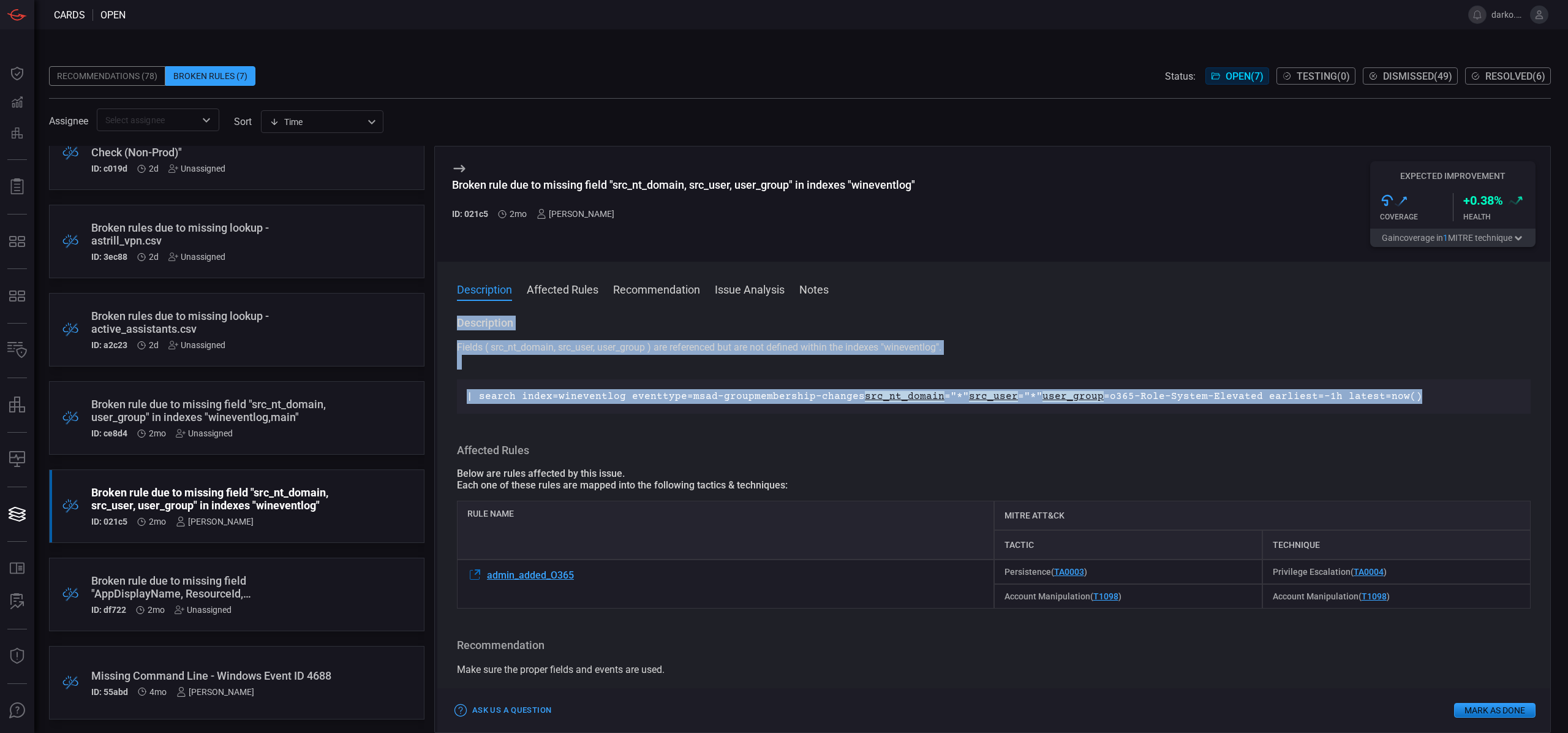
drag, startPoint x: 1381, startPoint y: 395, endPoint x: 526, endPoint y: 335, distance: 857.1
click at [453, 316] on div "Description Fields ( src_nt_domain, src_user, user_group ) are referenced but a…" at bounding box center [994, 521] width 1113 height 412
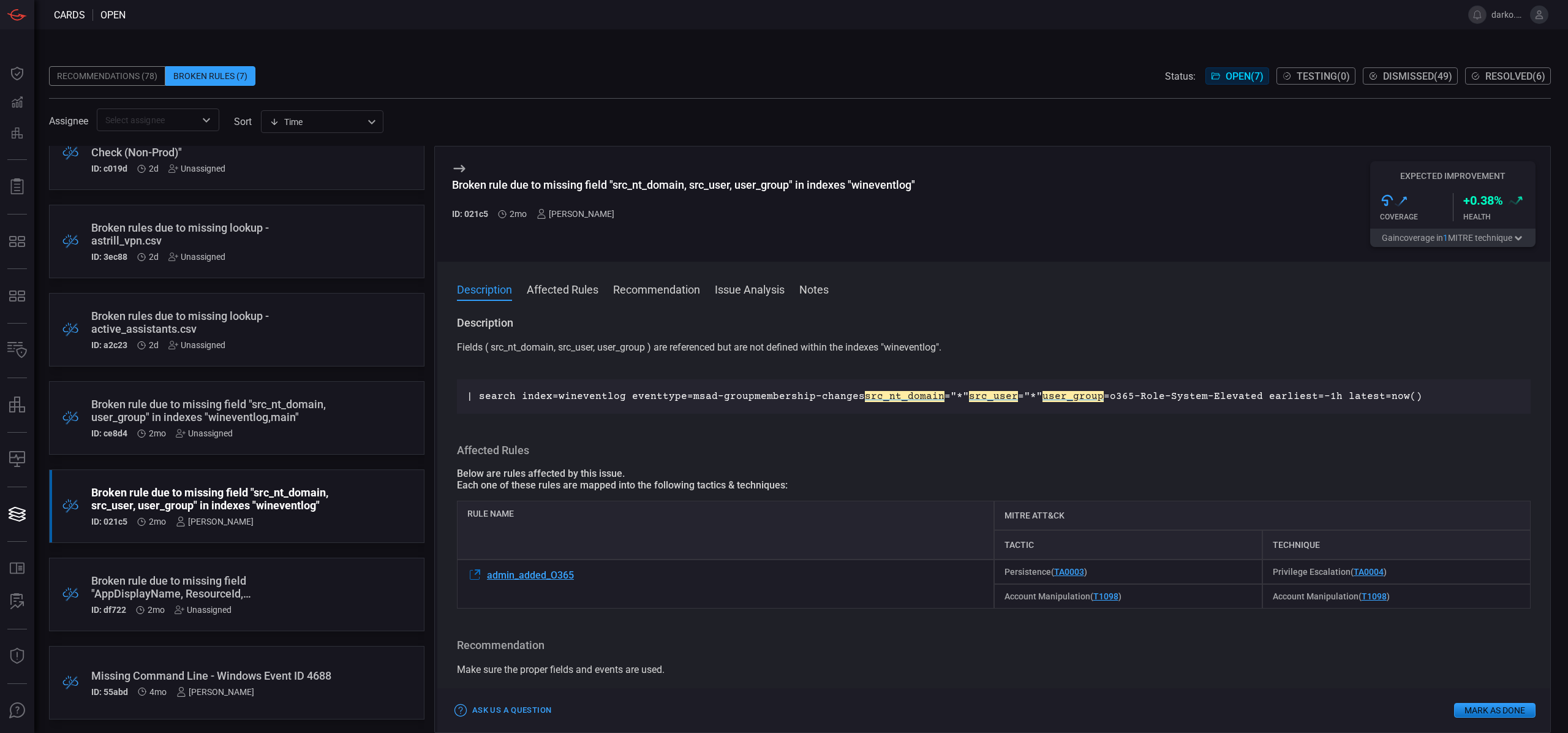
drag, startPoint x: 746, startPoint y: 363, endPoint x: 762, endPoint y: 363, distance: 16.0
click at [753, 363] on p "Fields ( src_nt_domain, src_user, user_group ) are referenced but are not defin…" at bounding box center [994, 355] width 1074 height 29
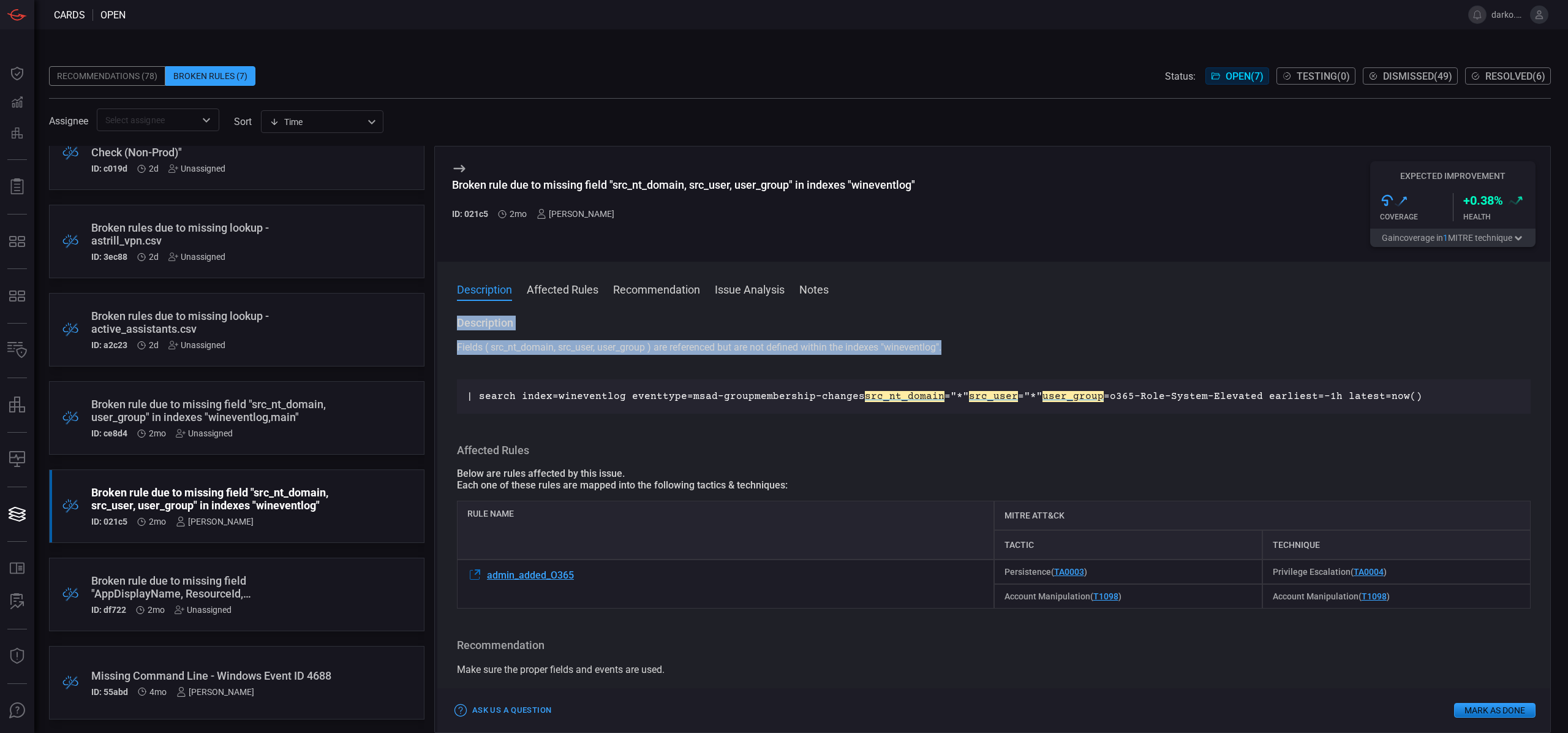
drag, startPoint x: 838, startPoint y: 342, endPoint x: 439, endPoint y: 319, distance: 399.7
click at [439, 319] on div "Description Fields ( src_nt_domain, src_user, user_group ) are referenced but a…" at bounding box center [994, 521] width 1113 height 412
copy div "Description Fields ( src_nt_domain, src_user, user_group ) are referenced but a…"
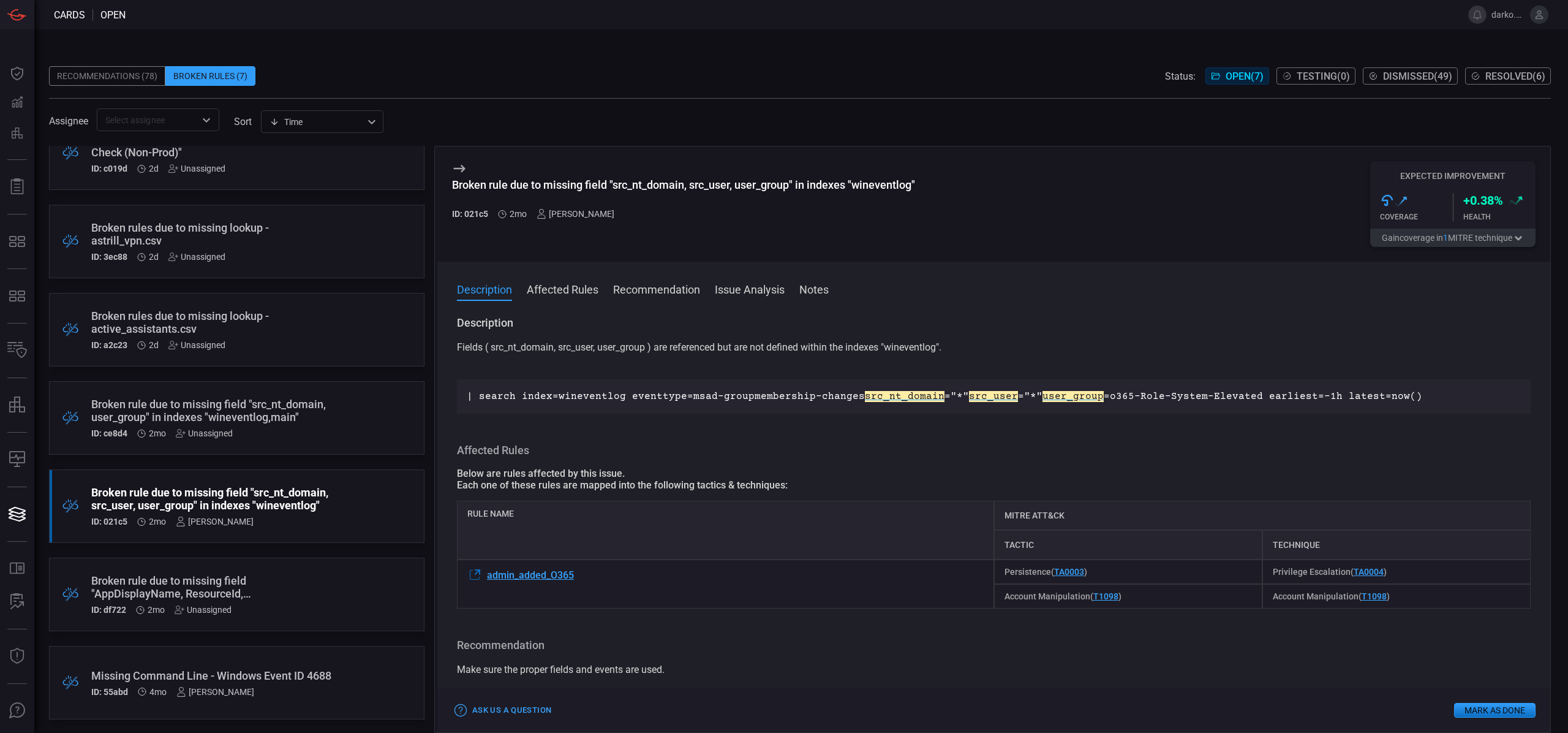
drag, startPoint x: 585, startPoint y: 576, endPoint x: 604, endPoint y: 576, distance: 19.0
click at [585, 576] on div "admin_added_O365" at bounding box center [725, 583] width 537 height 49
drag, startPoint x: 572, startPoint y: 574, endPoint x: 525, endPoint y: 566, distance: 47.7
click at [487, 574] on div "admin_added_O365" at bounding box center [725, 583] width 537 height 49
copy span "admin_added_O365"
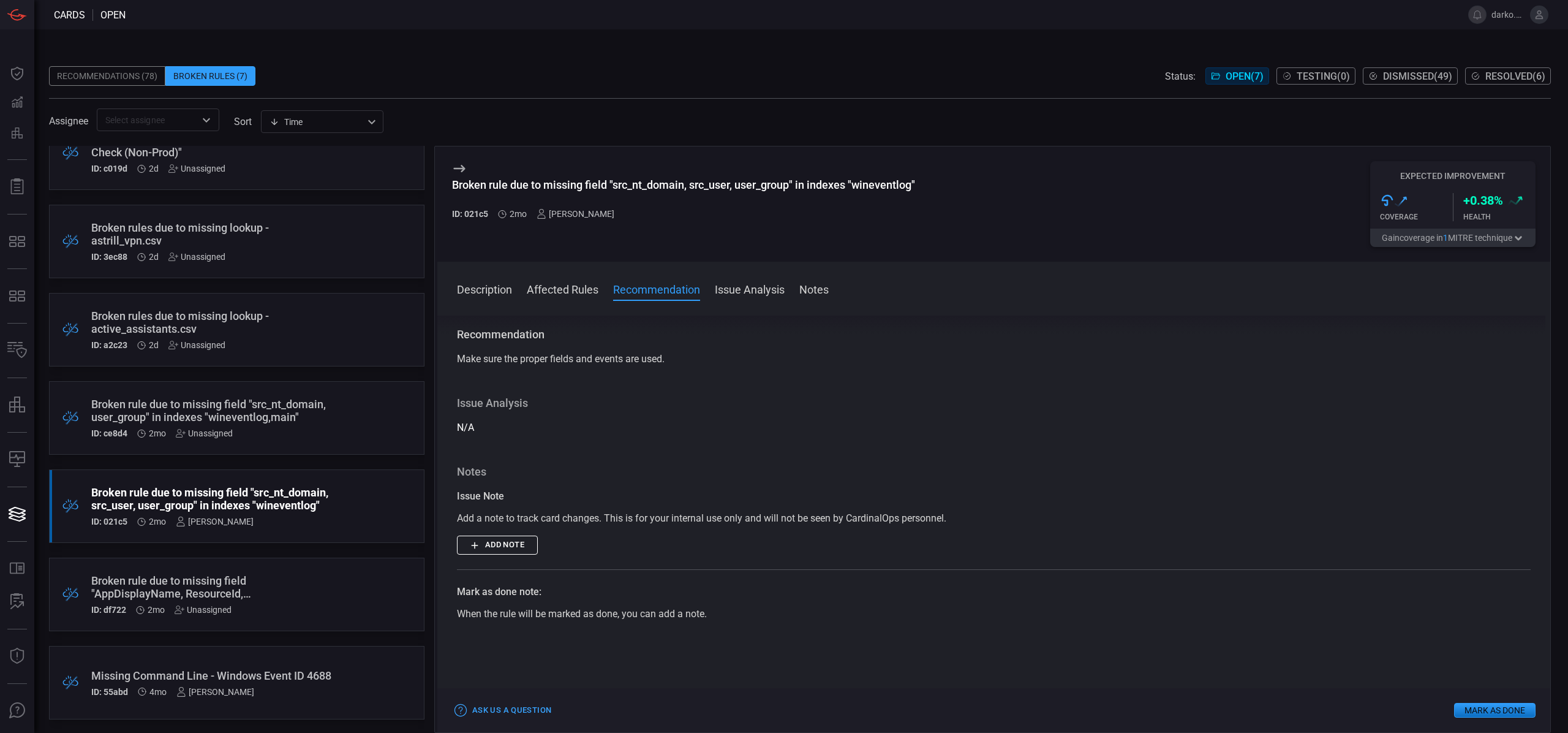
scroll to position [307, 0]
drag, startPoint x: 698, startPoint y: 365, endPoint x: 445, endPoint y: 334, distance: 254.9
click at [443, 334] on div "Description Fields ( src_nt_domain, src_user, user_group ) are referenced but a…" at bounding box center [994, 521] width 1113 height 412
copy div "Description Fields ( src_nt_domain, src_user, user_group ) are referenced but a…"
drag, startPoint x: 620, startPoint y: 379, endPoint x: 646, endPoint y: 372, distance: 26.9
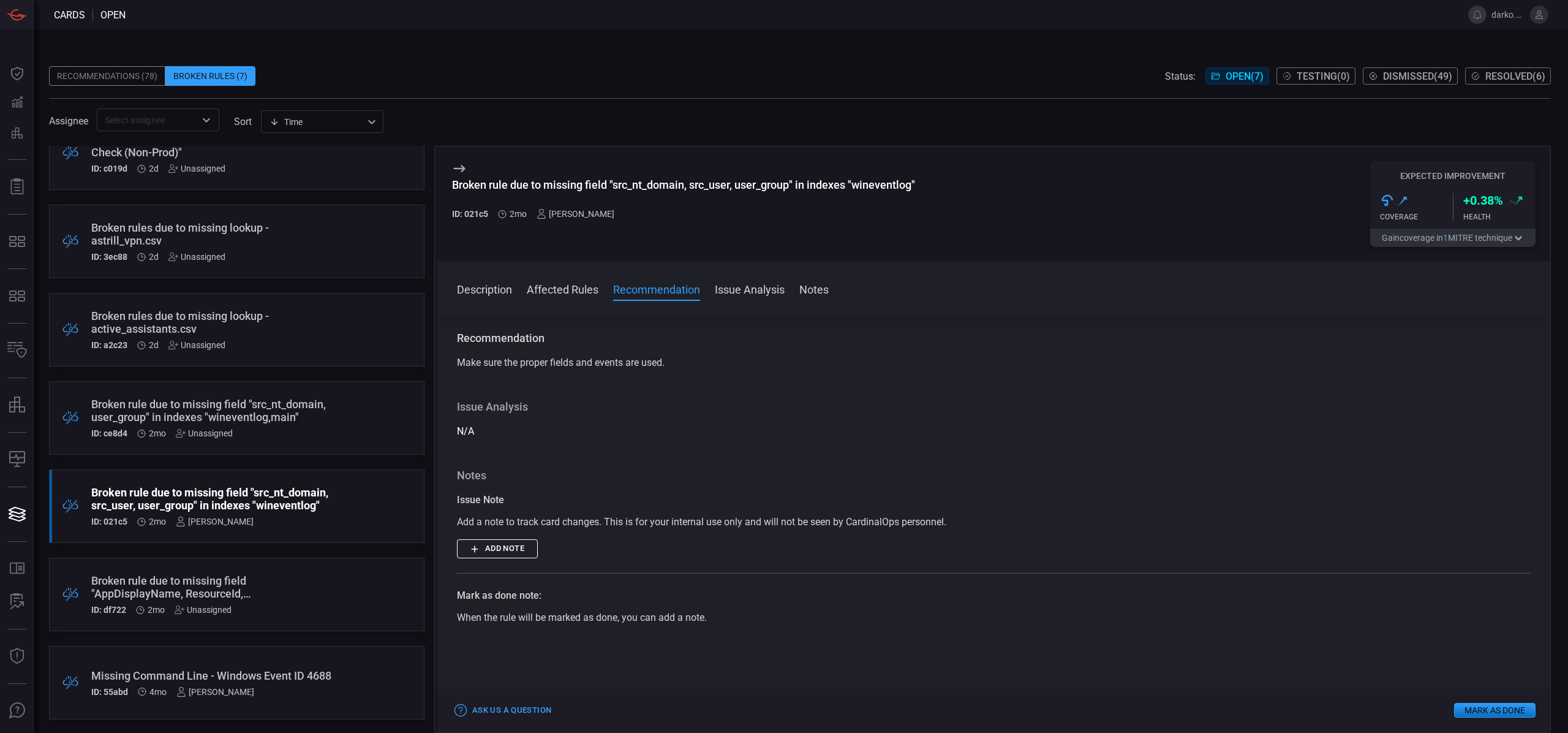
click at [621, 379] on div "Description Fields ( src_nt_domain, src_user, user_group ) are referenced but a…" at bounding box center [994, 521] width 1113 height 412
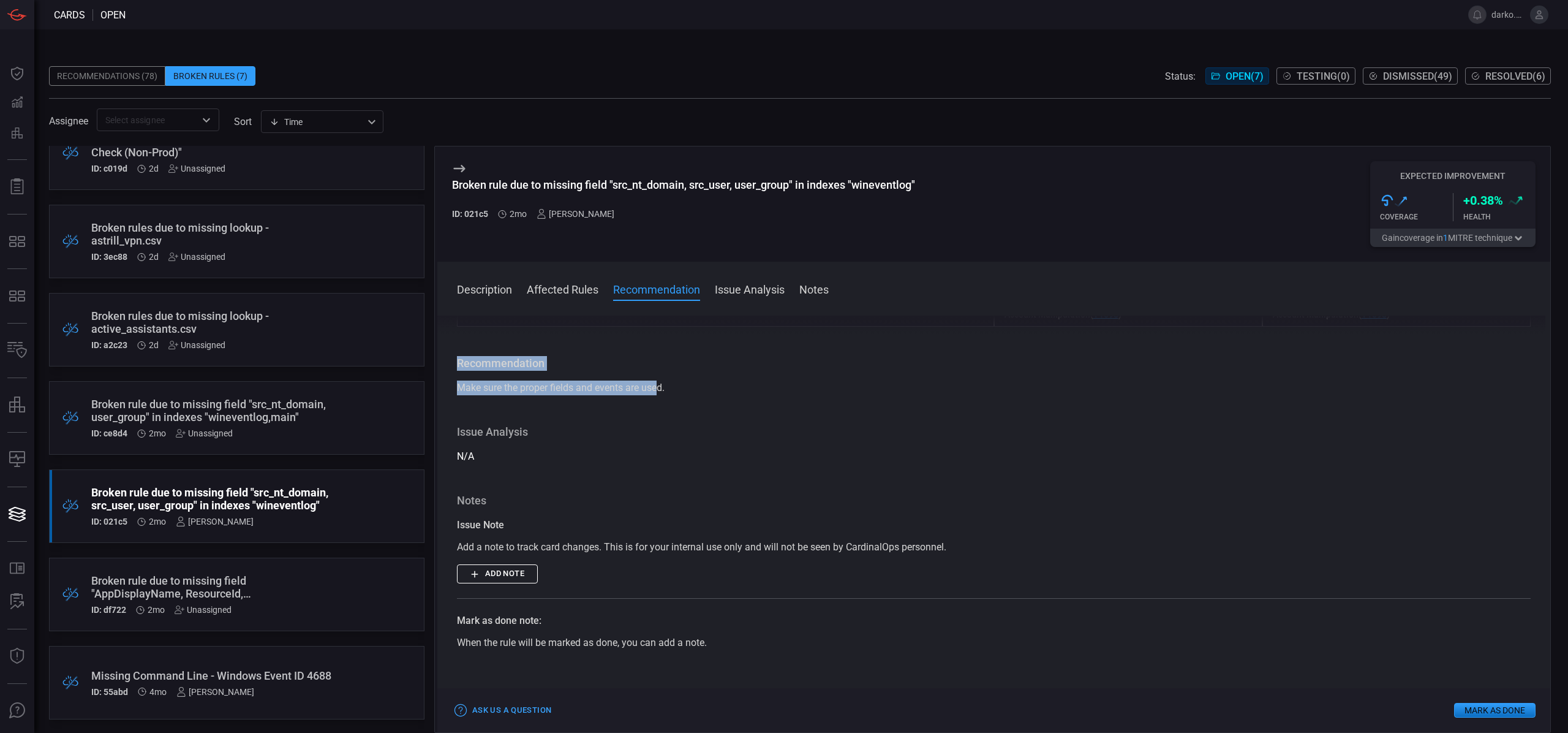
drag, startPoint x: 540, startPoint y: 384, endPoint x: 458, endPoint y: 367, distance: 83.7
click at [458, 367] on div "Recommendation Make sure the proper fields and events are used." at bounding box center [994, 375] width 1074 height 40
copy div "Recommendation Make sure the proper fields and events are use"
click at [1474, 710] on button "Mark as Done" at bounding box center [1494, 710] width 82 height 15
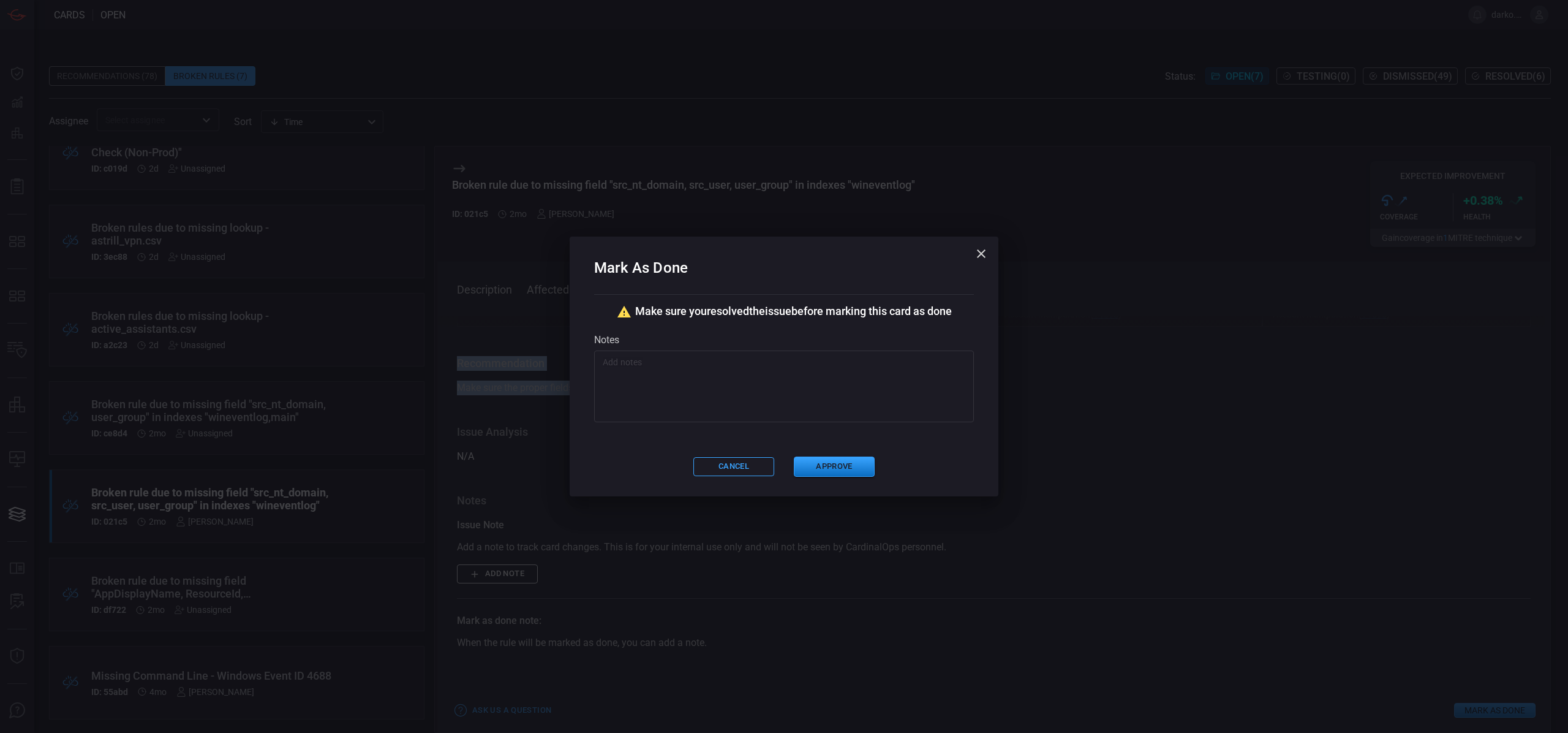
click at [825, 412] on textarea at bounding box center [784, 386] width 363 height 62
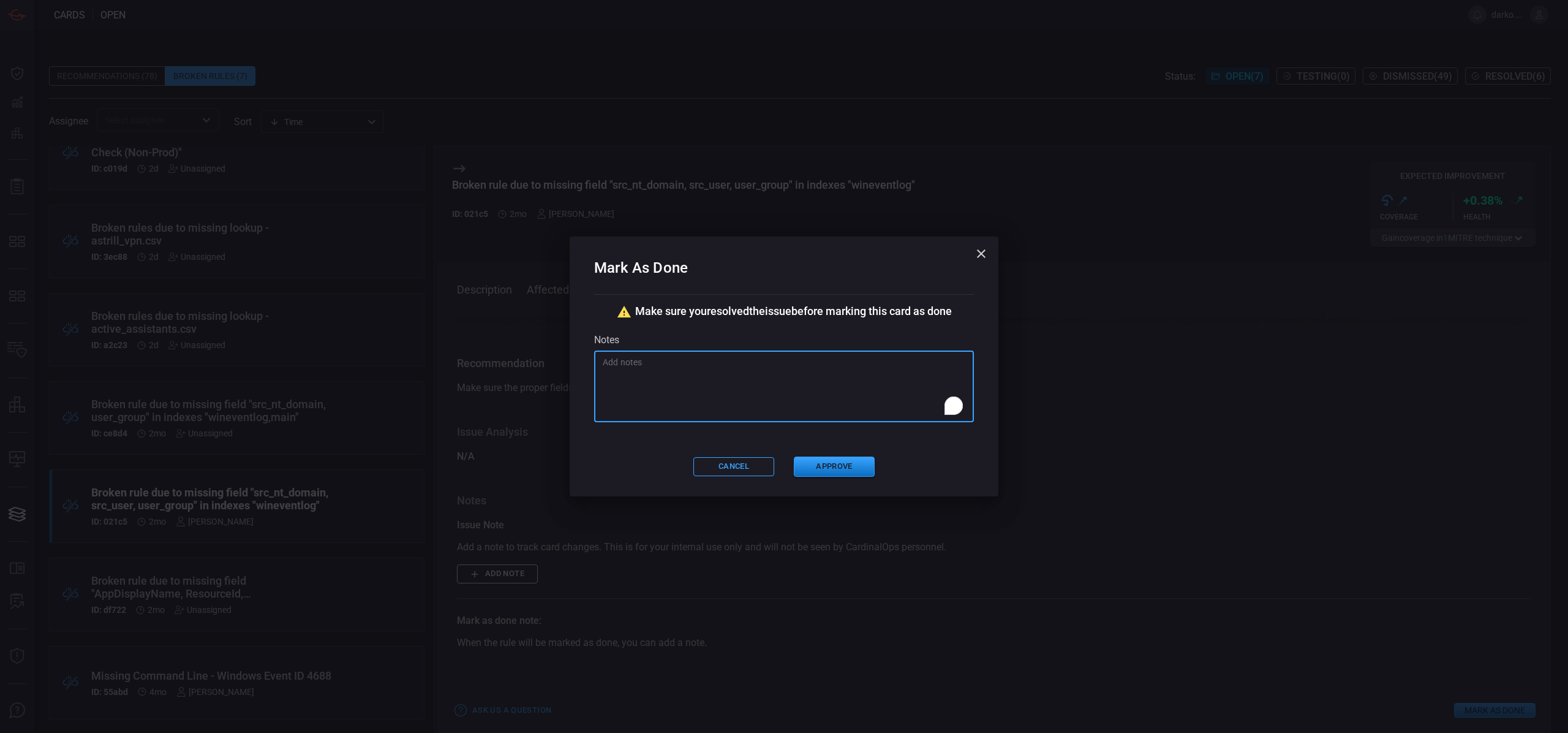
paste textarea "STRY0230619"
type textarea "STRY0230619"
click at [835, 465] on button "Approve" at bounding box center [835, 466] width 81 height 20
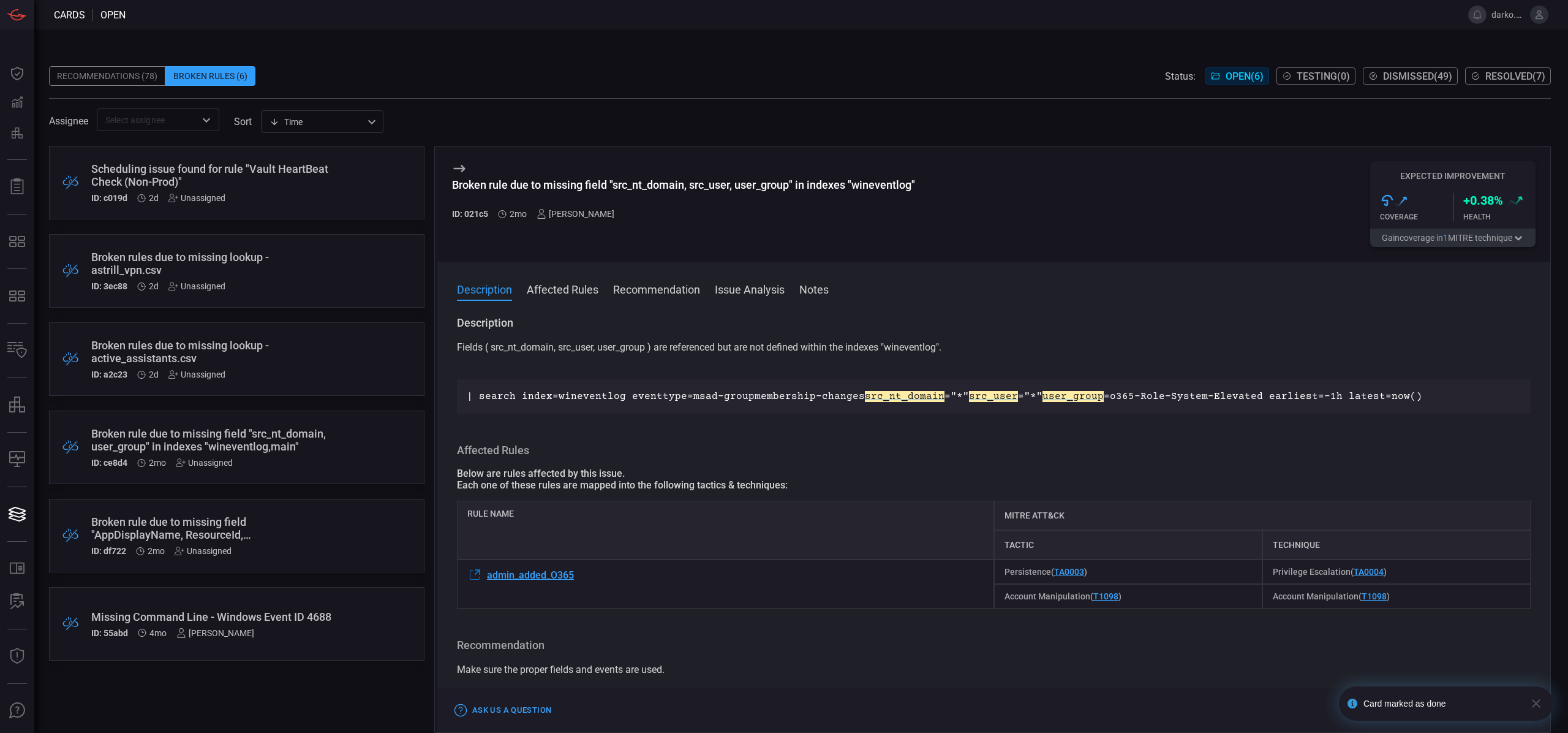
click at [461, 167] on icon at bounding box center [460, 168] width 15 height 15
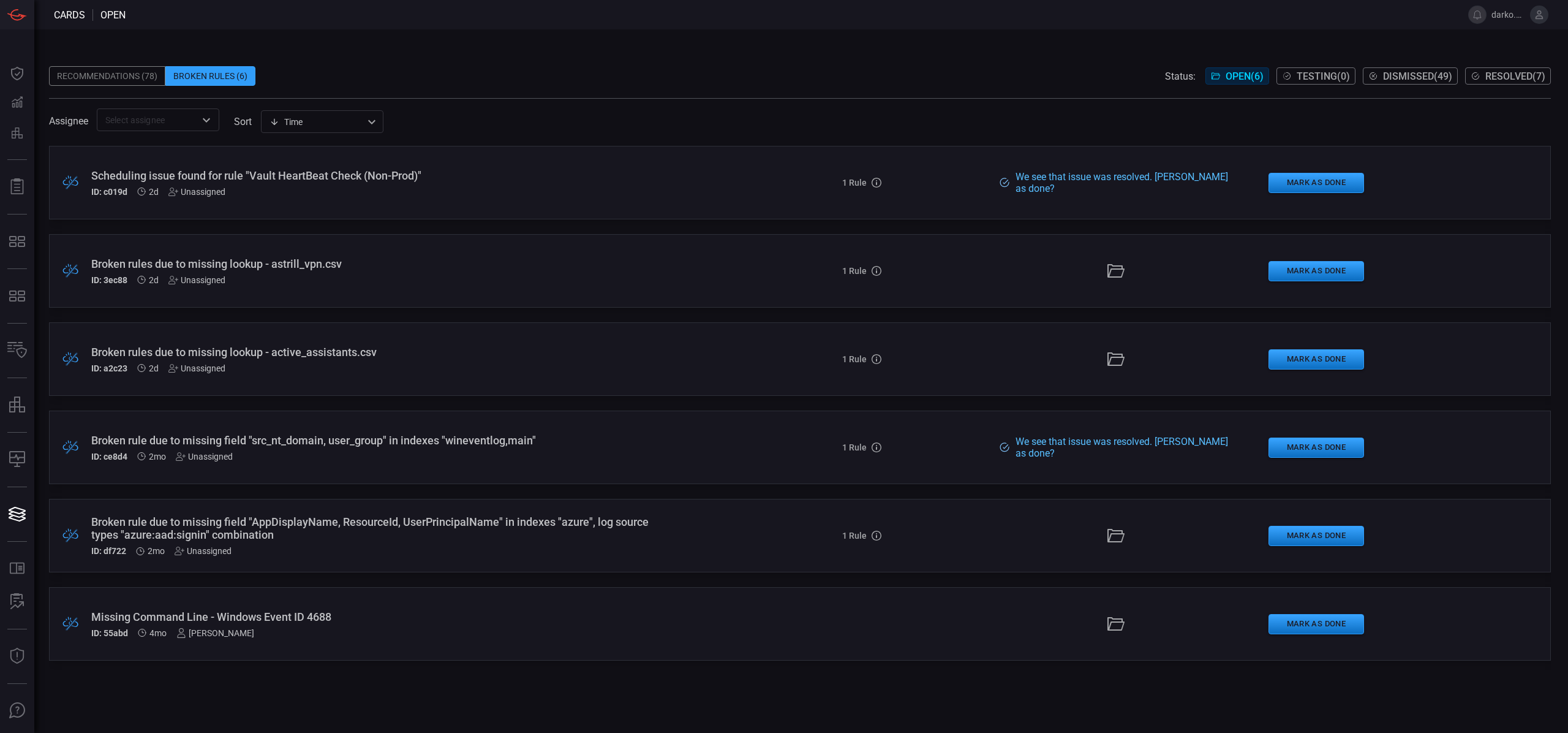
click at [439, 439] on div "Broken rule due to missing field "src_nt_domain, user_group" in indexes "wineve…" at bounding box center [383, 441] width 585 height 13
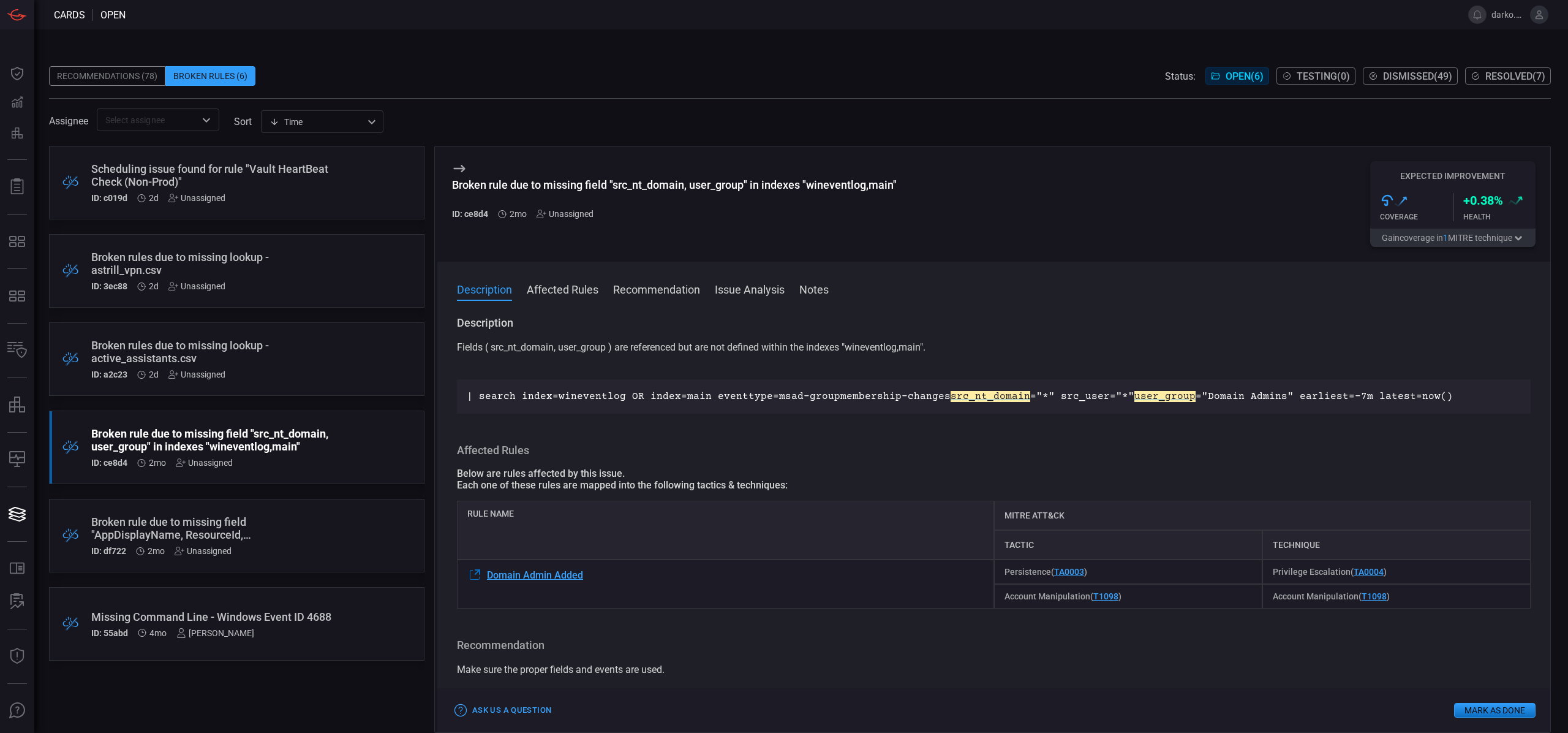
click at [559, 216] on div "Unassigned" at bounding box center [565, 213] width 57 height 10
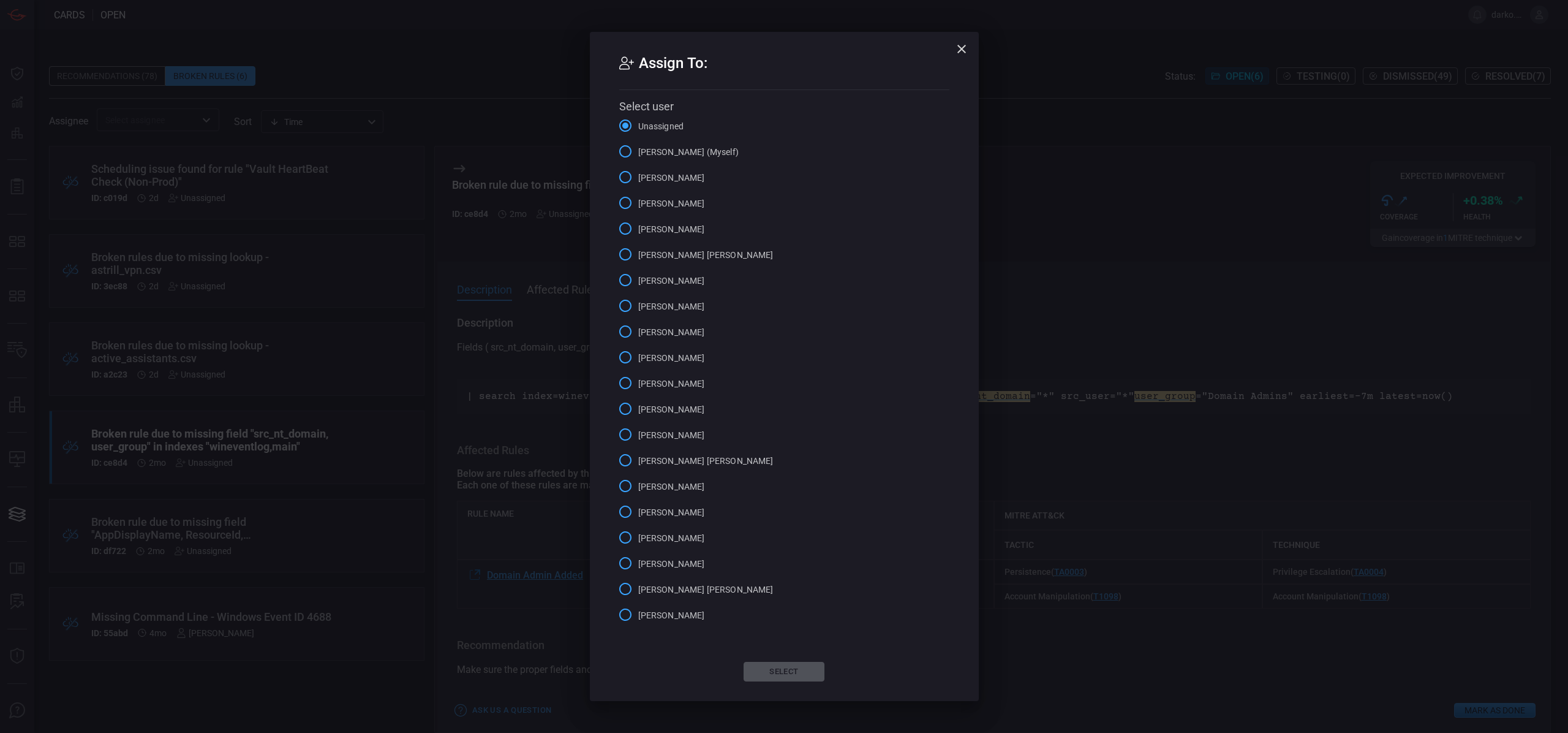
click at [684, 157] on span "[PERSON_NAME] (Myself)" at bounding box center [687, 153] width 100 height 13
click at [638, 157] on input "[PERSON_NAME] (Myself)" at bounding box center [625, 152] width 26 height 26
click at [785, 666] on button "Select" at bounding box center [784, 671] width 81 height 19
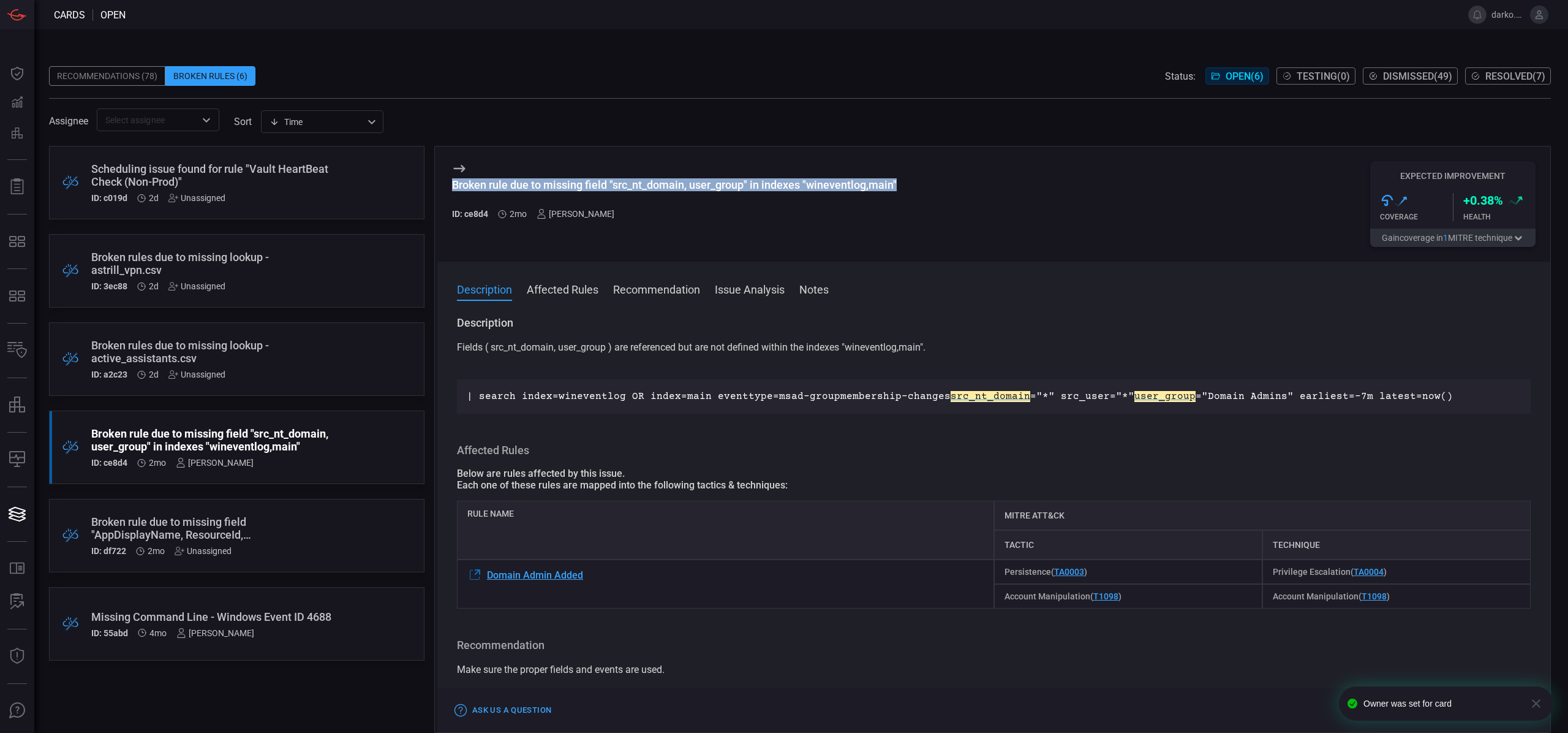
drag, startPoint x: 841, startPoint y: 182, endPoint x: 454, endPoint y: 183, distance: 387.0
click at [445, 187] on div "Broken rule due to missing field "src_nt_domain, user_group" in indexes "wineve…" at bounding box center [994, 203] width 1113 height 115
copy div "Broken rule due to missing field "src_nt_domain, user_group" in indexes "wineve…"
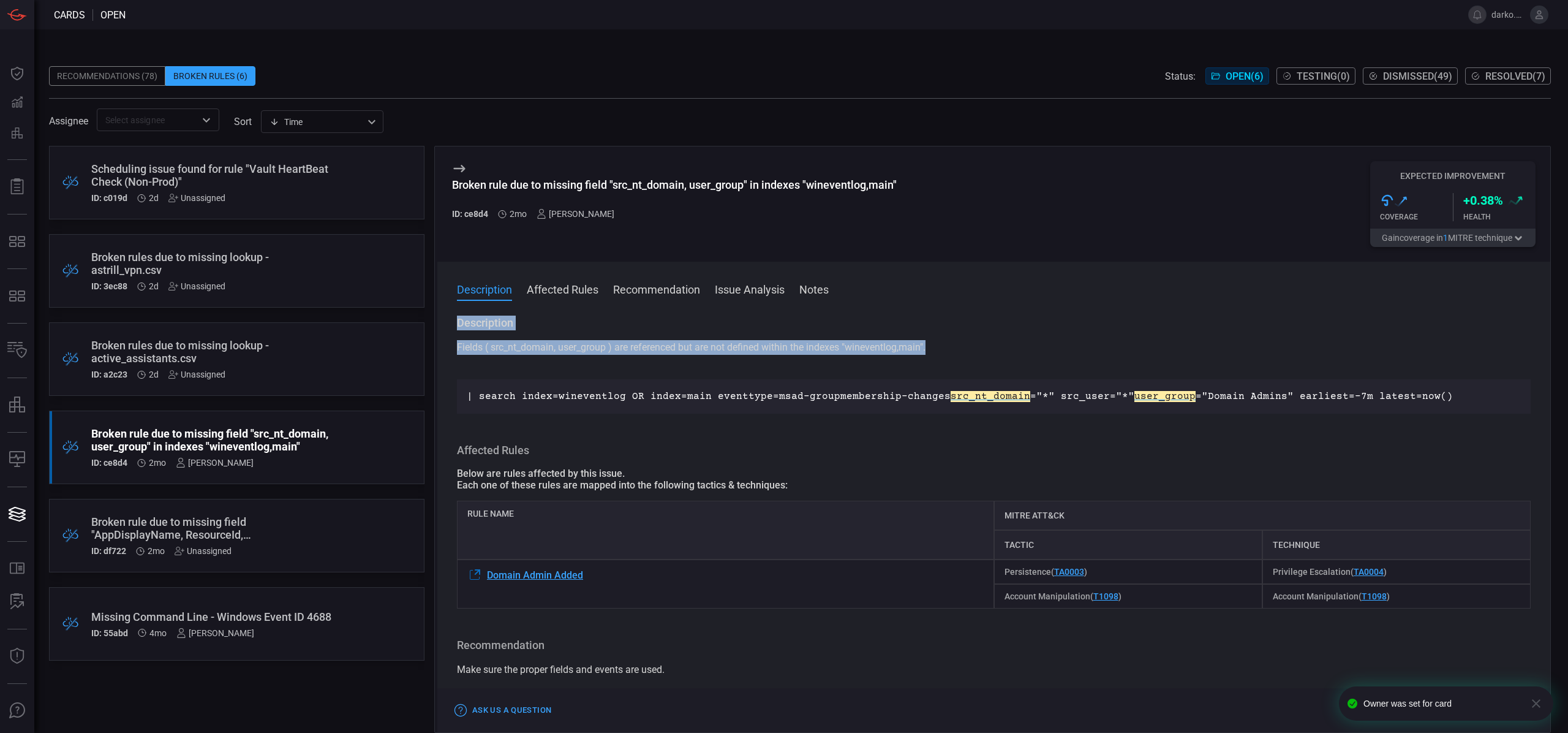
drag, startPoint x: 956, startPoint y: 347, endPoint x: 453, endPoint y: 322, distance: 503.6
click at [453, 321] on div "Description Fields ( src_nt_domain, user_group ) are referenced but are not def…" at bounding box center [994, 521] width 1113 height 412
copy div "Description Fields ( src_nt_domain, user_group ) are referenced but are not def…"
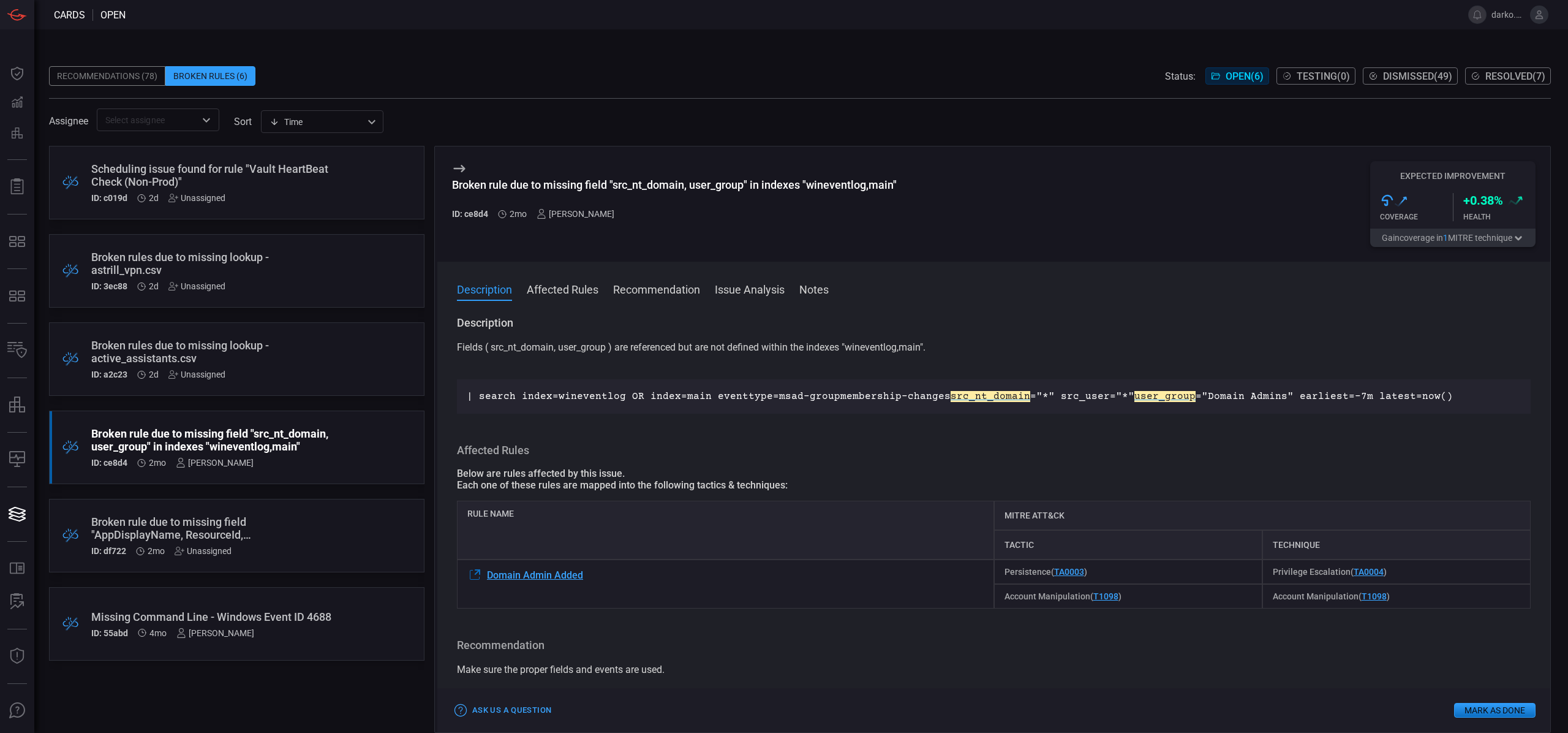
click at [601, 576] on div "Domain Admin Added" at bounding box center [725, 583] width 537 height 49
drag, startPoint x: 590, startPoint y: 576, endPoint x: 486, endPoint y: 574, distance: 104.0
click at [486, 575] on div "Domain Admin Added" at bounding box center [725, 583] width 537 height 49
copy span "Domain Admin Added"
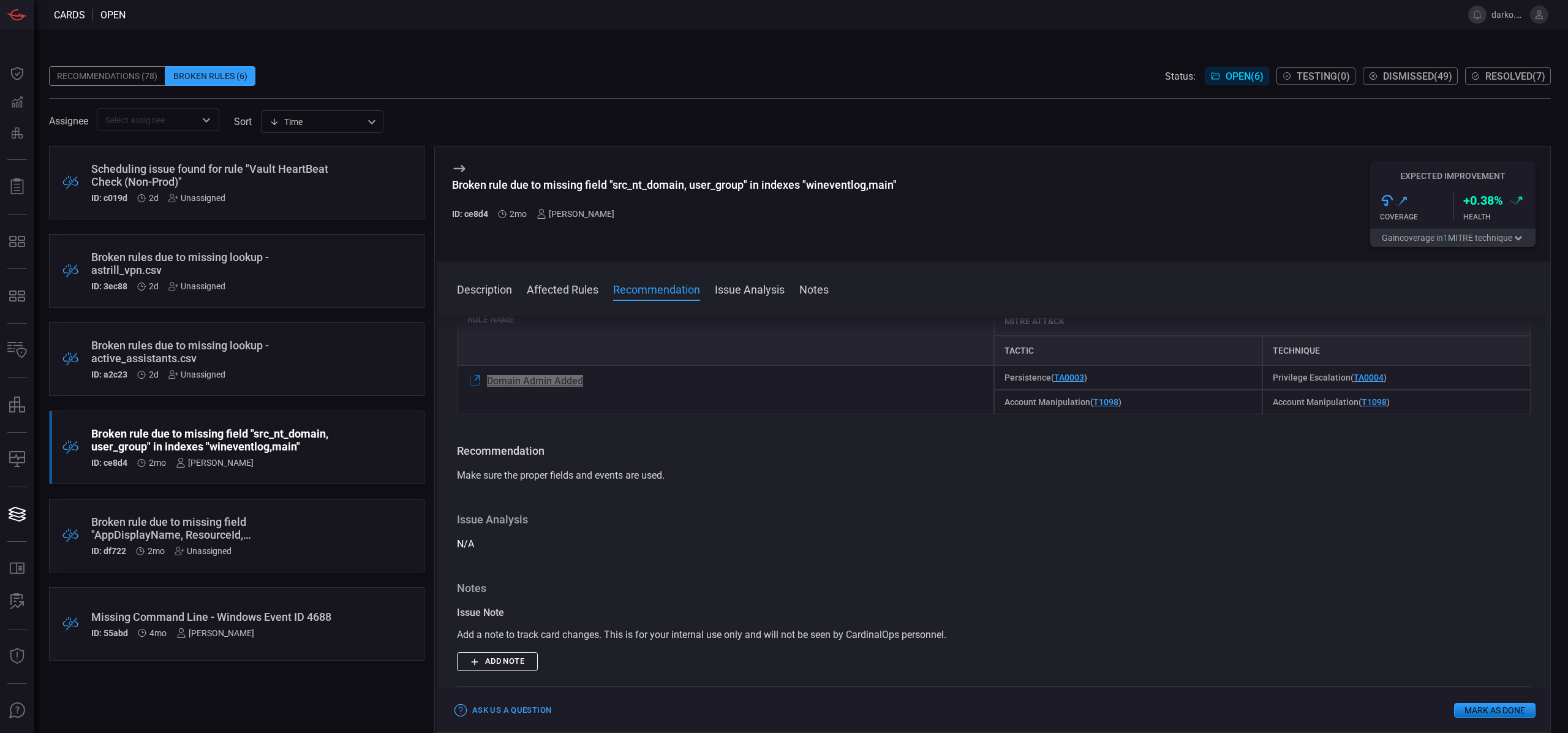
scroll to position [243, 0]
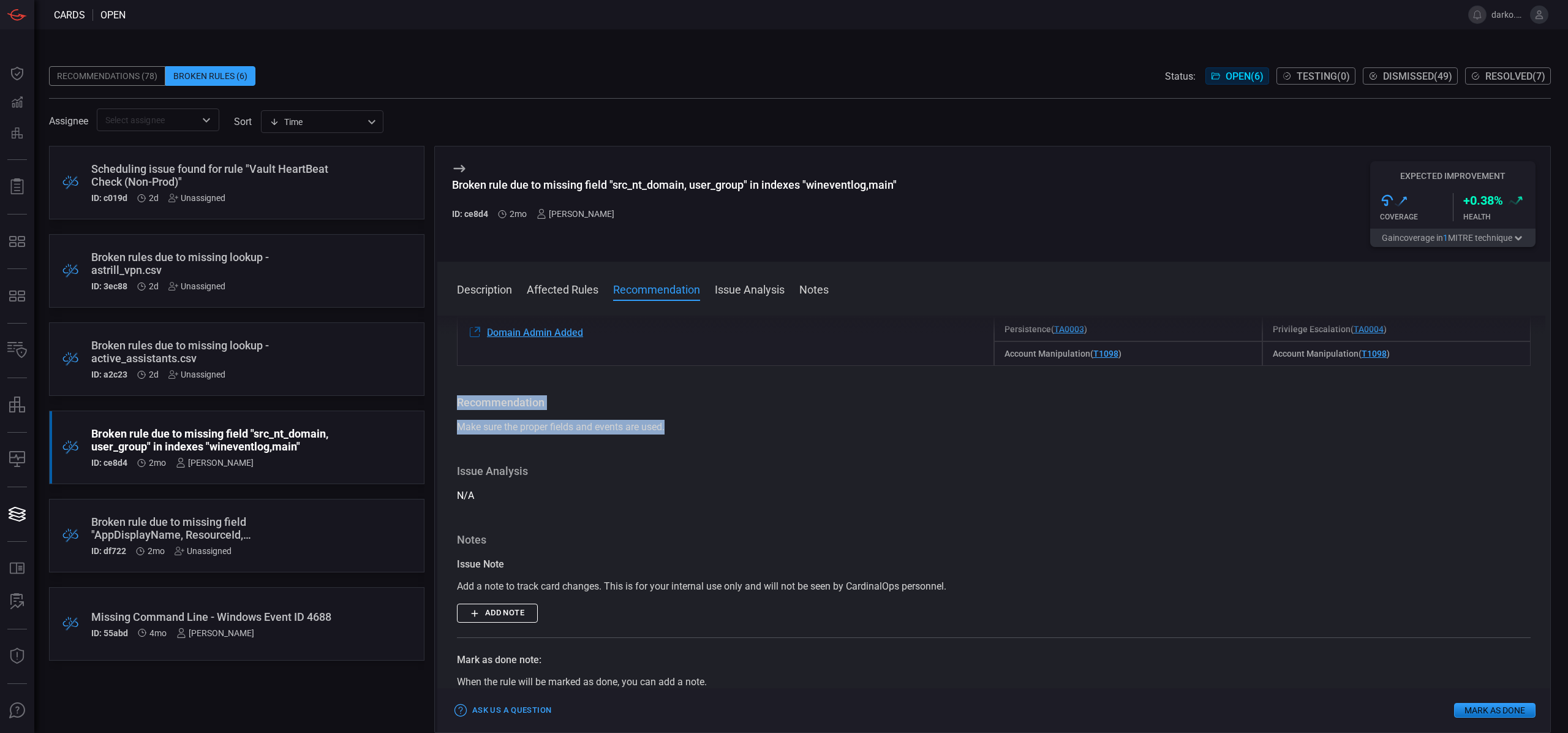
drag, startPoint x: 689, startPoint y: 429, endPoint x: 486, endPoint y: 397, distance: 205.5
click at [454, 402] on div "Description Fields ( src_nt_domain, user_group ) are referenced but are not def…" at bounding box center [994, 521] width 1113 height 412
copy div "Recommendation Make sure the proper fields and events are used."
